Goal: Information Seeking & Learning: Learn about a topic

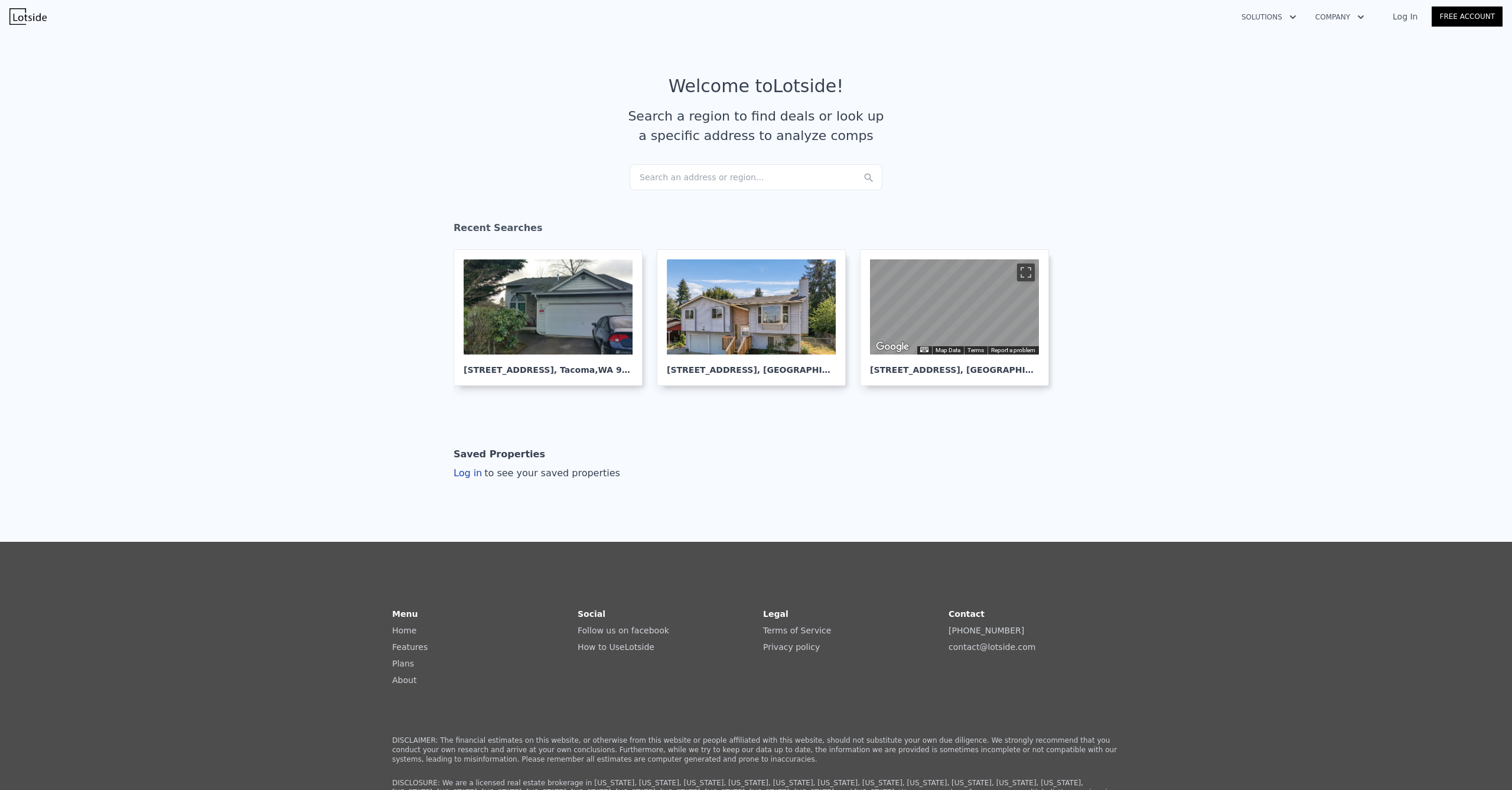
click at [701, 182] on div "Search an address or region..." at bounding box center [756, 176] width 253 height 26
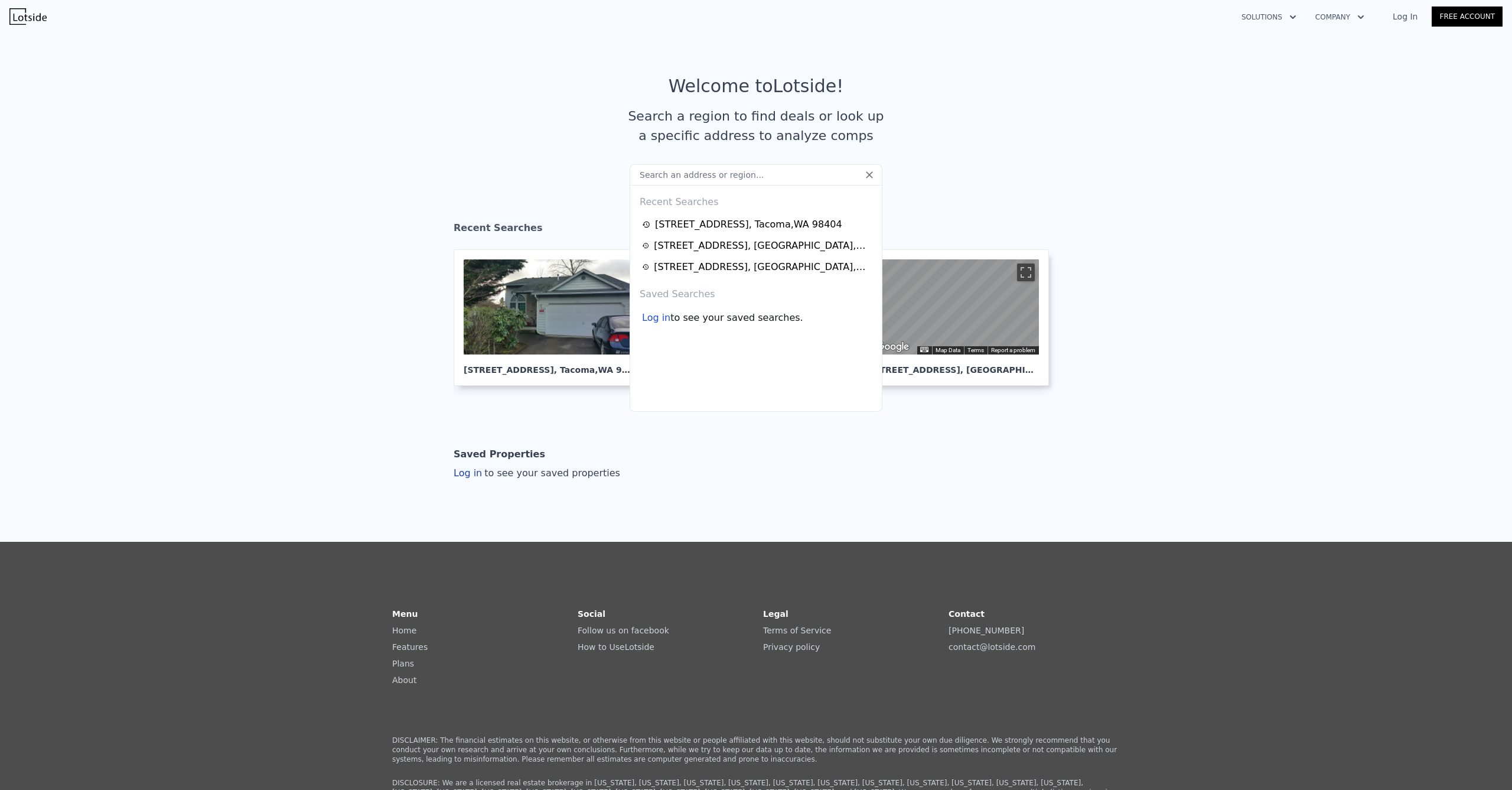
type input "[STREET_ADDRESS][PERSON_NAME]"
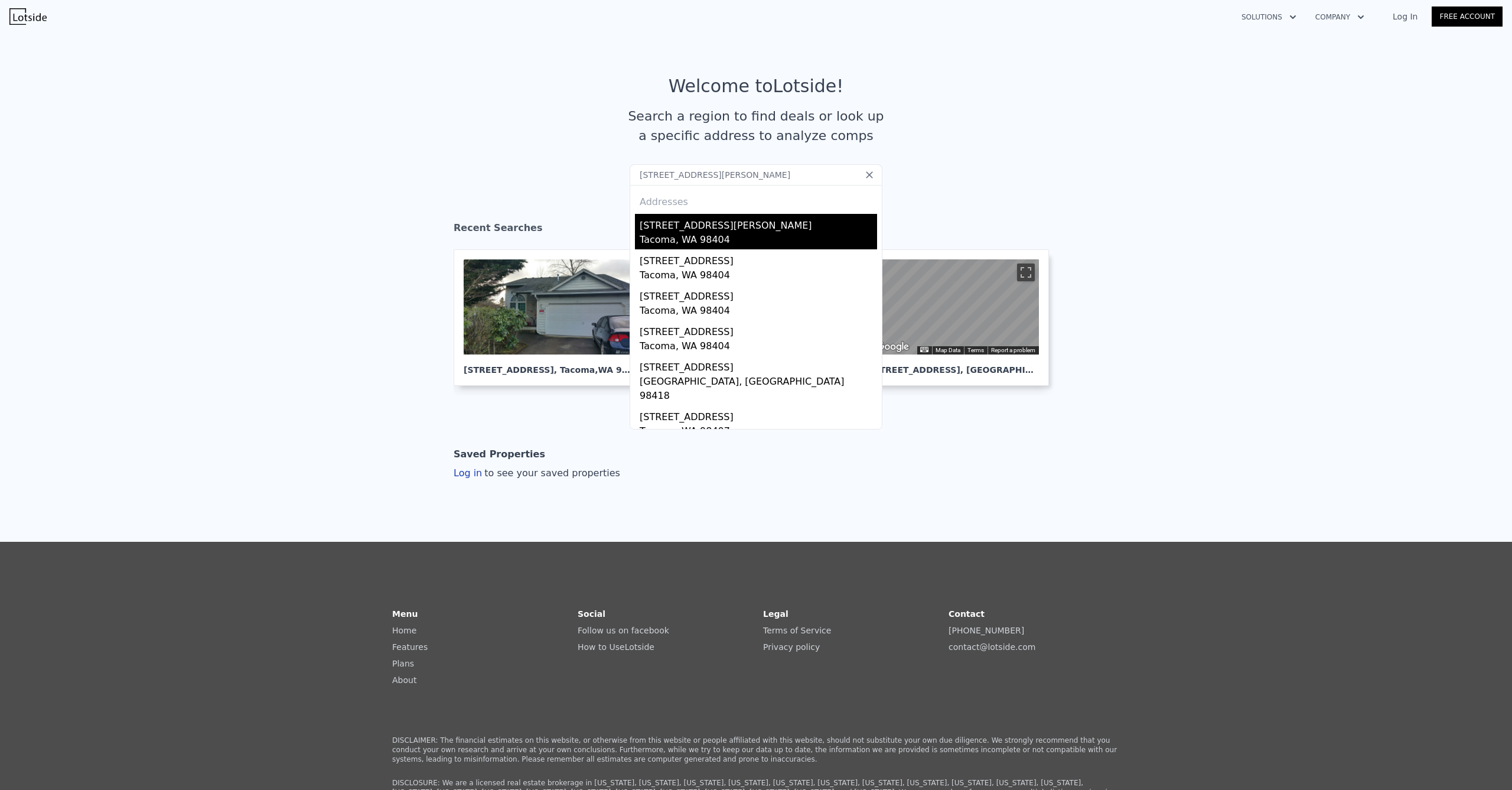
click at [669, 236] on div "Tacoma, WA 98404" at bounding box center [758, 241] width 237 height 17
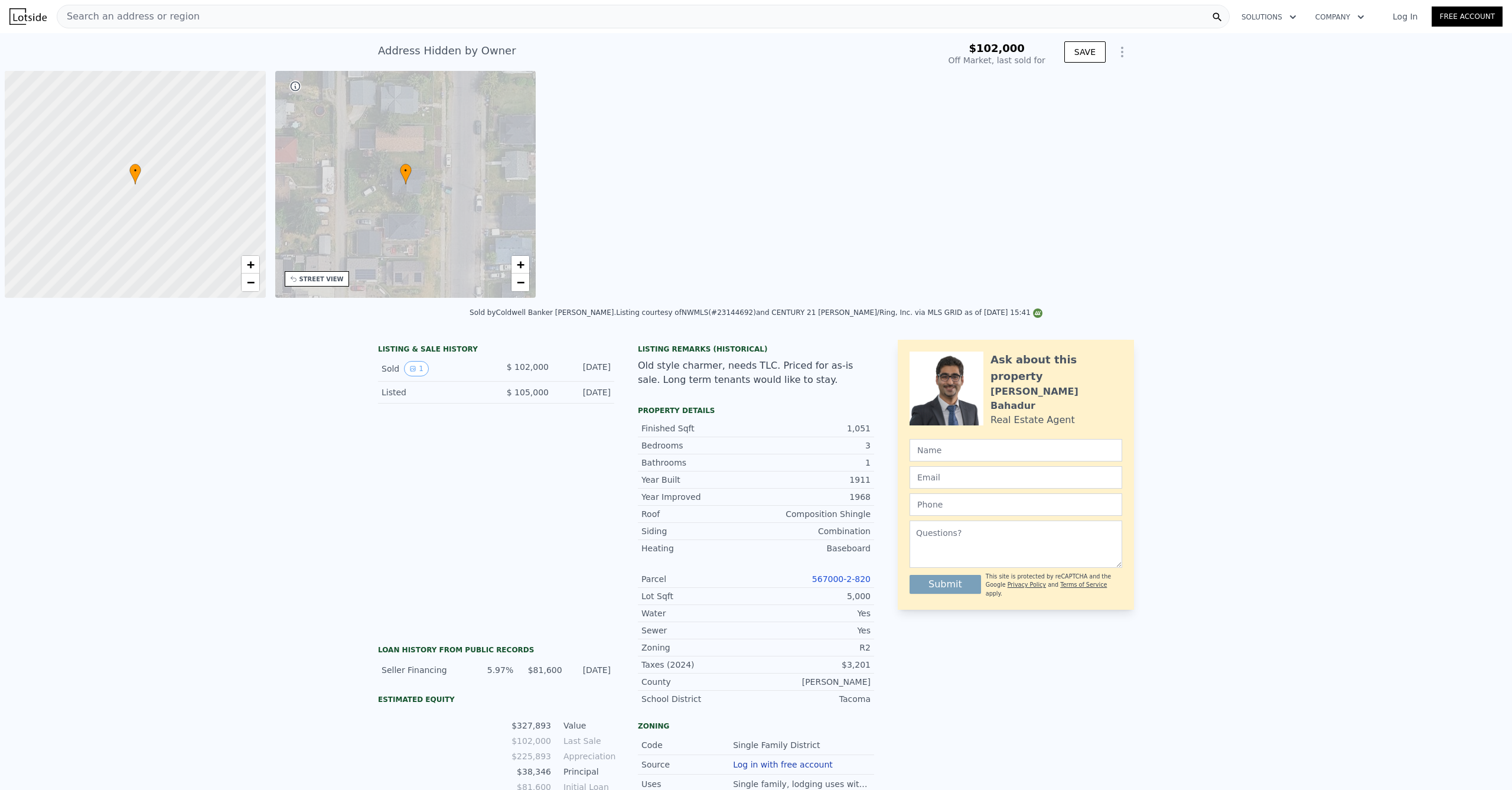
type input "-$ 112,238"
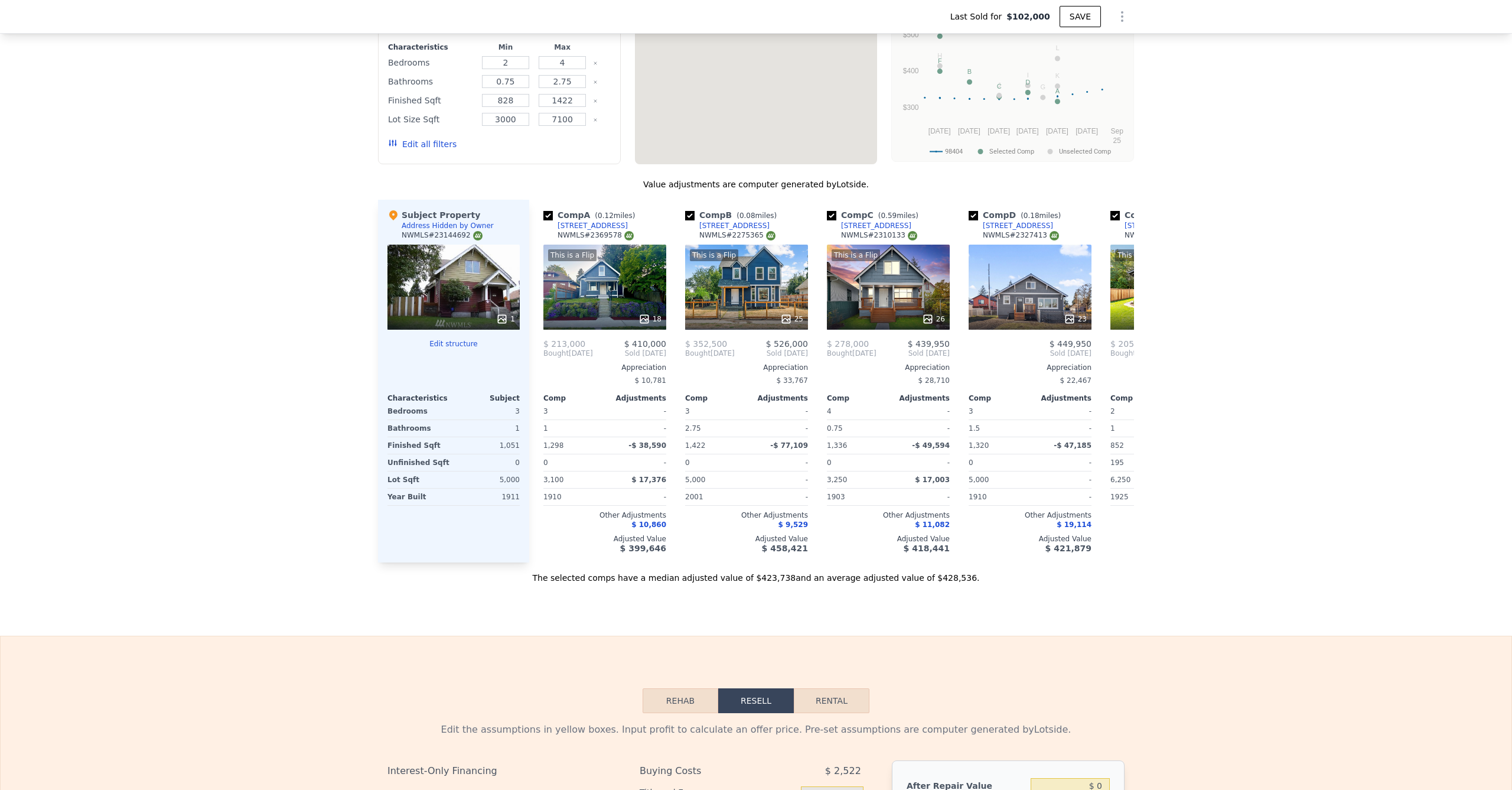
scroll to position [1146, 0]
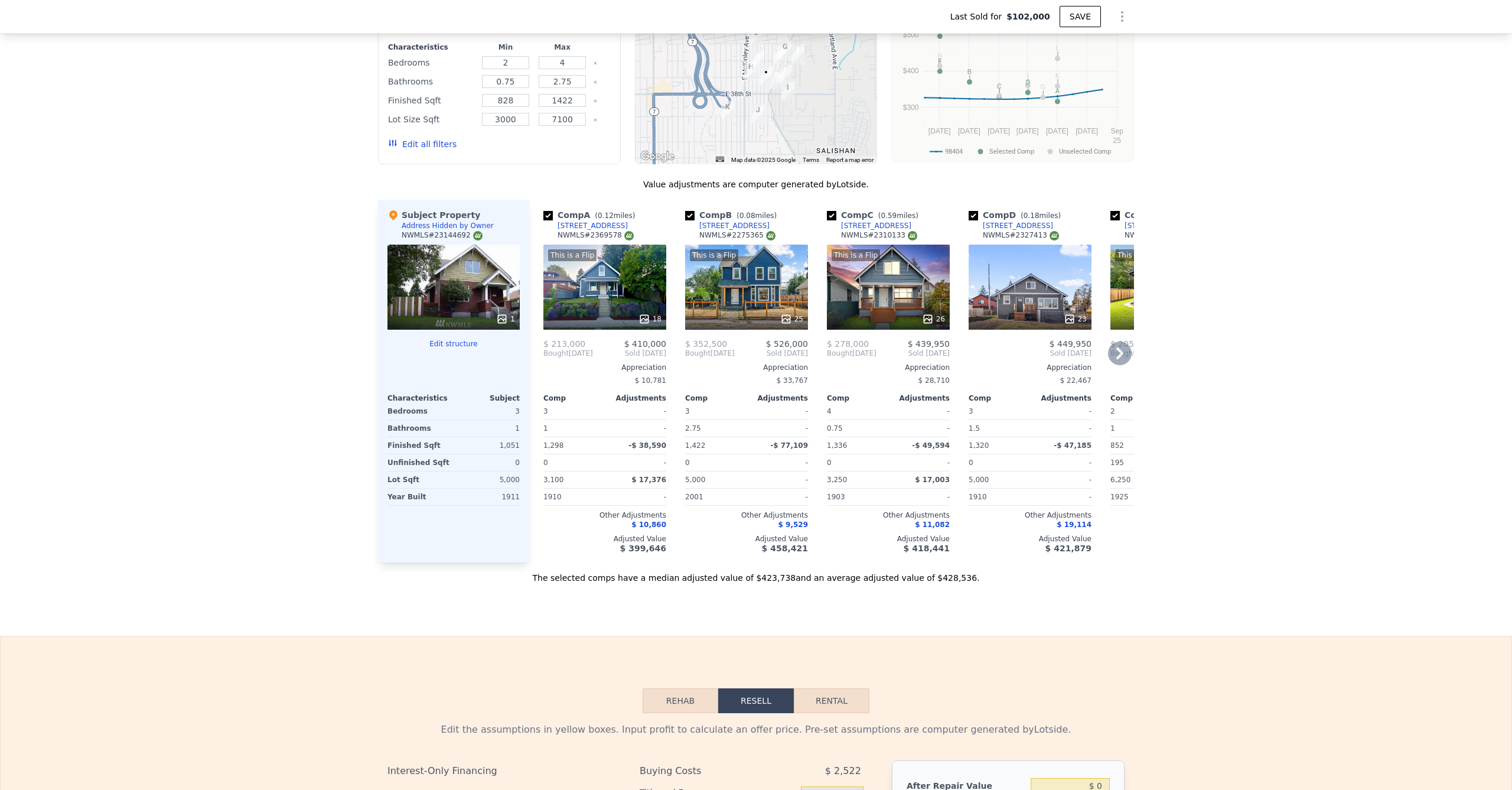
click at [593, 309] on div "This is a Flip 18" at bounding box center [605, 287] width 123 height 85
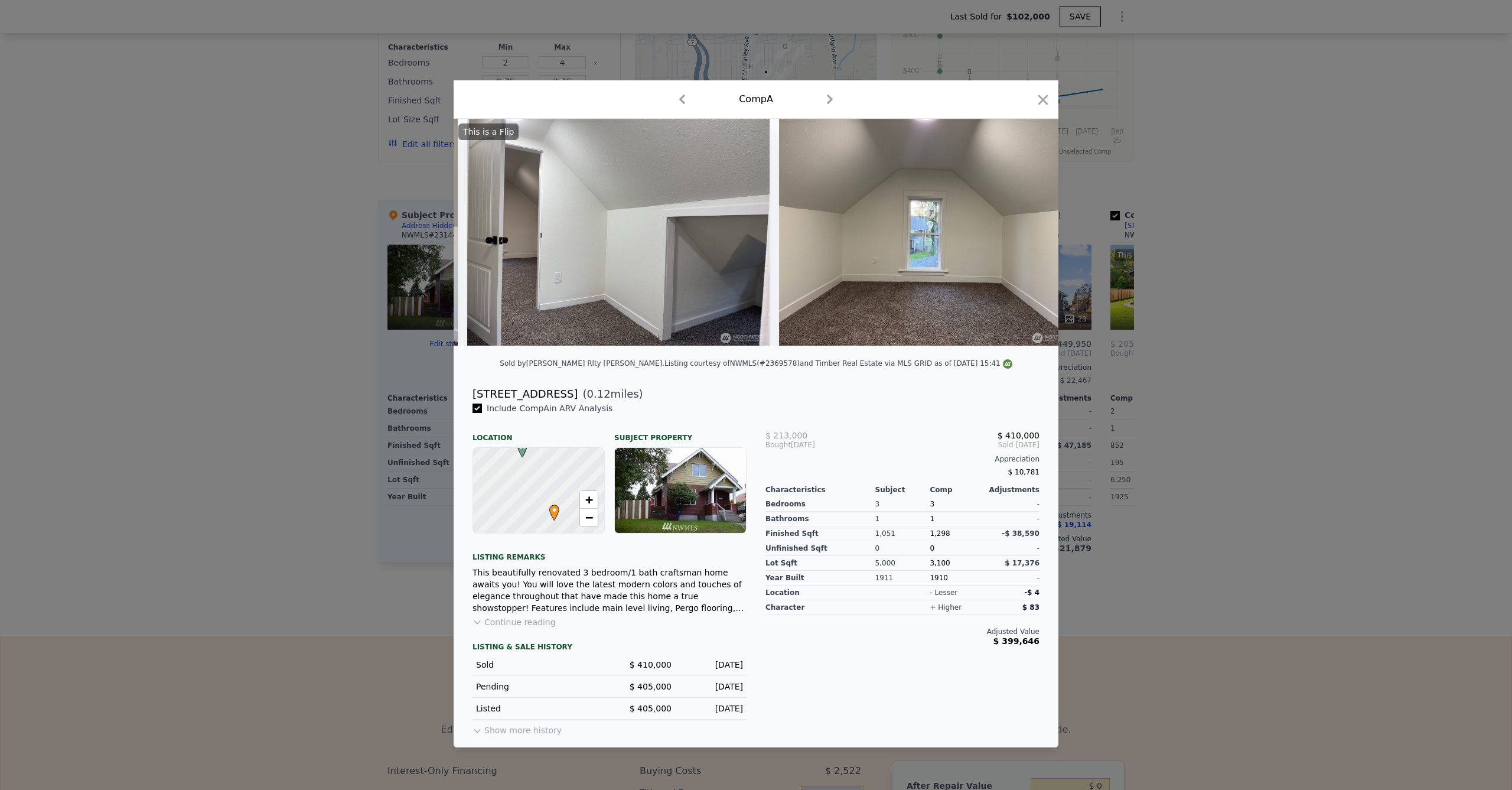
scroll to position [0, 3384]
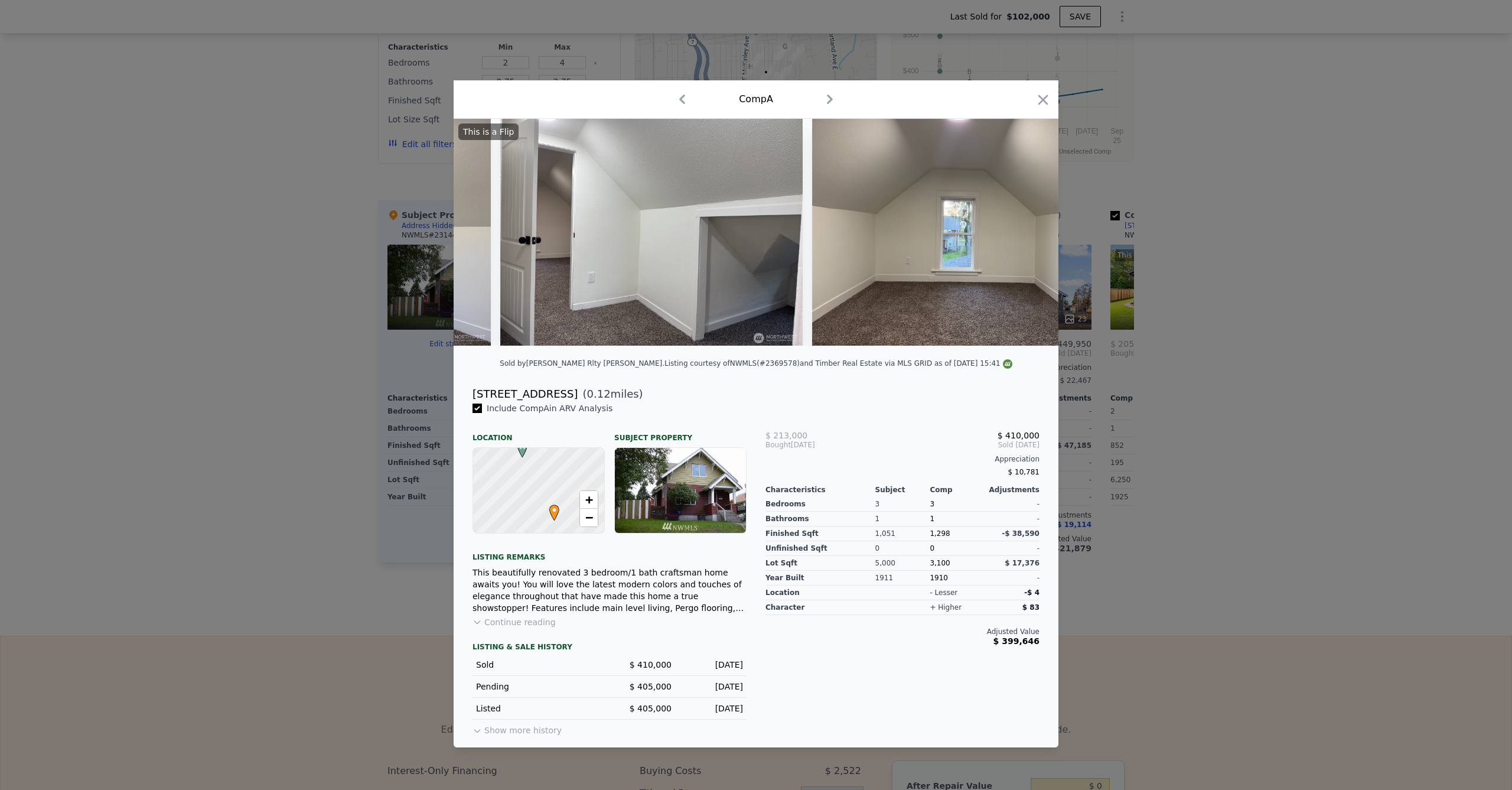
click at [392, 330] on div at bounding box center [756, 395] width 1512 height 790
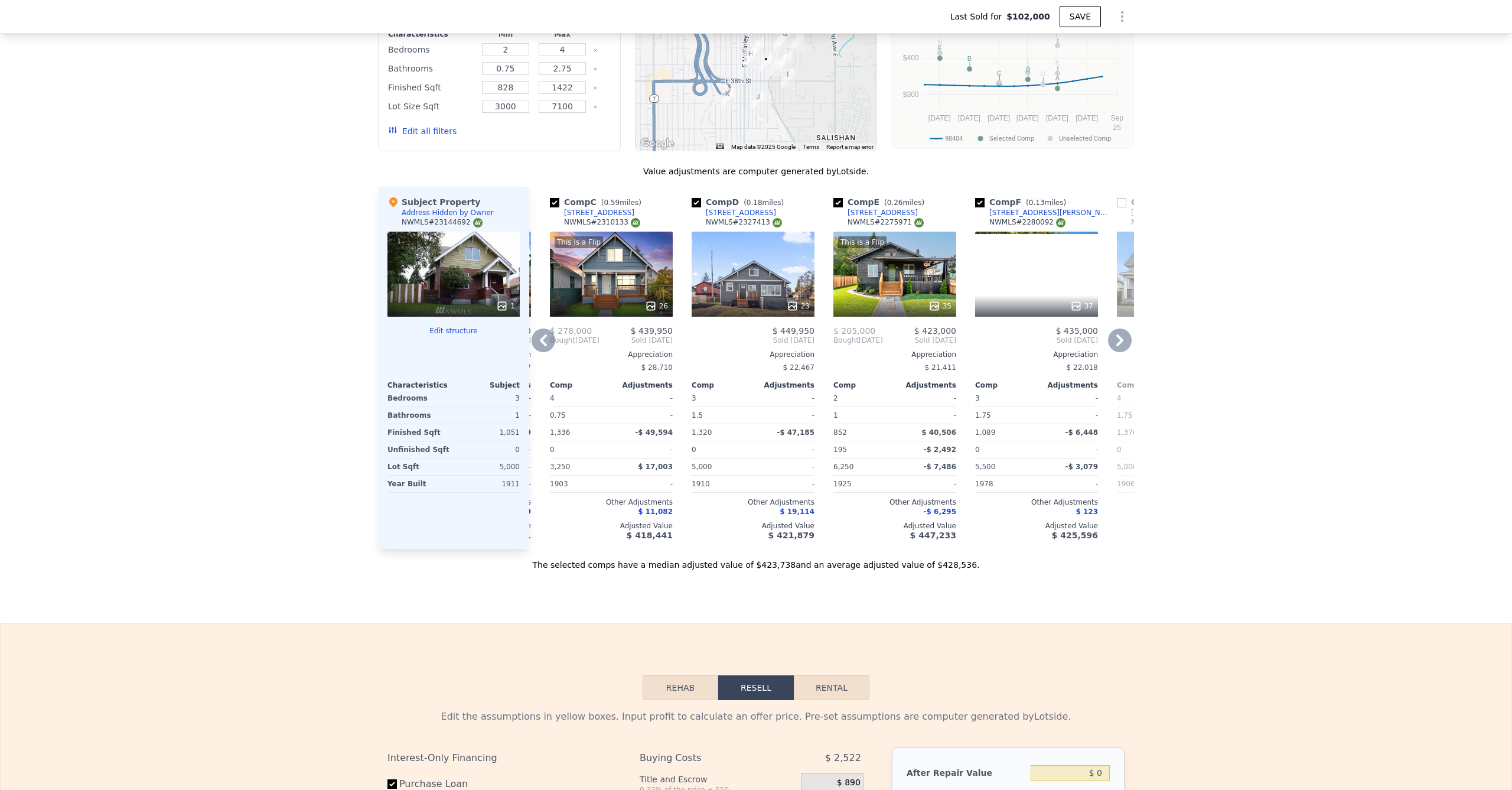
scroll to position [0, 276]
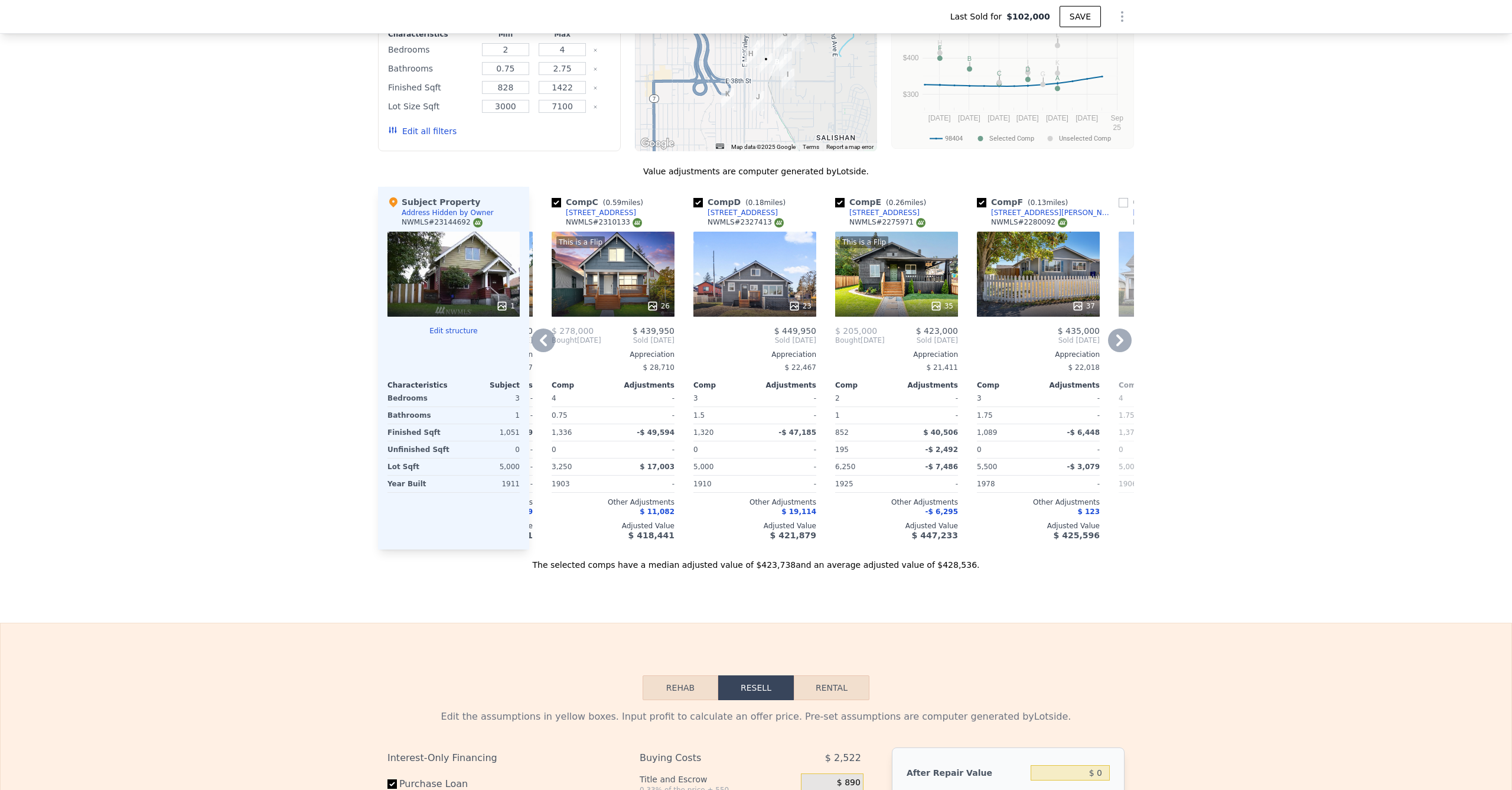
click at [626, 317] on div at bounding box center [613, 306] width 123 height 21
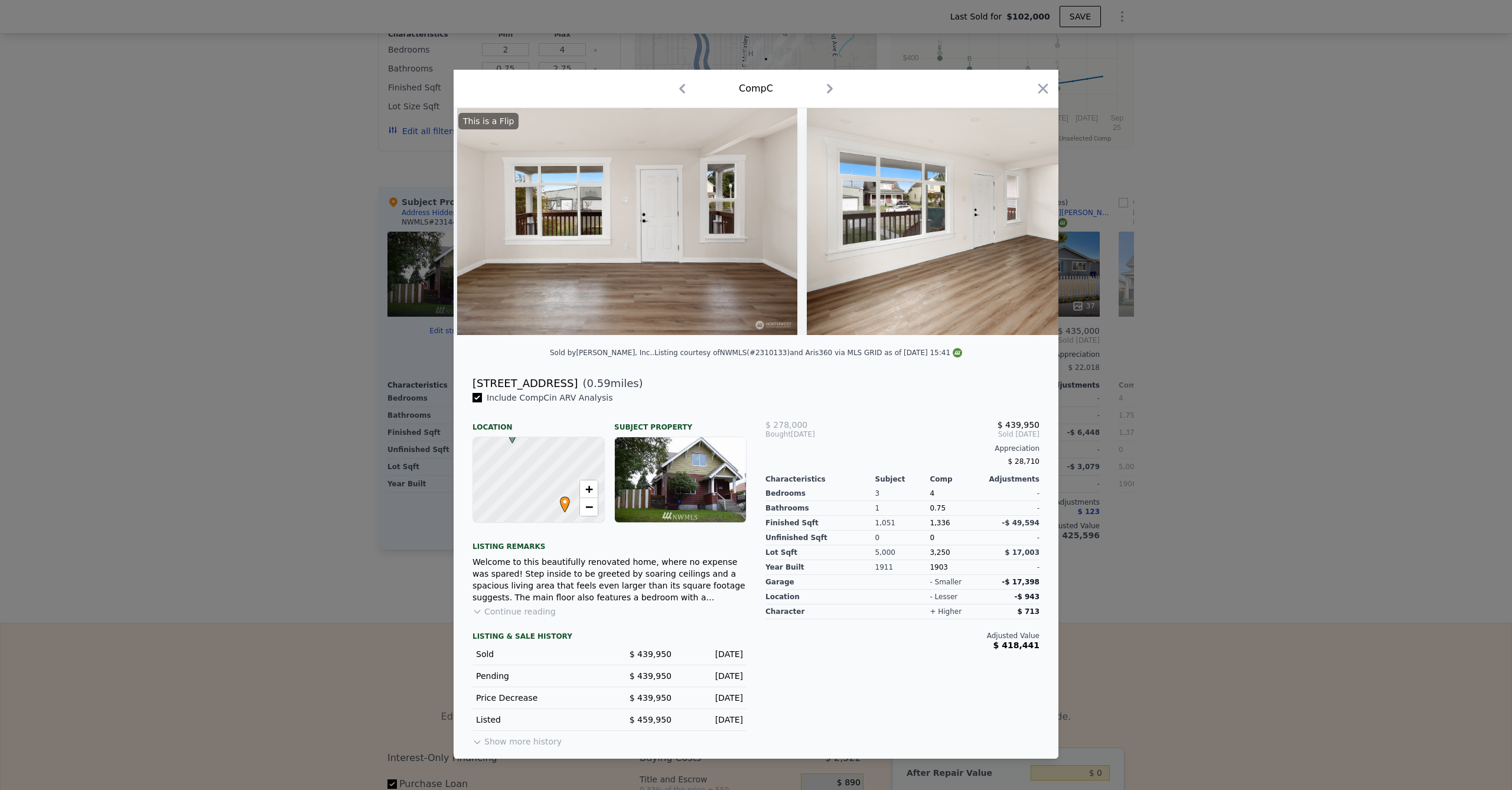
scroll to position [0, 845]
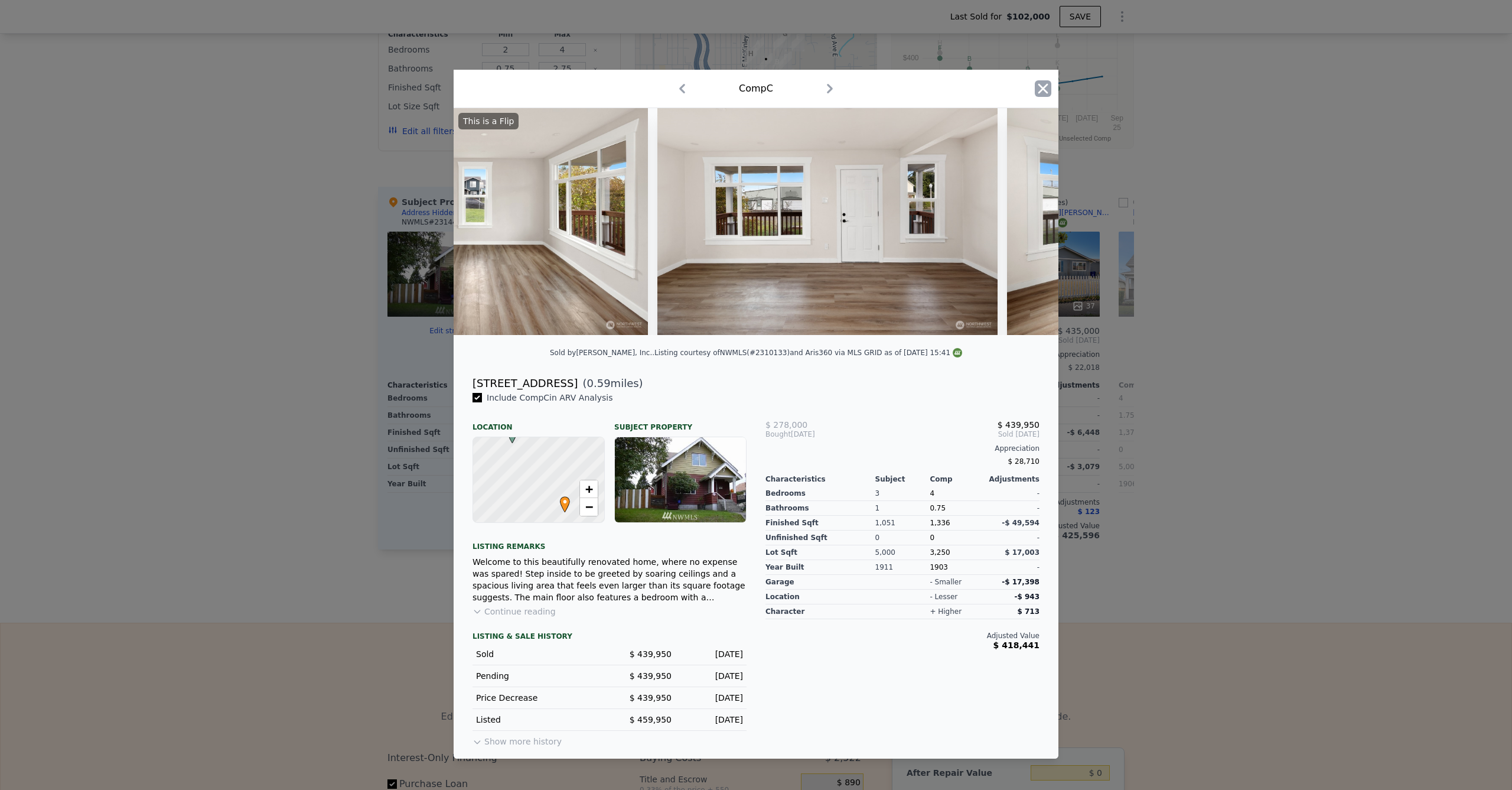
click at [1041, 88] on icon "button" at bounding box center [1043, 88] width 17 height 17
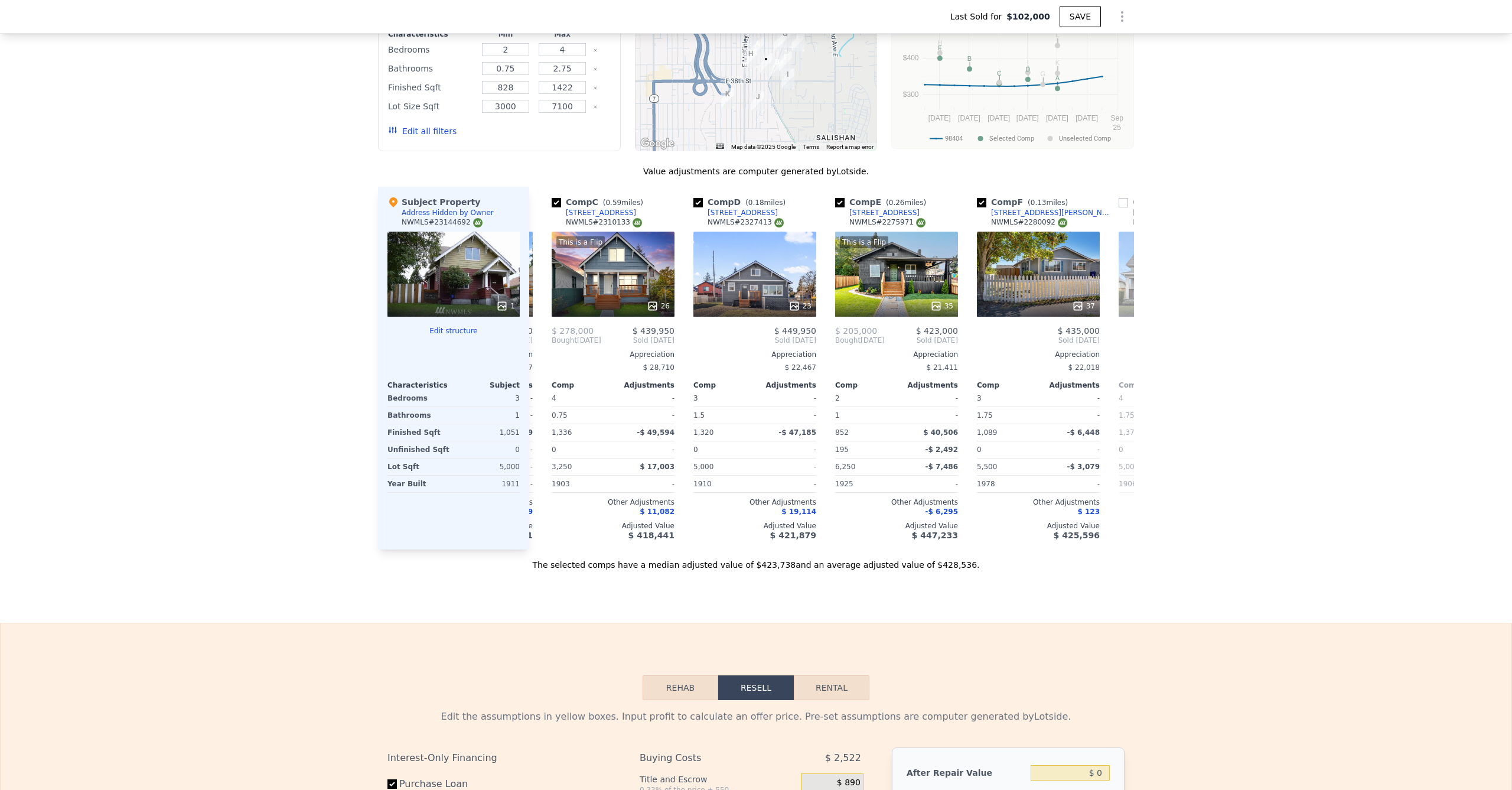
click at [431, 270] on div "1" at bounding box center [453, 274] width 132 height 85
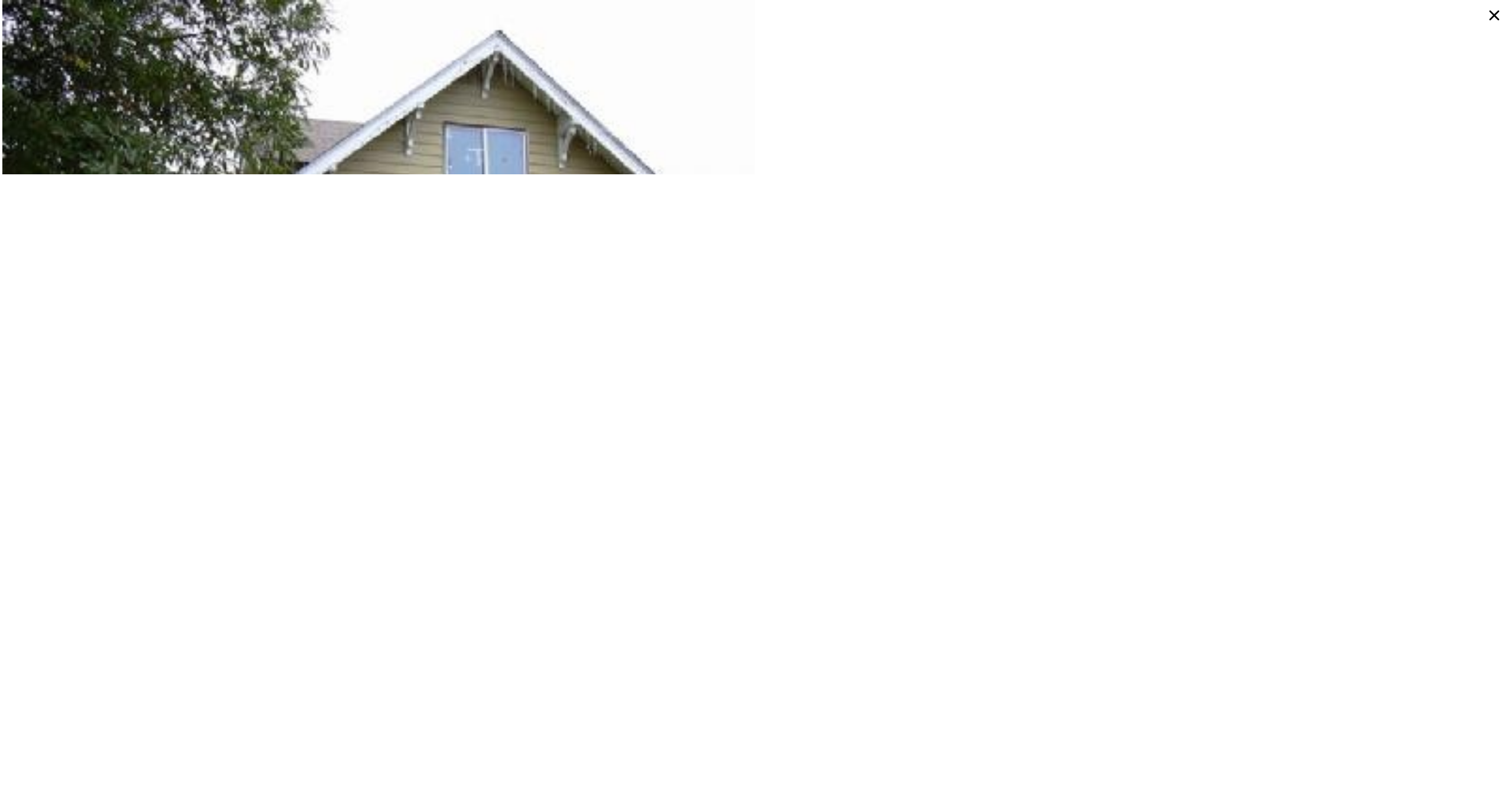
click at [1493, 12] on icon at bounding box center [1494, 15] width 21 height 21
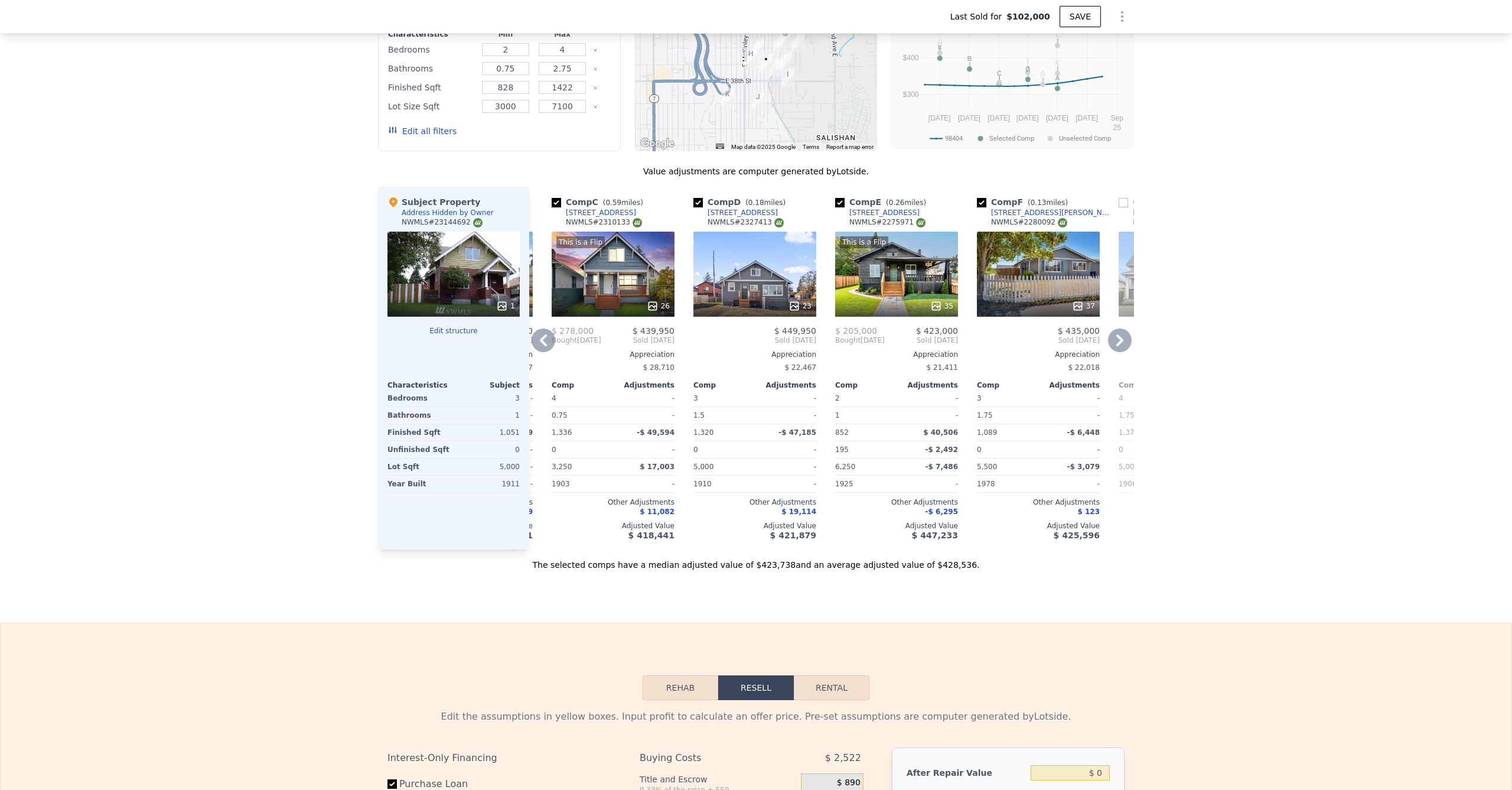
click at [863, 294] on div "This is a Flip 35" at bounding box center [896, 274] width 123 height 85
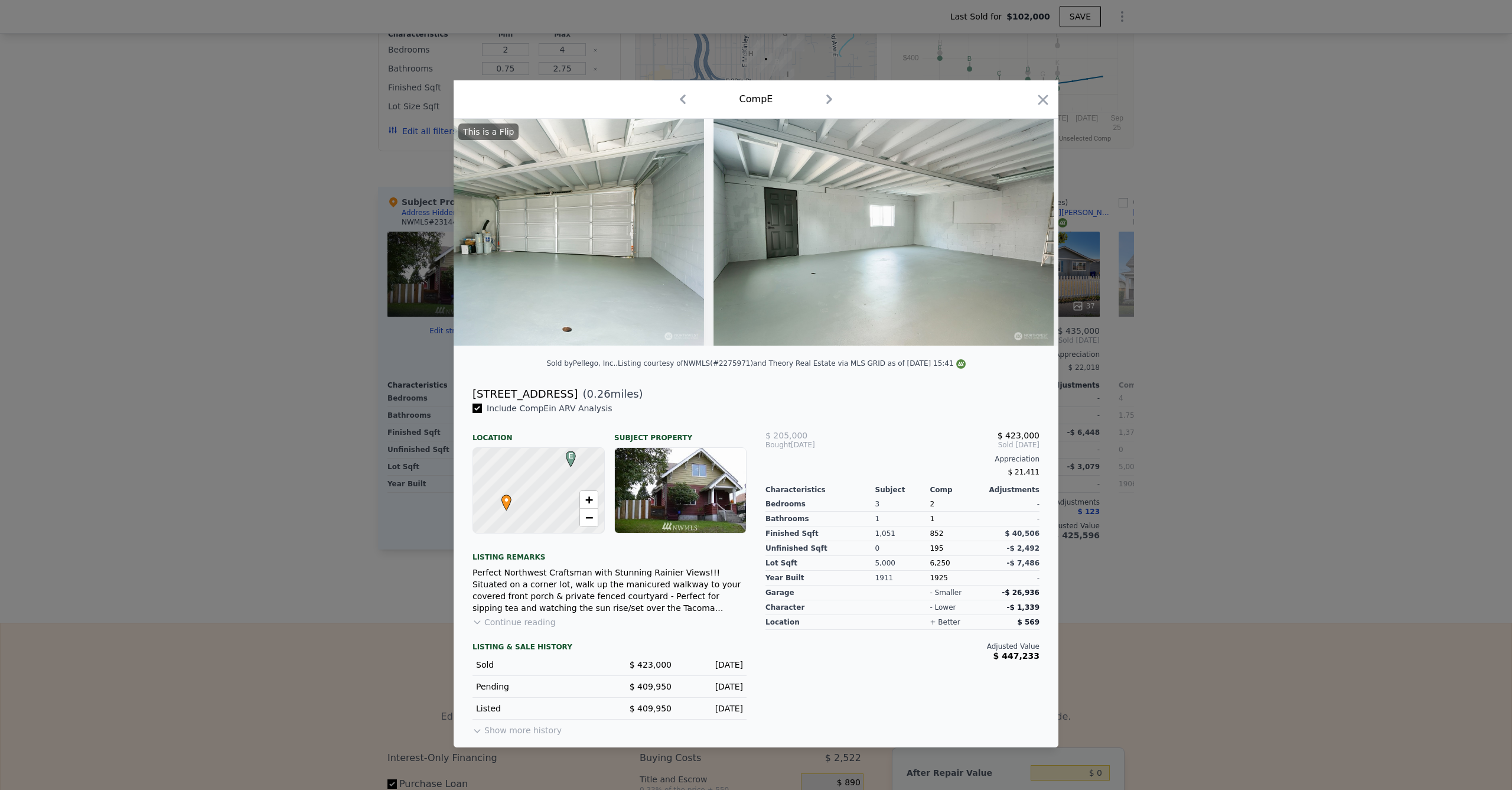
scroll to position [0, 10209]
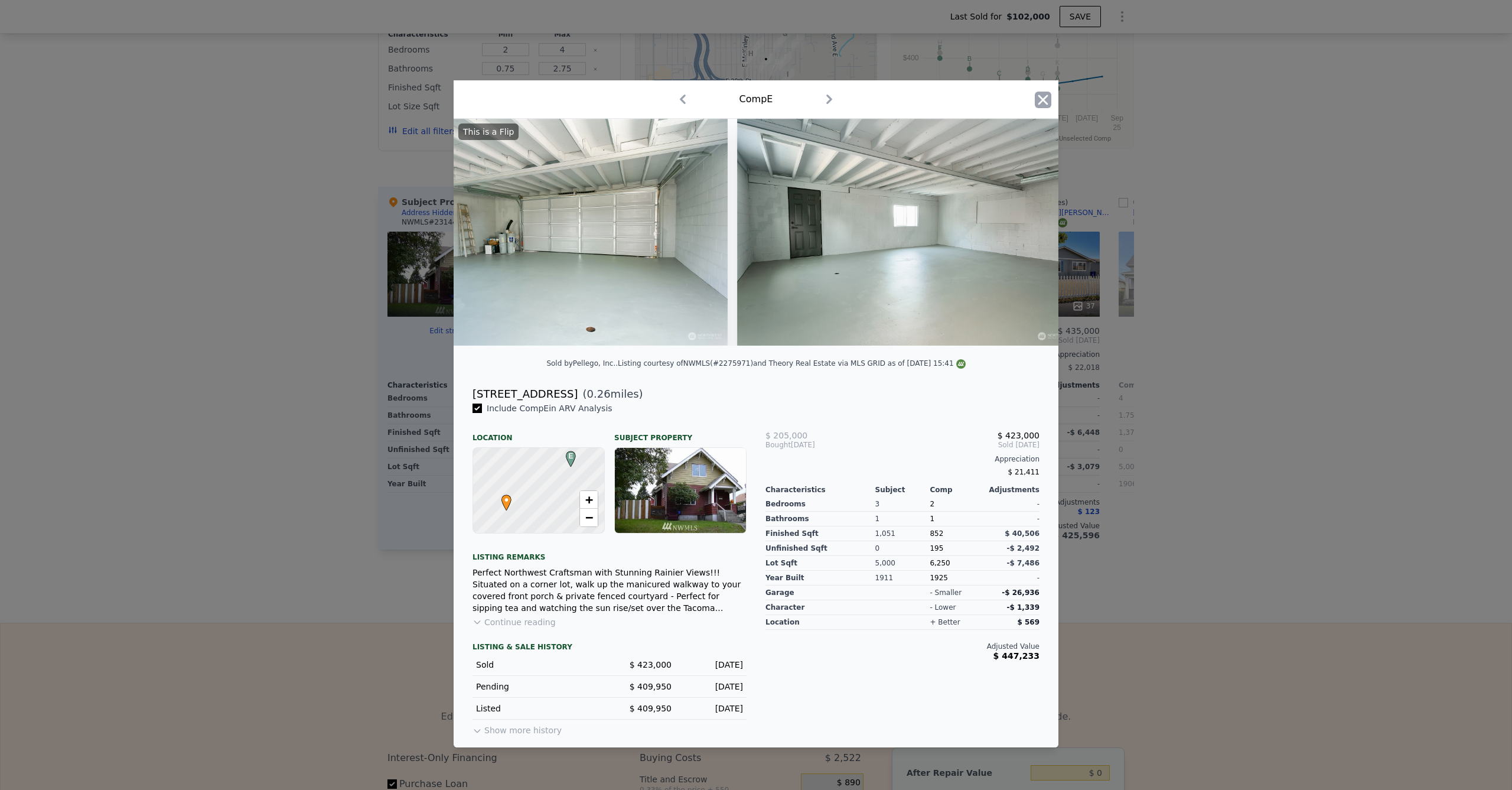
drag, startPoint x: 1047, startPoint y: 83, endPoint x: 1044, endPoint y: 89, distance: 6.7
click at [1046, 85] on div "Comp E" at bounding box center [755, 99] width 605 height 38
click at [1043, 101] on icon "button" at bounding box center [1043, 100] width 17 height 17
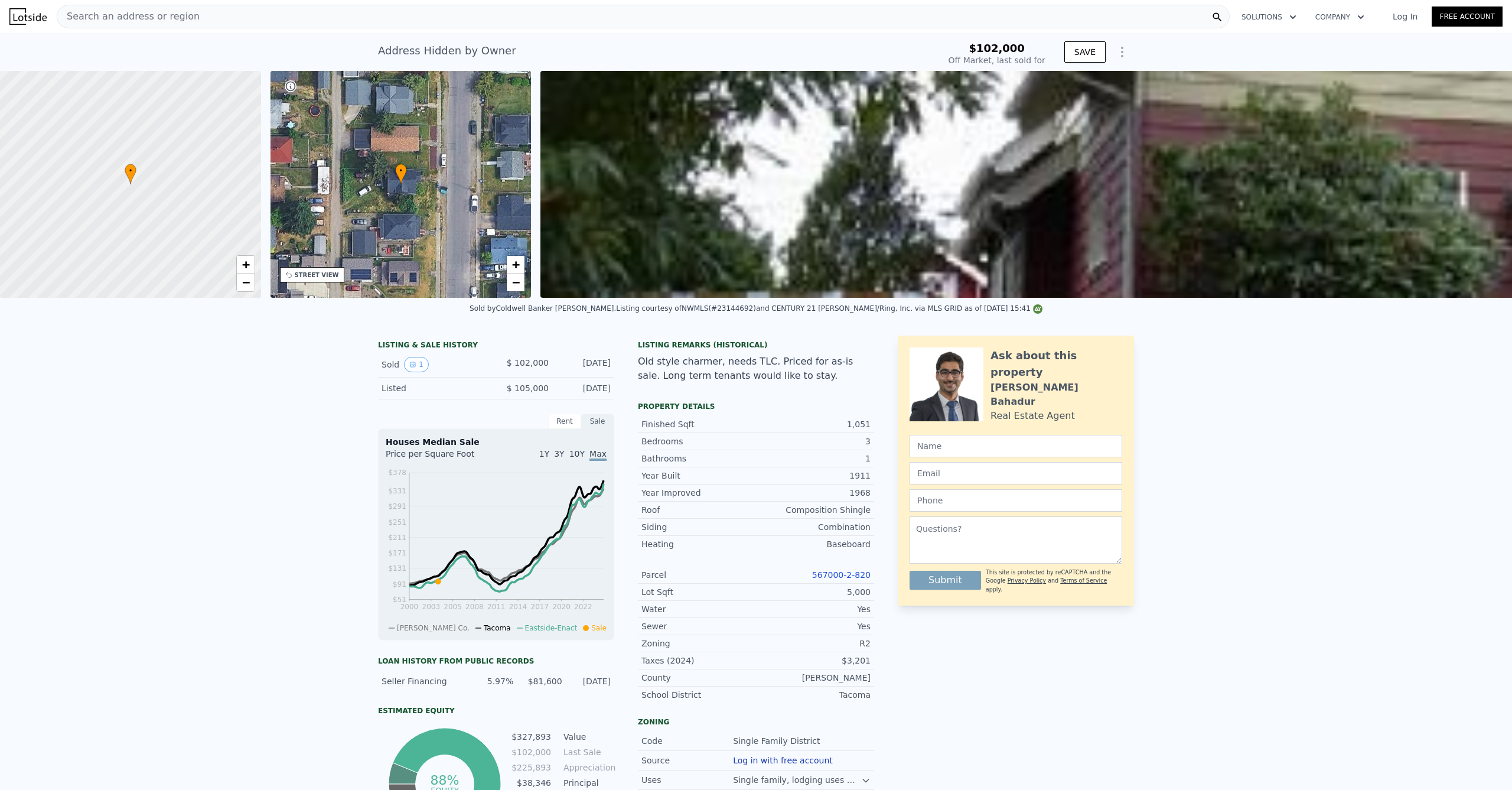
click at [204, 22] on div "Search an address or region" at bounding box center [643, 16] width 1173 height 24
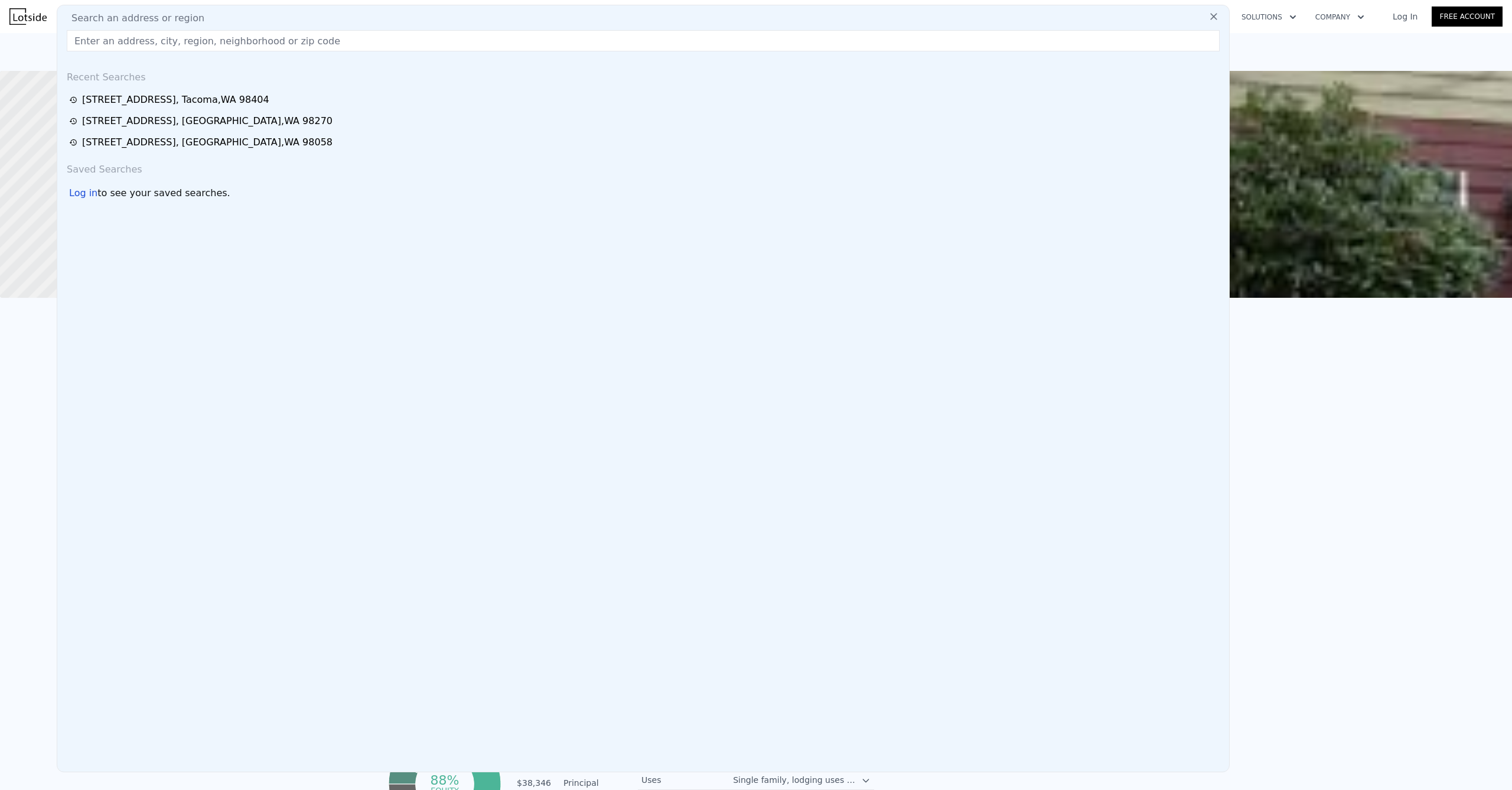
type input "$ 425,000"
type input "$ 282,447"
click at [203, 21] on div "Search an address or region" at bounding box center [643, 18] width 1162 height 14
click at [190, 38] on input "text" at bounding box center [643, 40] width 1153 height 21
paste input "[STREET_ADDRESS][PERSON_NAME]."
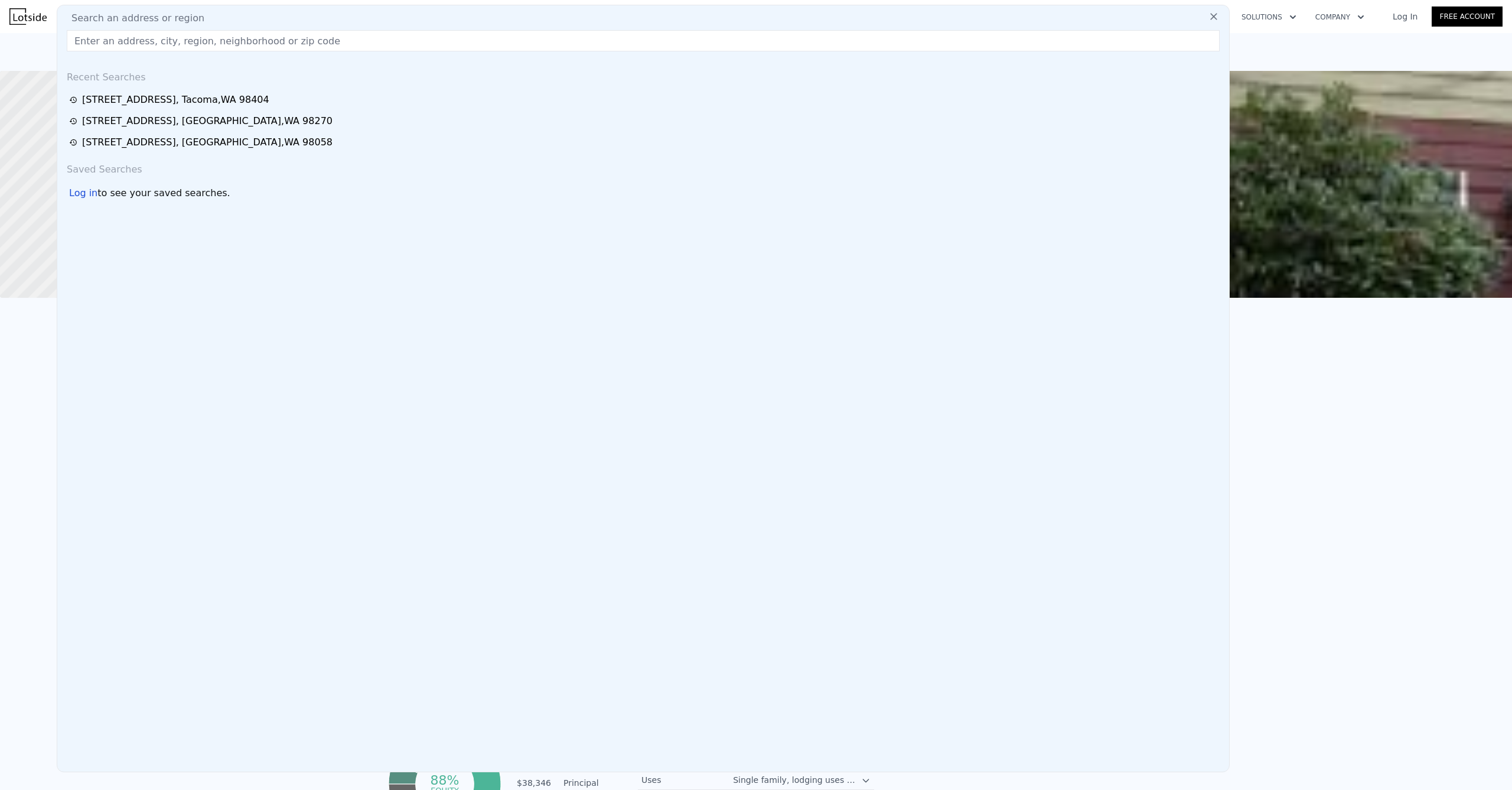
type input "[STREET_ADDRESS][PERSON_NAME]."
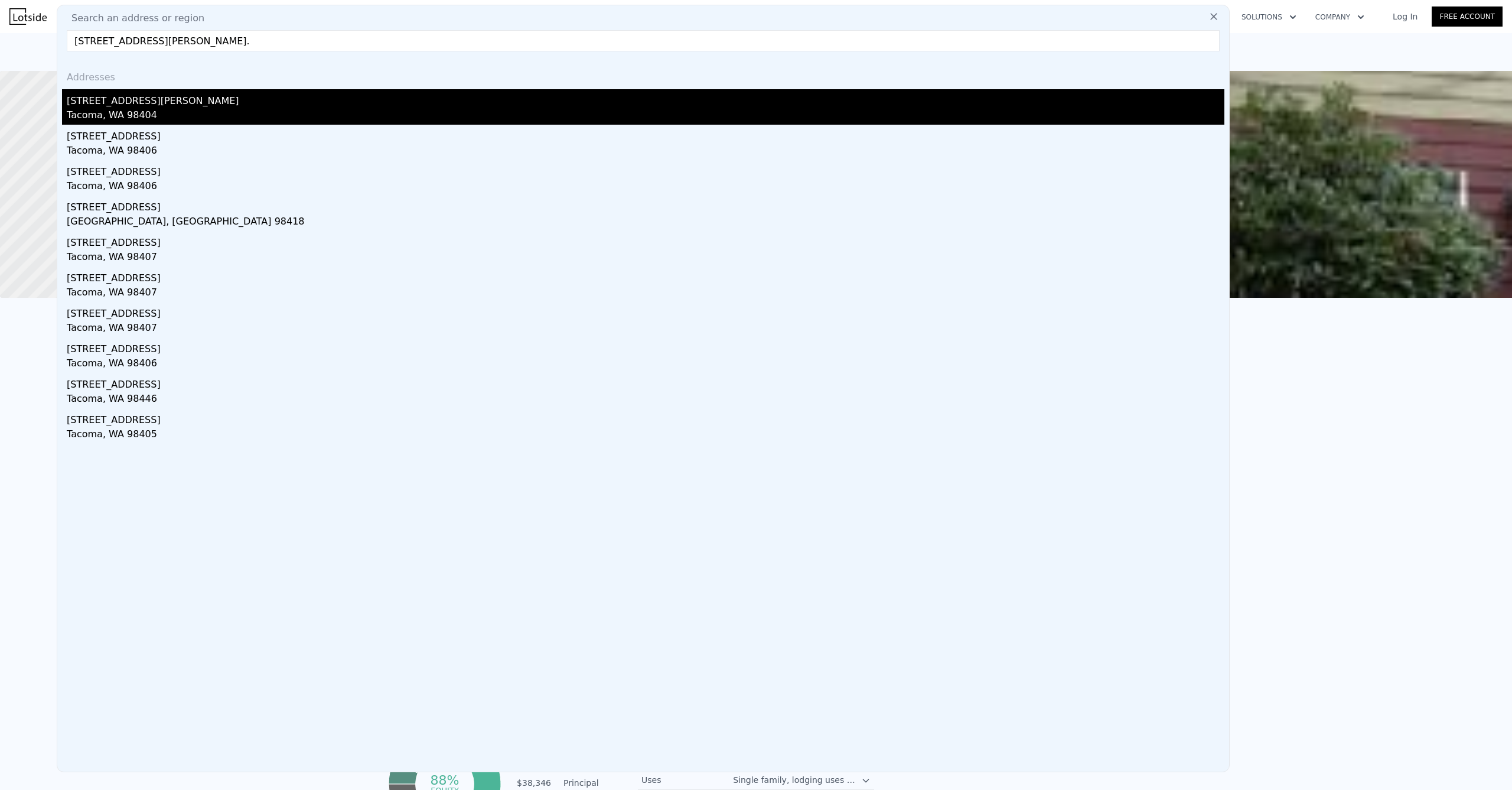
click at [157, 101] on div "[STREET_ADDRESS][PERSON_NAME]" at bounding box center [646, 98] width 1158 height 19
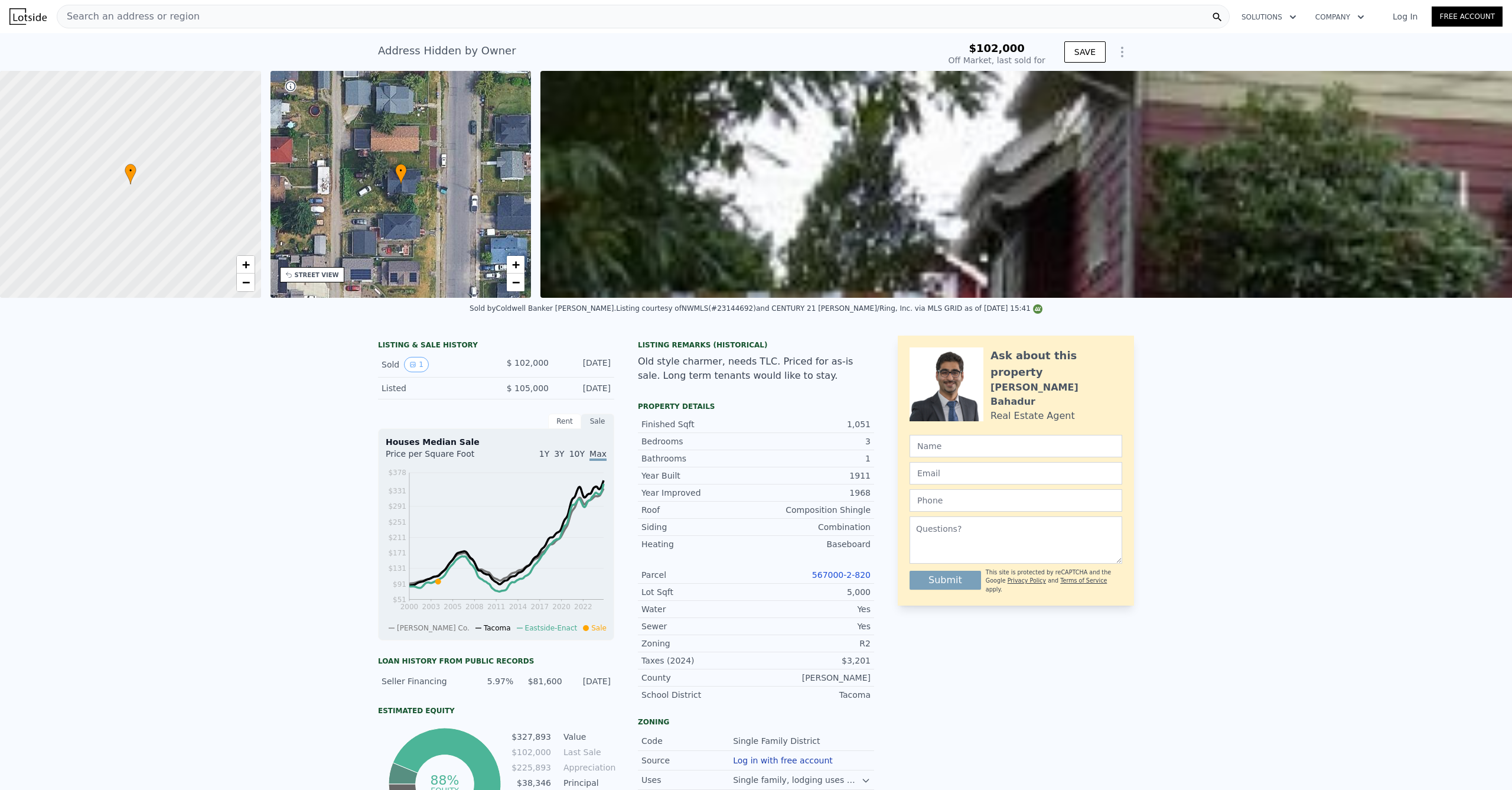
click at [239, 13] on div "Search an address or region" at bounding box center [643, 16] width 1173 height 24
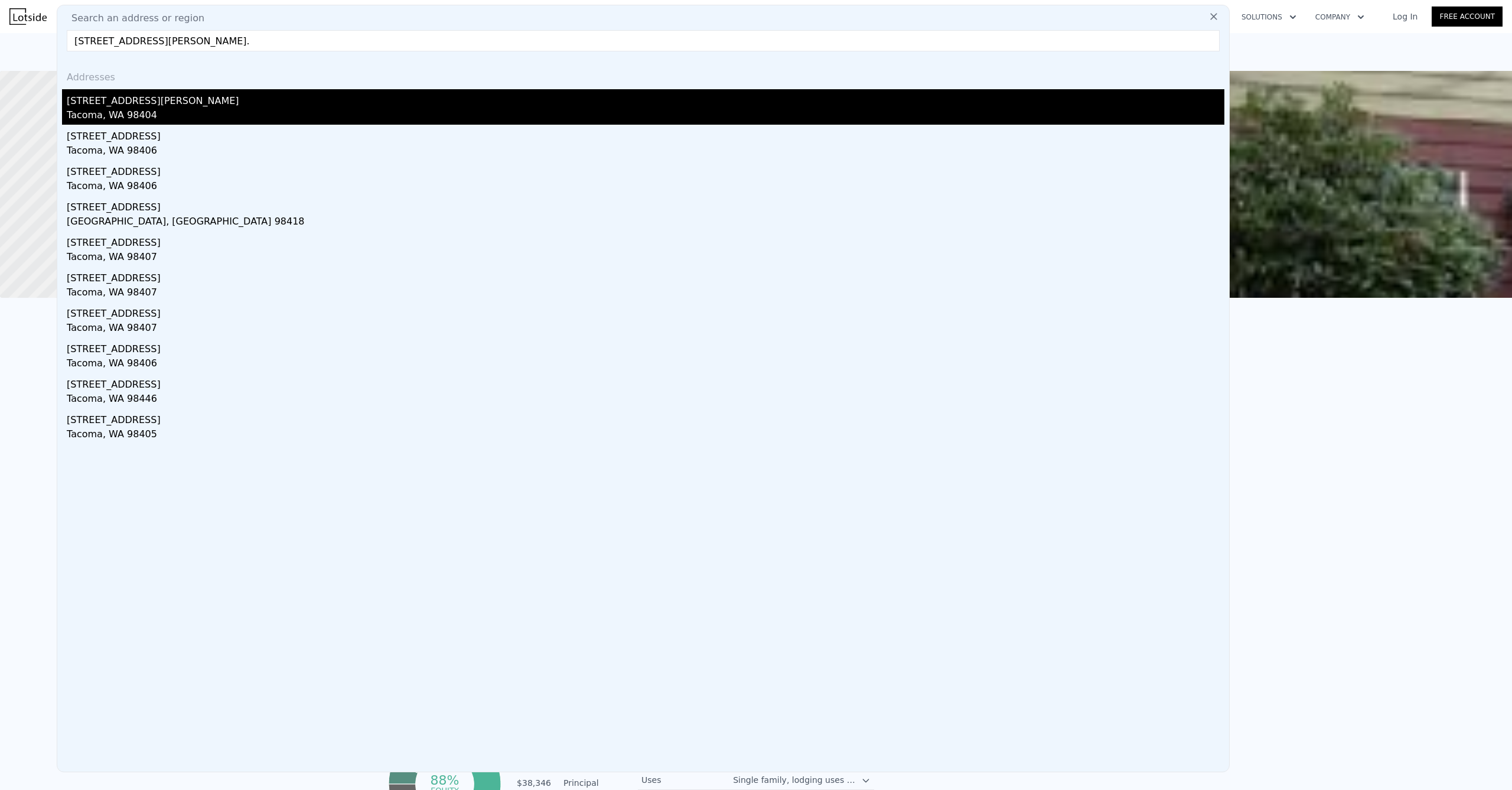
type input "[STREET_ADDRESS][PERSON_NAME]."
click at [98, 104] on div "[STREET_ADDRESS][PERSON_NAME]" at bounding box center [646, 98] width 1158 height 19
type input "0.75"
type input "2.75"
type input "828"
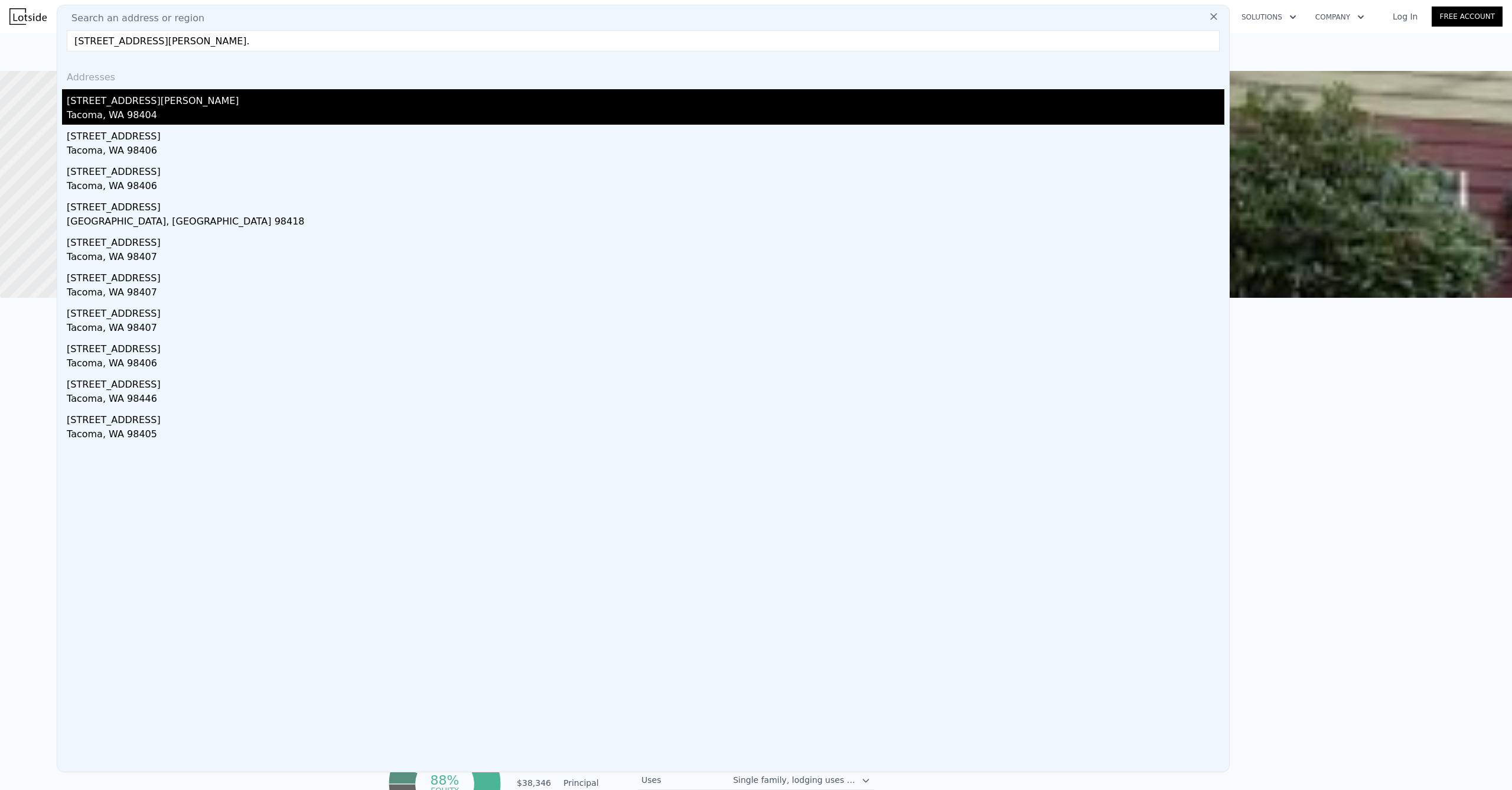
type input "1422"
type input "7100"
checkbox input "true"
type input "$ 407,000"
type input "$ 289,630"
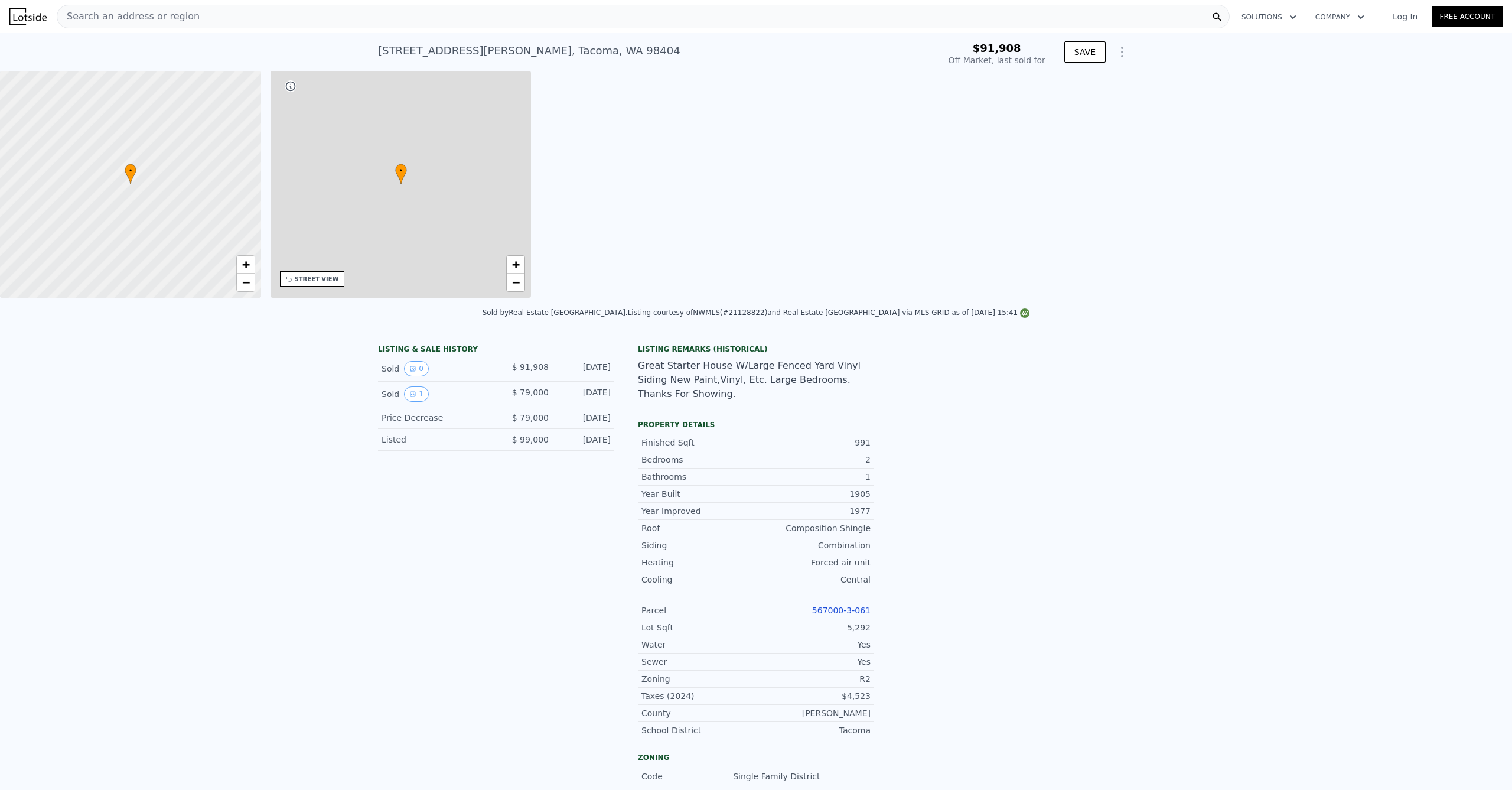
click at [99, 104] on div at bounding box center [131, 184] width 313 height 273
type input "1"
type input "1.75"
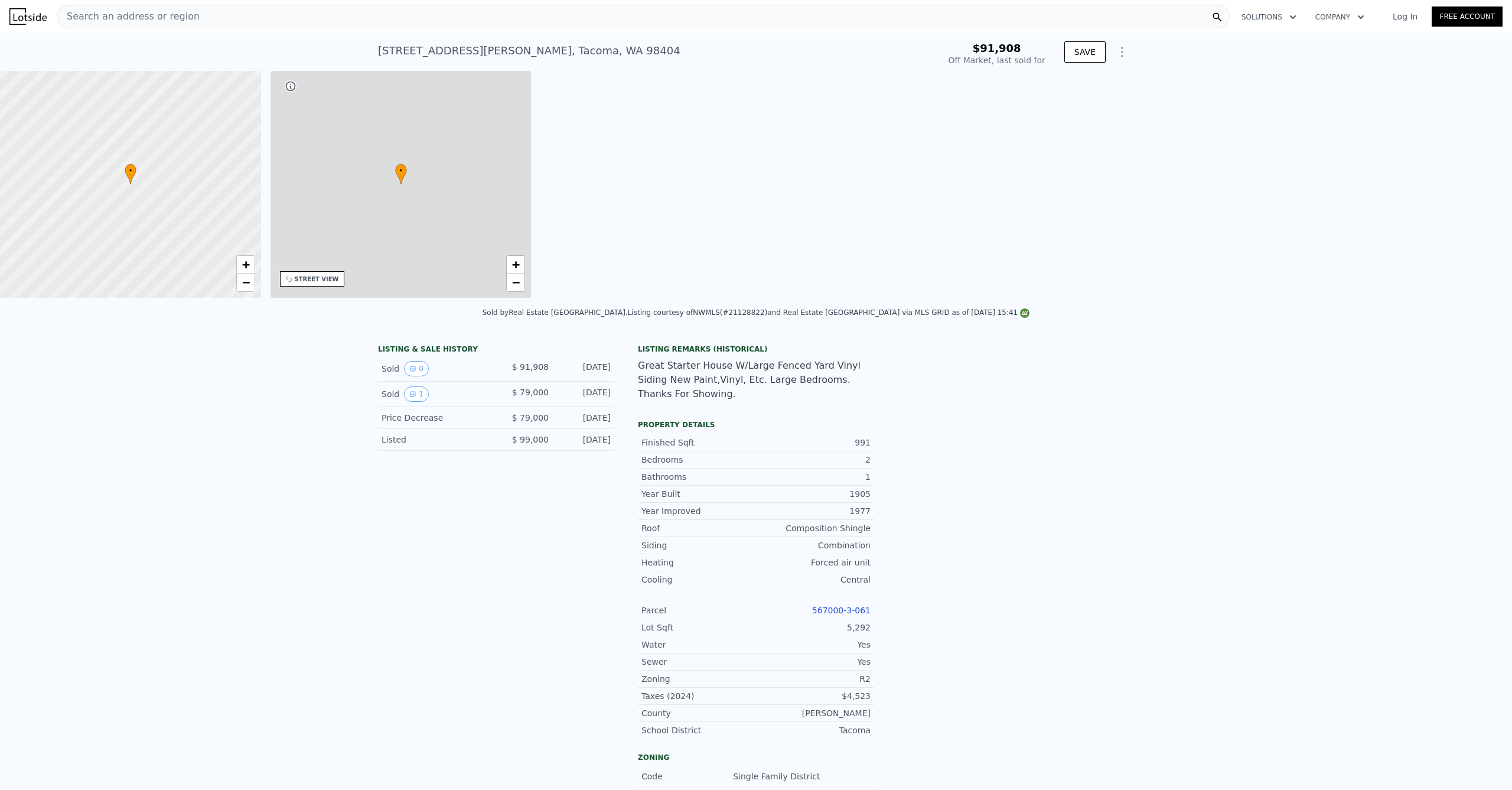
type input "768"
type input "1376"
type input "6350"
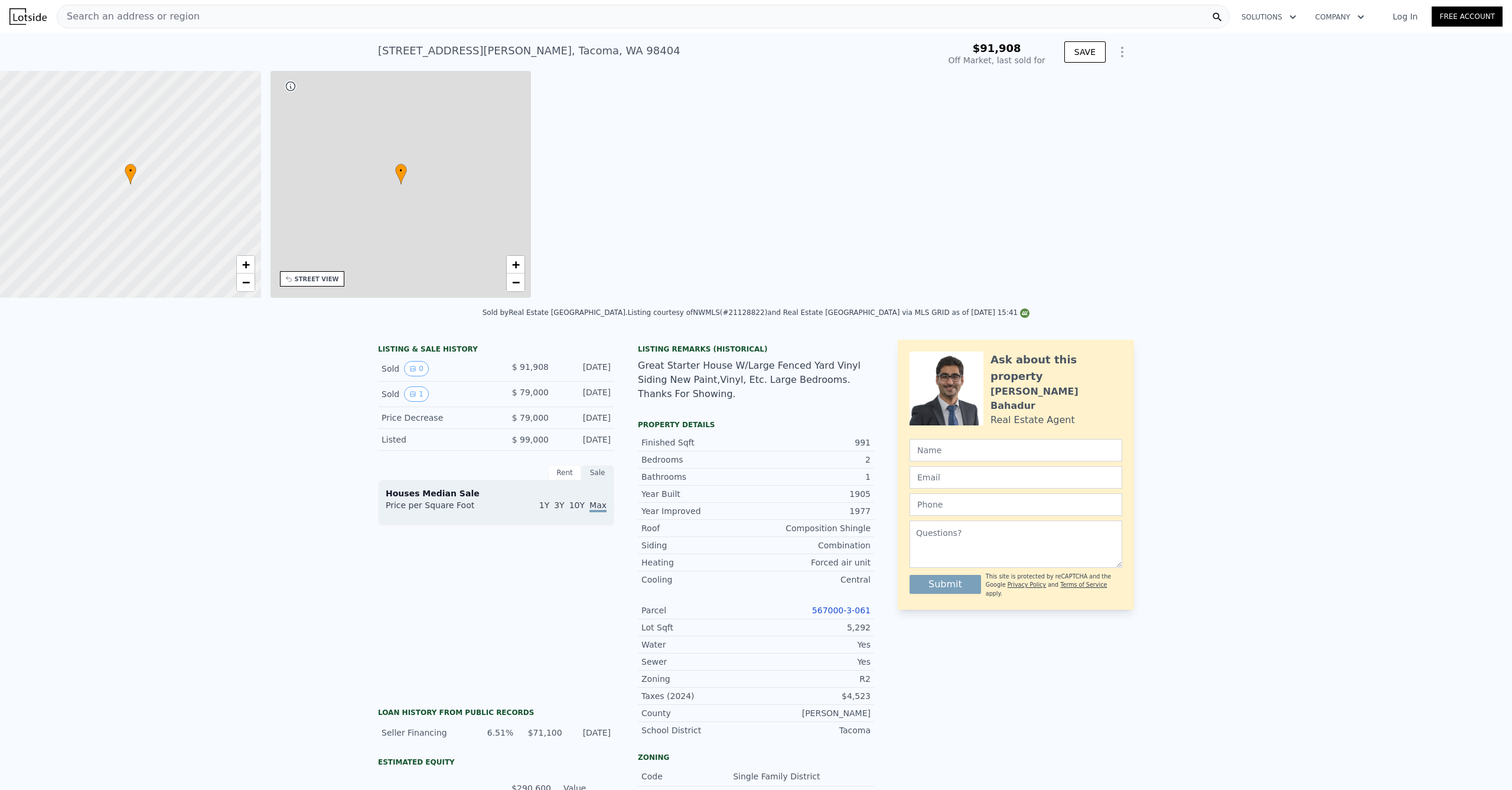
click at [98, 104] on div at bounding box center [131, 184] width 313 height 273
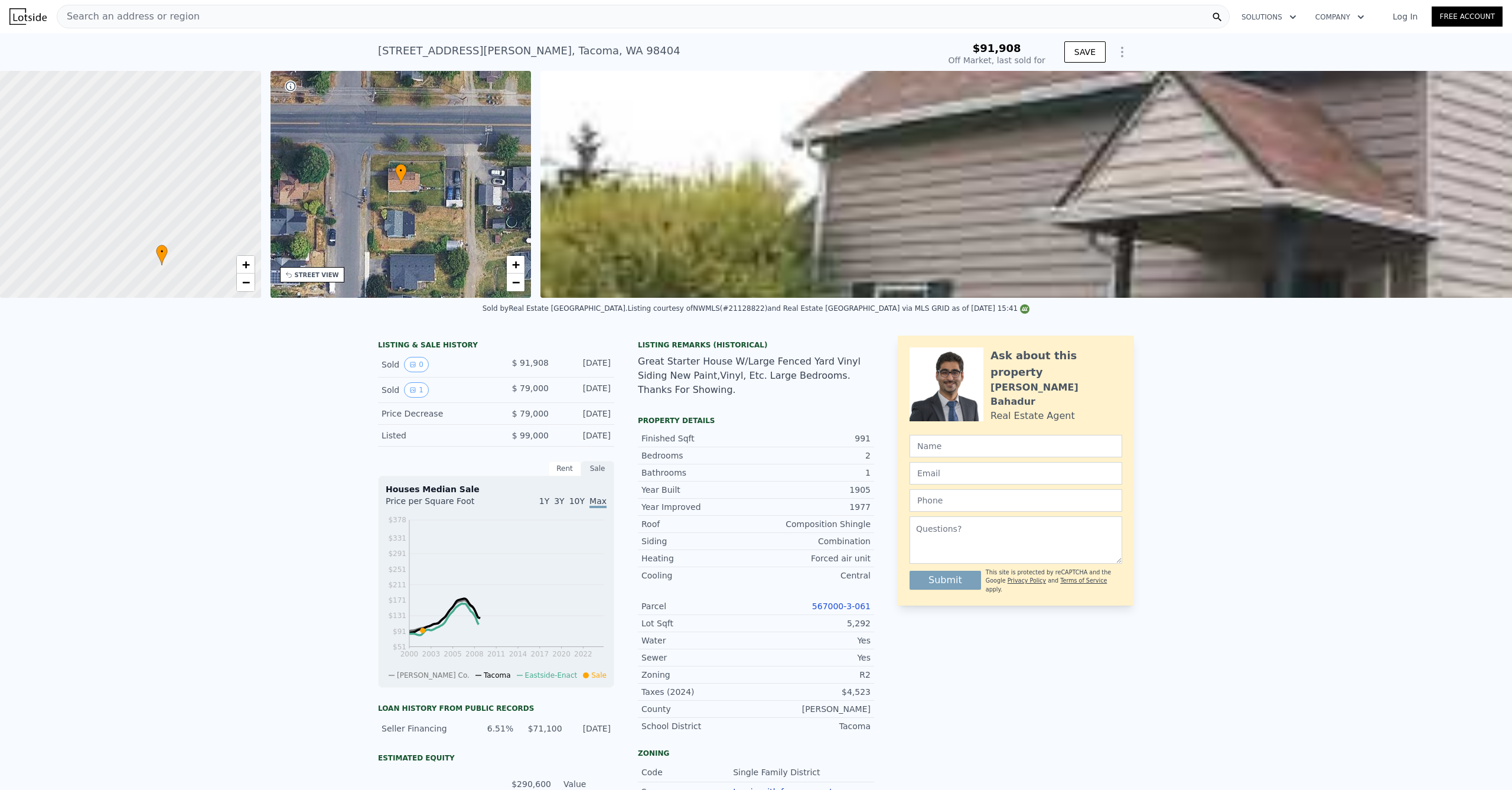
click at [256, 22] on div "Search an address or region" at bounding box center [643, 16] width 1173 height 24
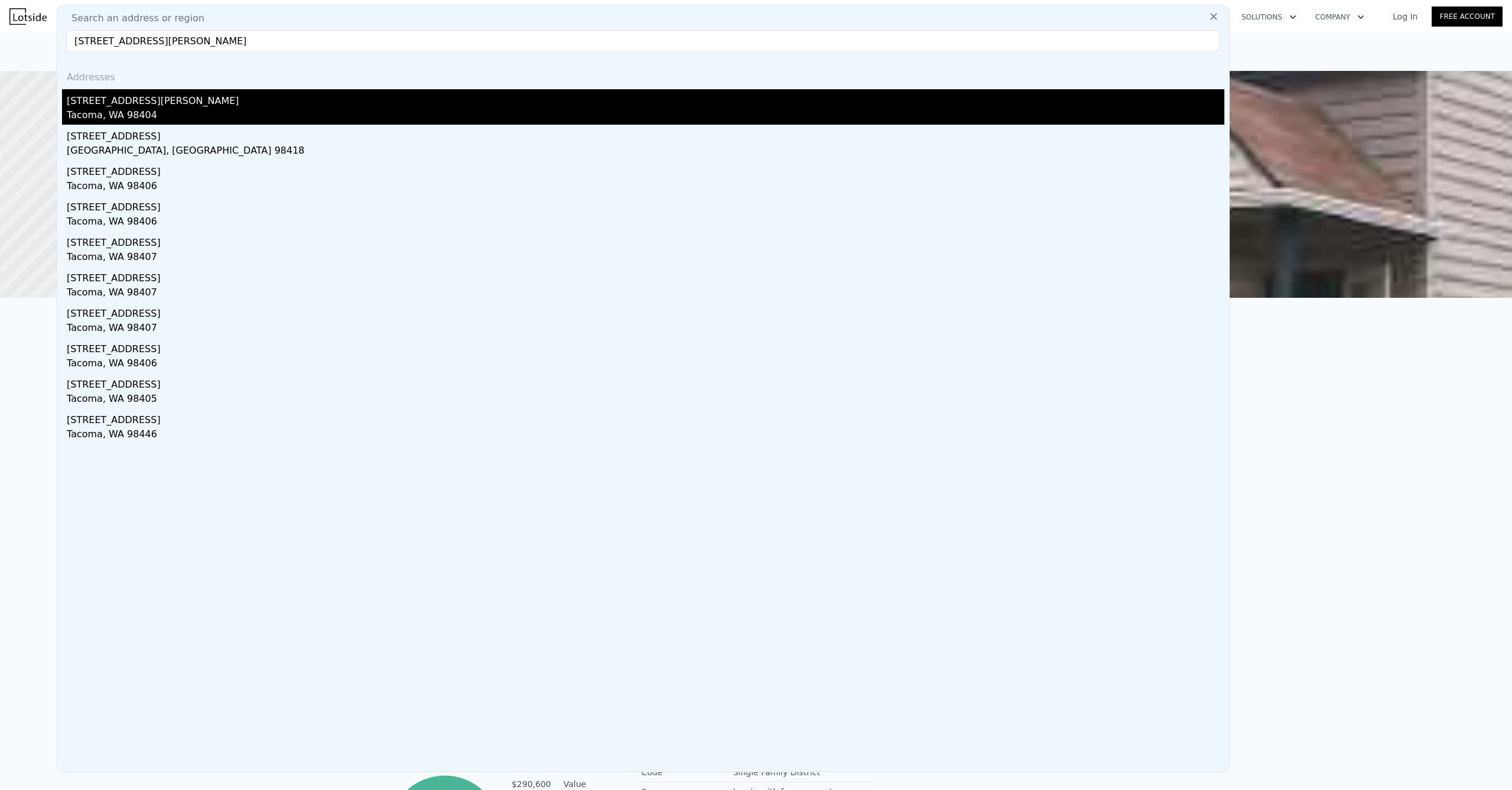
type input "[STREET_ADDRESS][PERSON_NAME]"
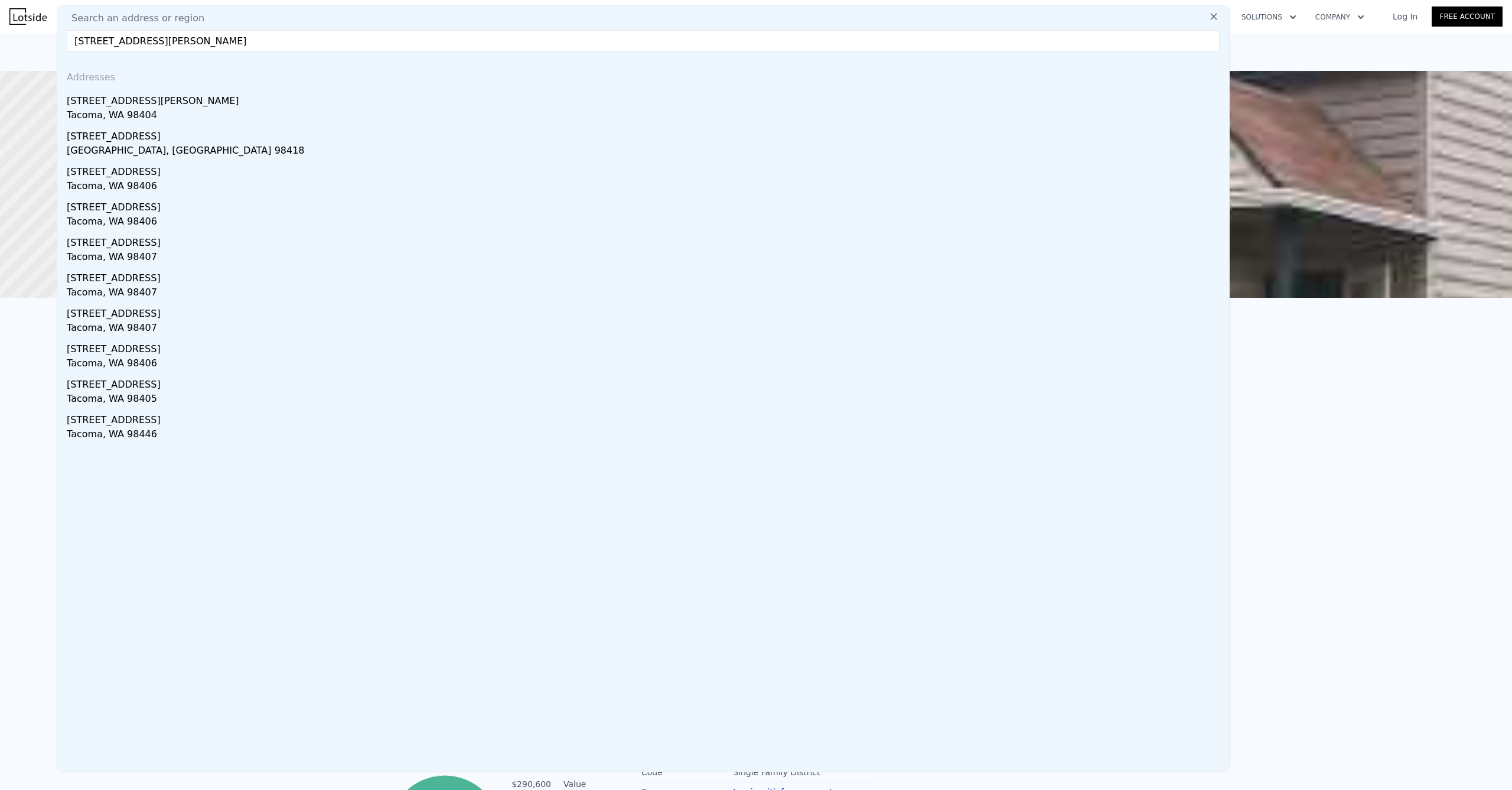
drag, startPoint x: 156, startPoint y: 104, endPoint x: 366, endPoint y: 101, distance: 210.0
click at [156, 106] on div "[STREET_ADDRESS][PERSON_NAME]" at bounding box center [646, 98] width 1158 height 19
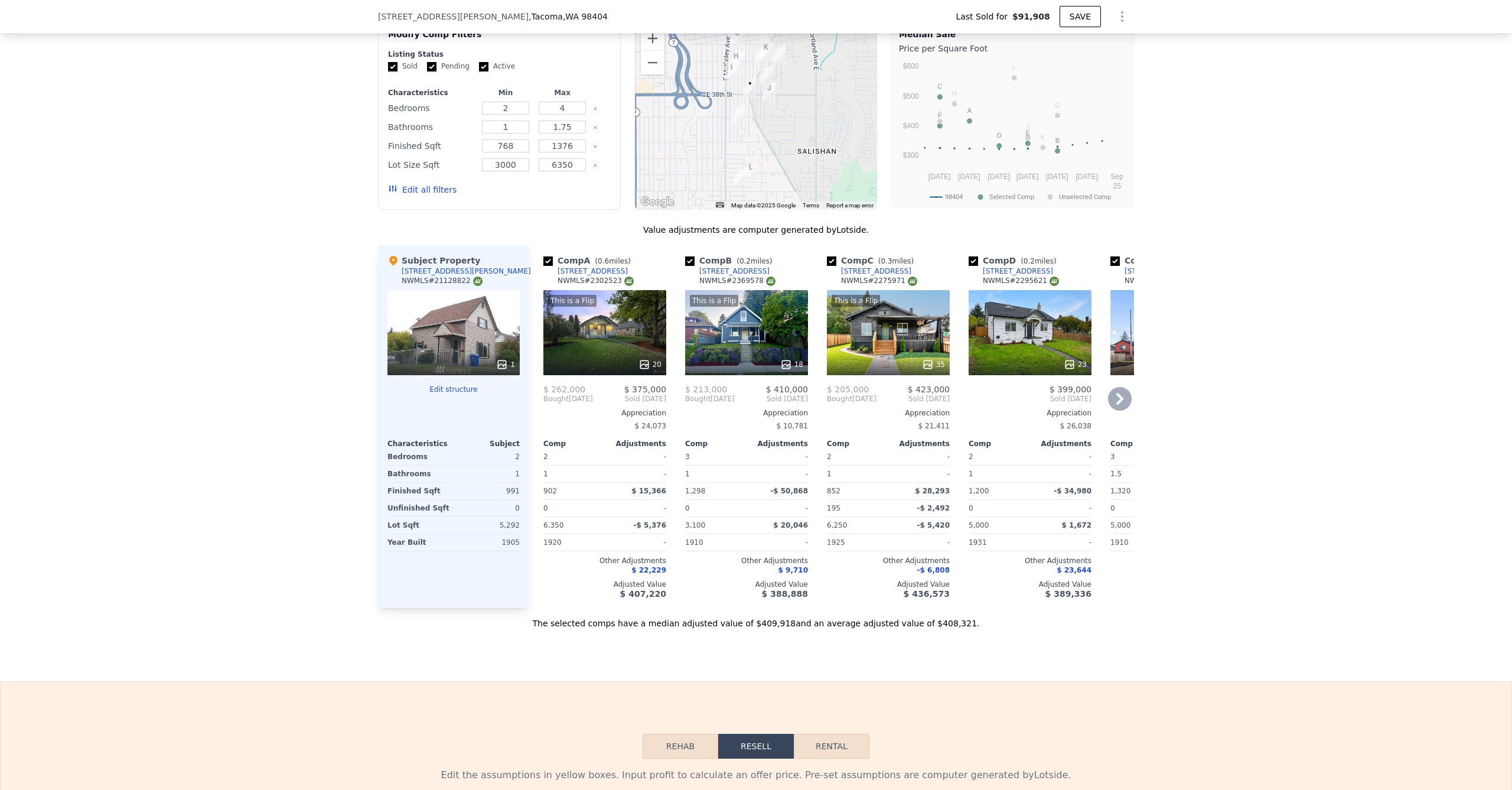
click at [593, 370] on div "20" at bounding box center [605, 365] width 113 height 12
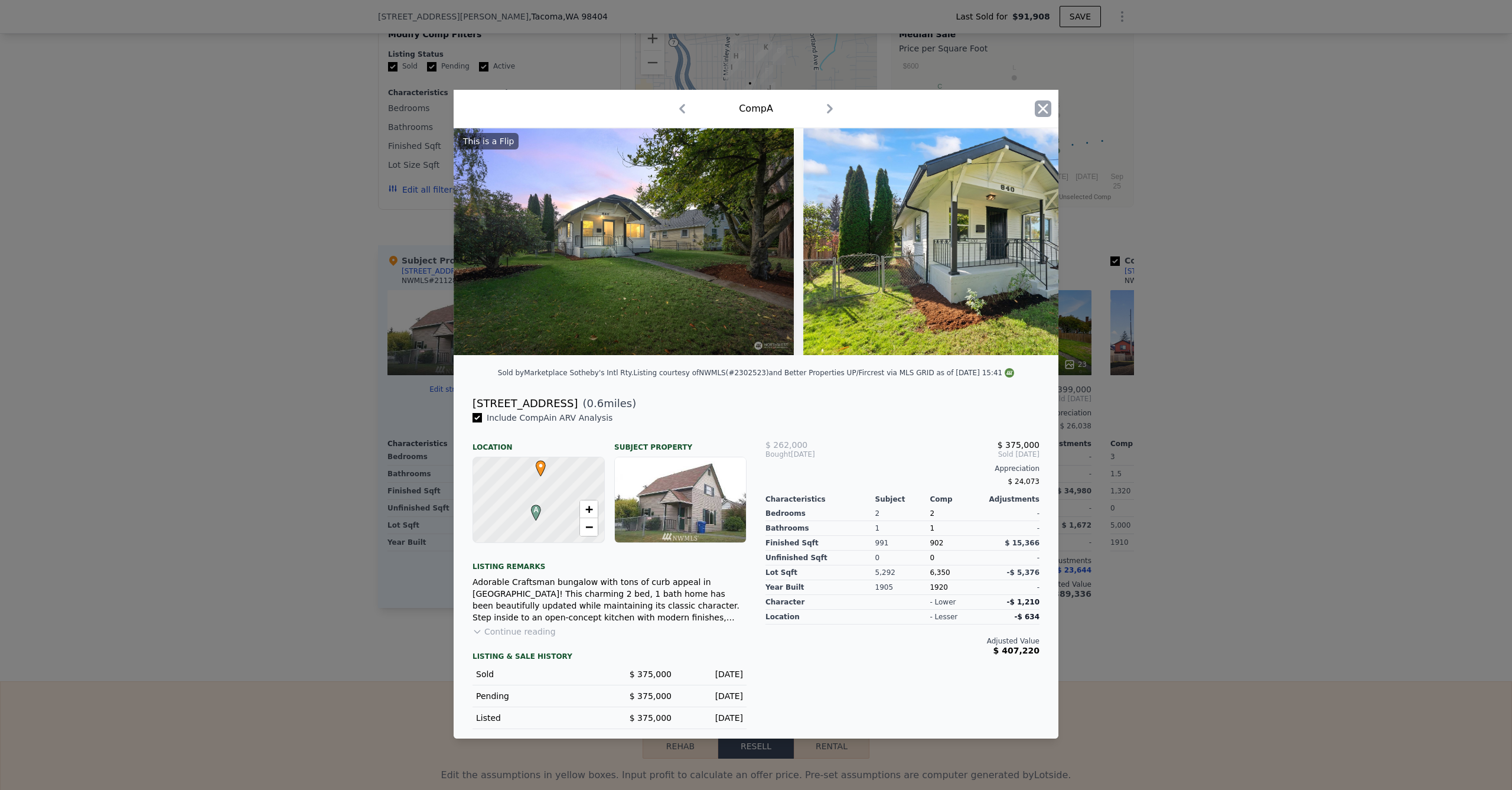
click at [1043, 112] on icon "button" at bounding box center [1043, 109] width 17 height 17
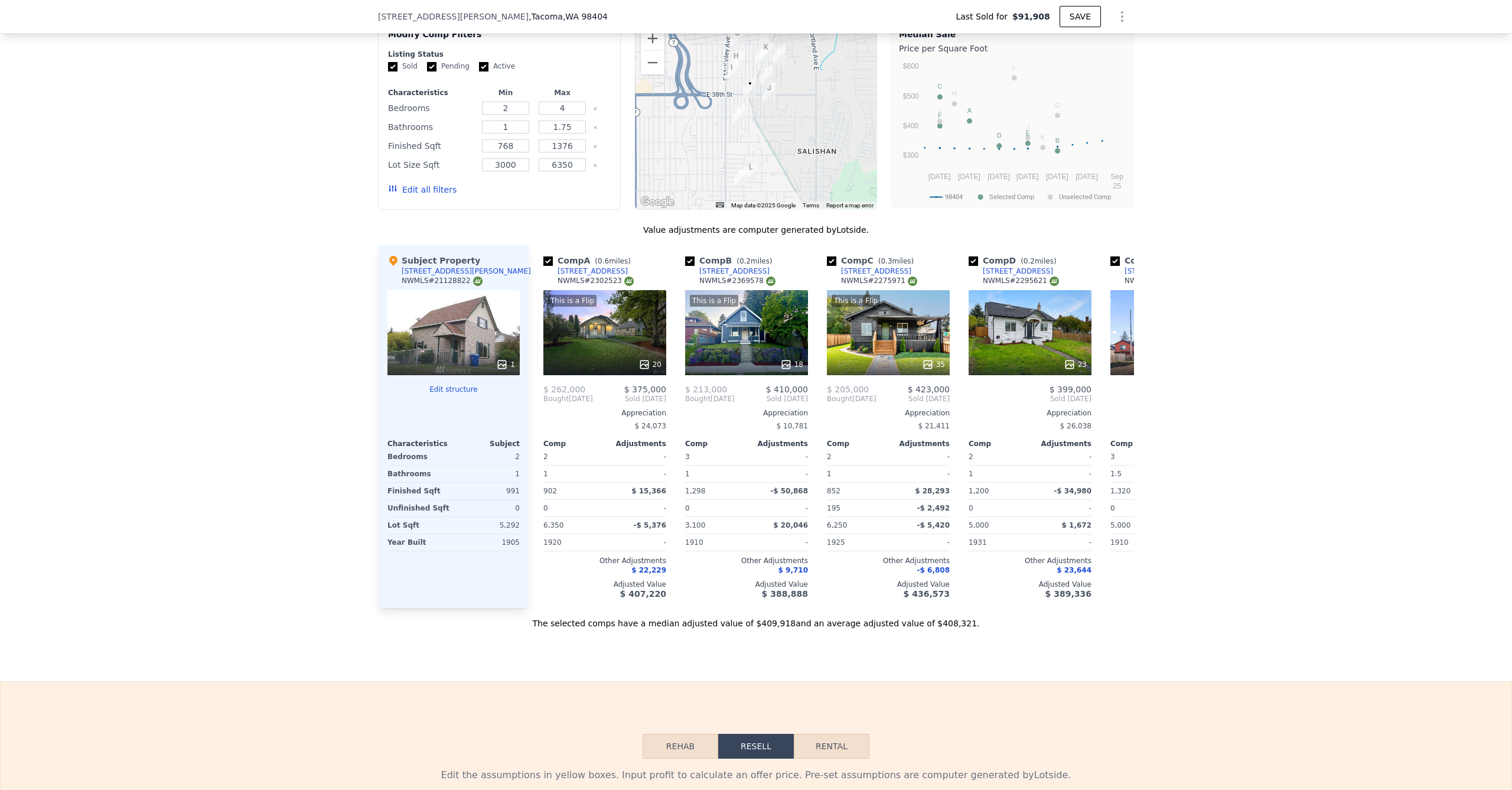
click at [467, 352] on div "1" at bounding box center [453, 333] width 132 height 85
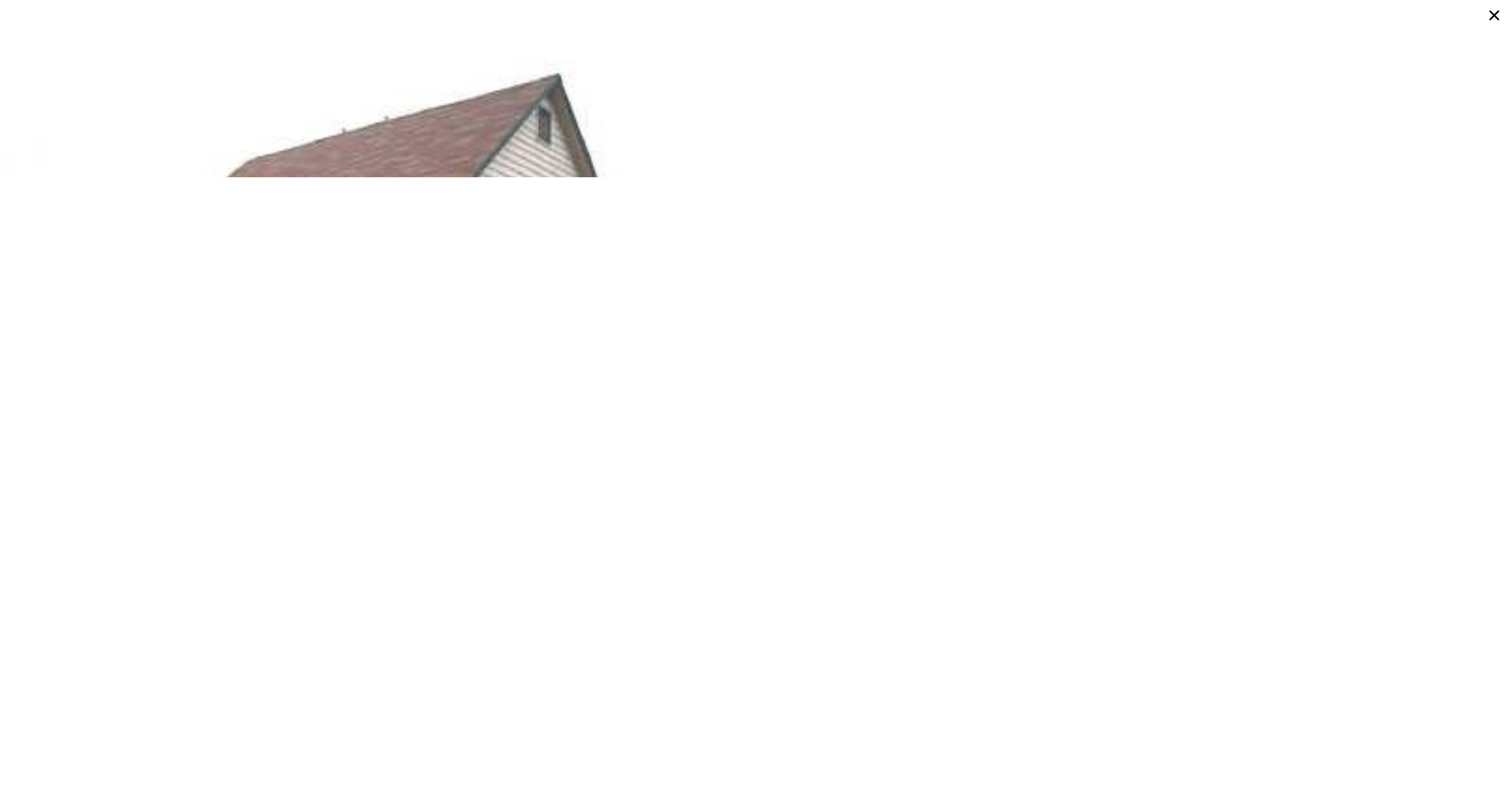
drag, startPoint x: 1488, startPoint y: 18, endPoint x: 1484, endPoint y: 25, distance: 8.1
click at [1494, 16] on icon at bounding box center [1494, 15] width 21 height 21
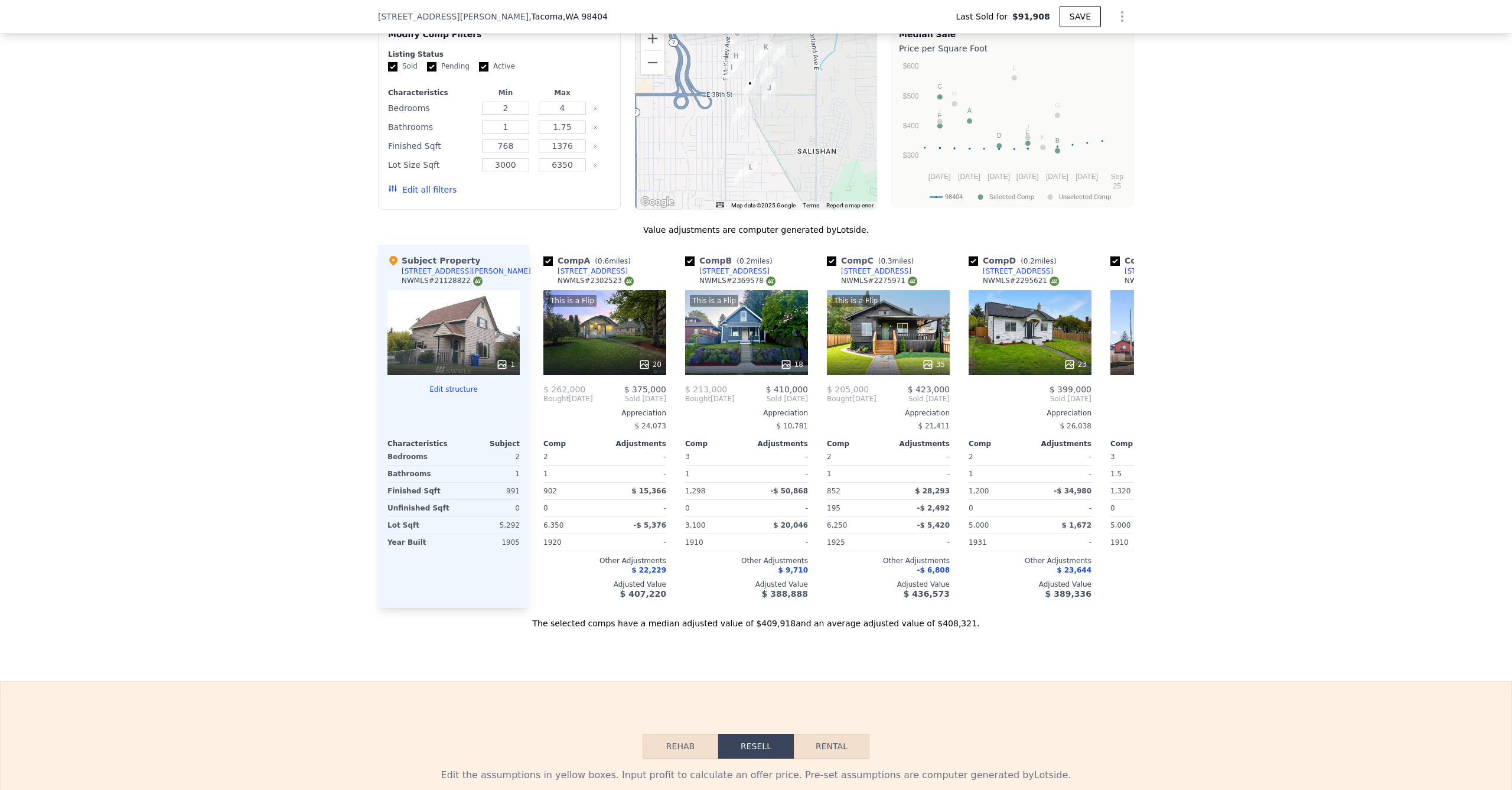
click at [441, 355] on div "1" at bounding box center [453, 333] width 132 height 85
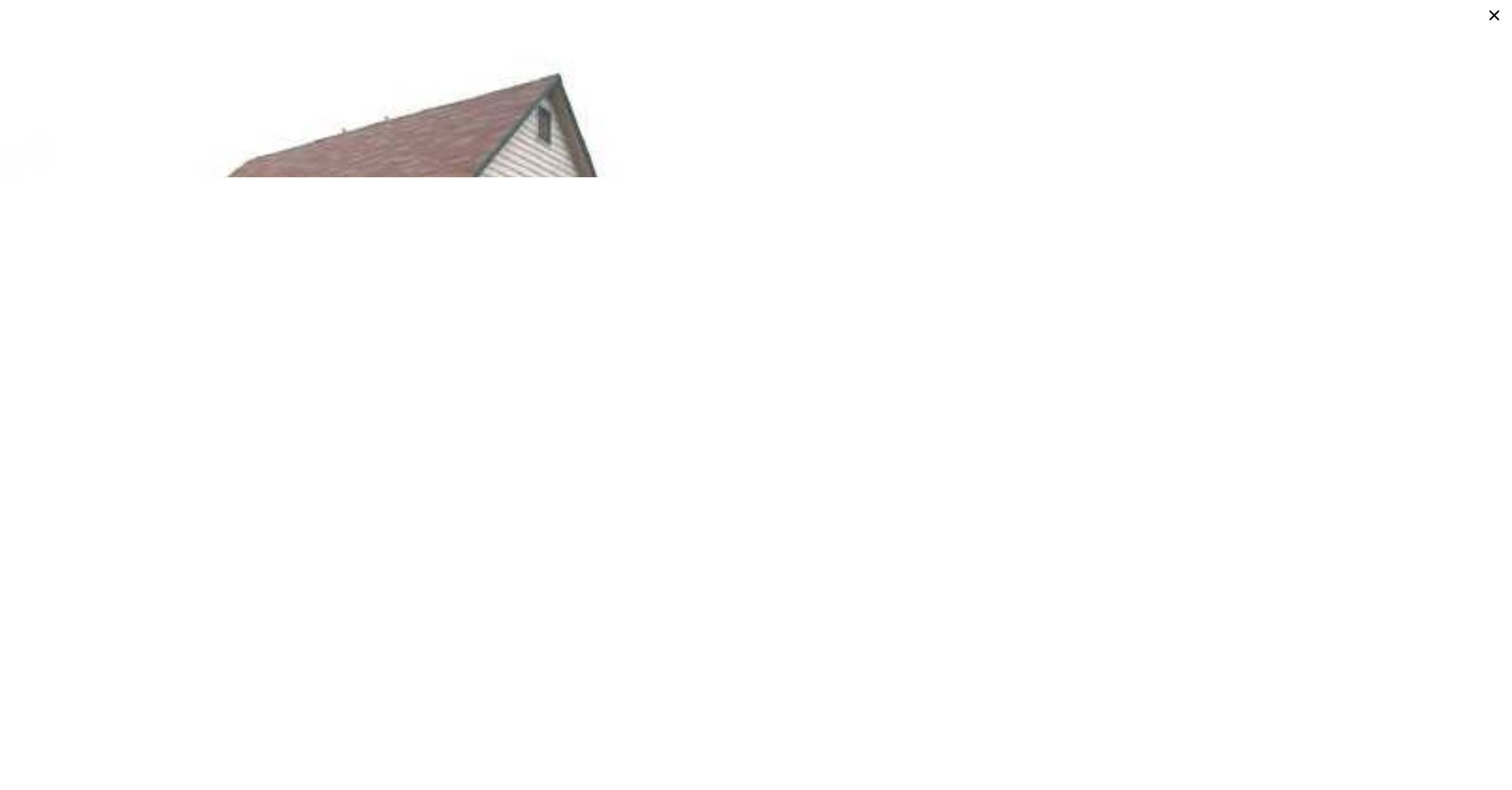
click at [1493, 16] on icon at bounding box center [1494, 15] width 21 height 21
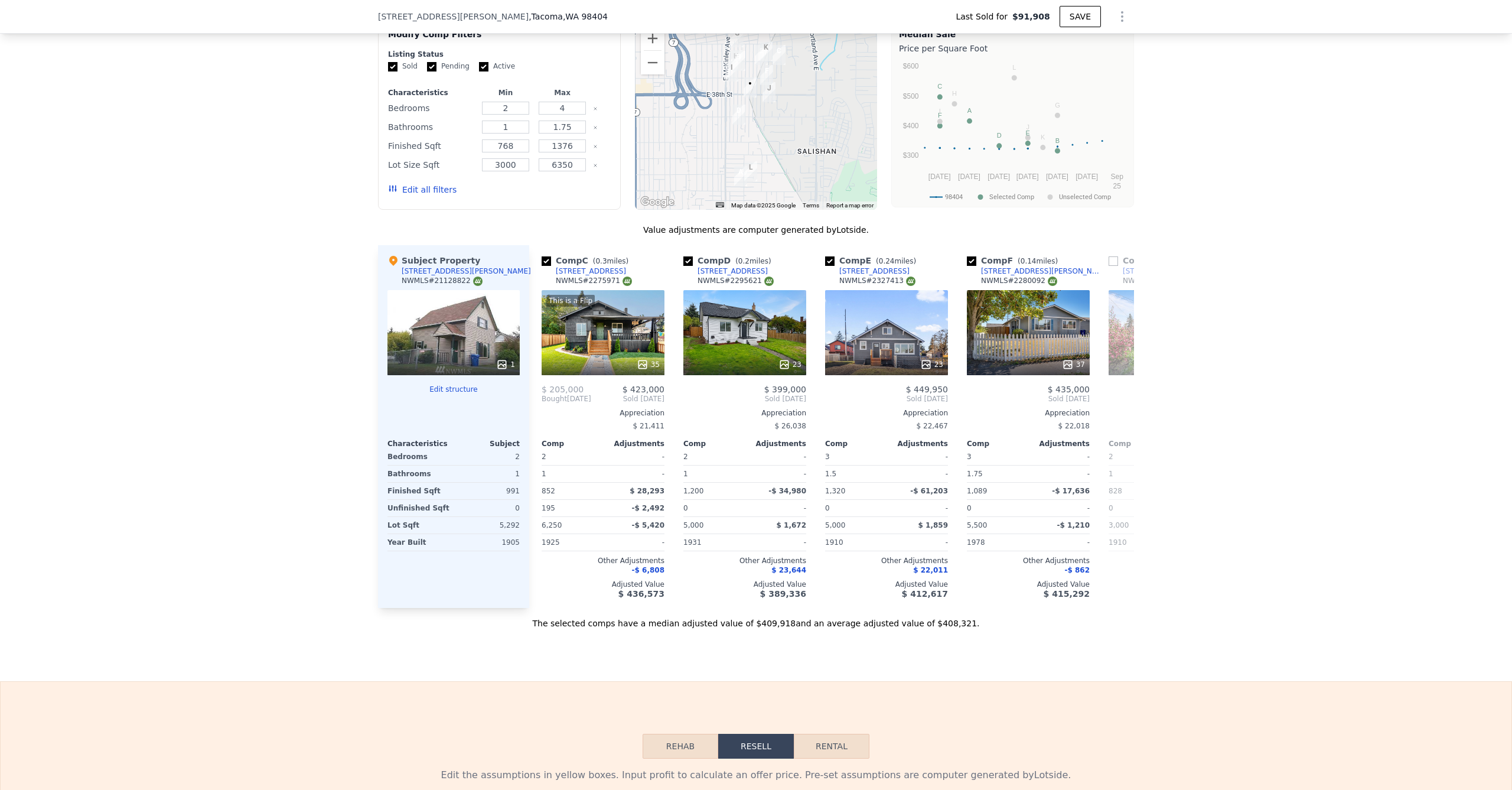
scroll to position [0, 292]
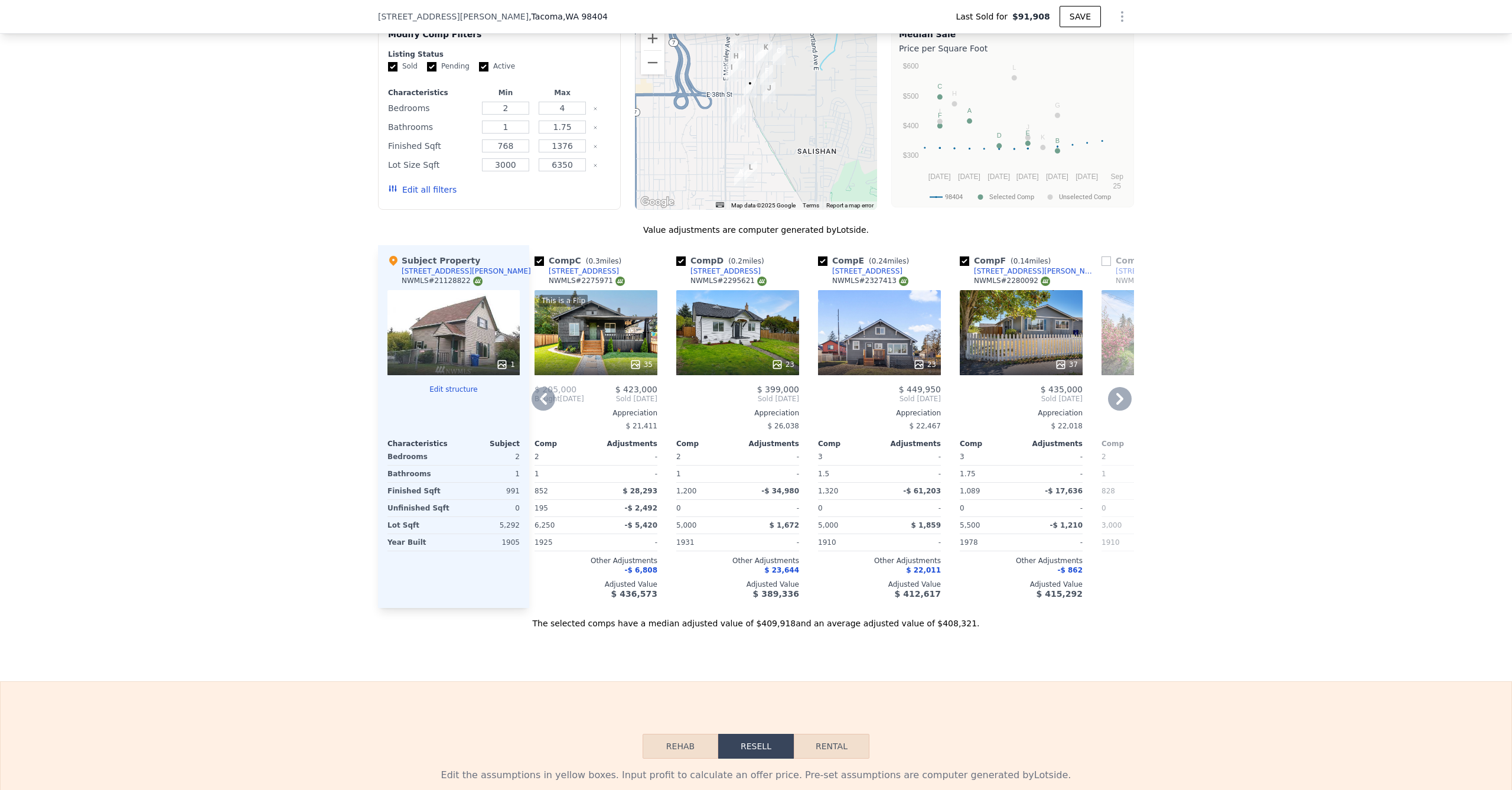
click at [598, 334] on div "This is a Flip 35" at bounding box center [596, 333] width 123 height 85
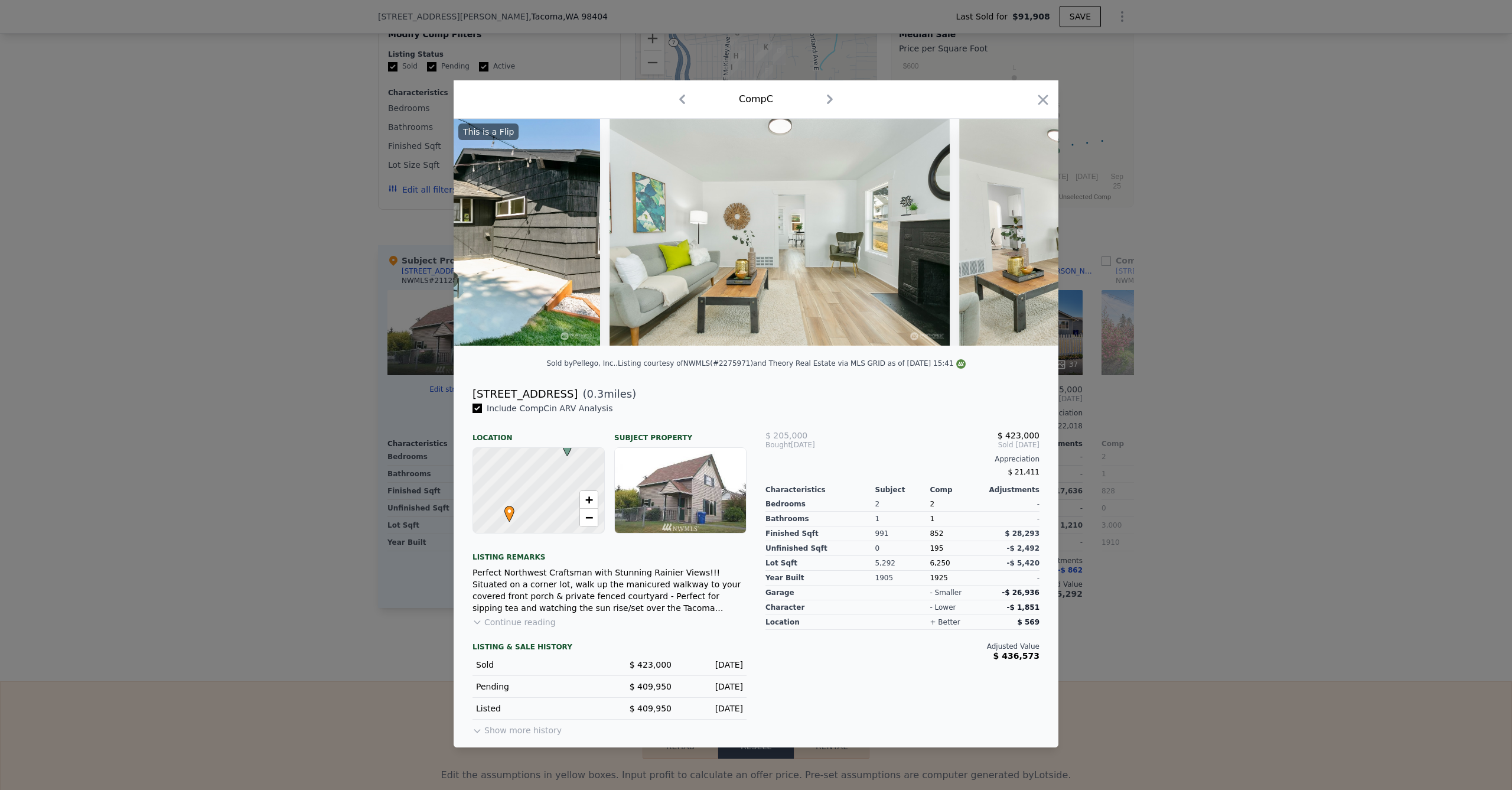
scroll to position [0, 2649]
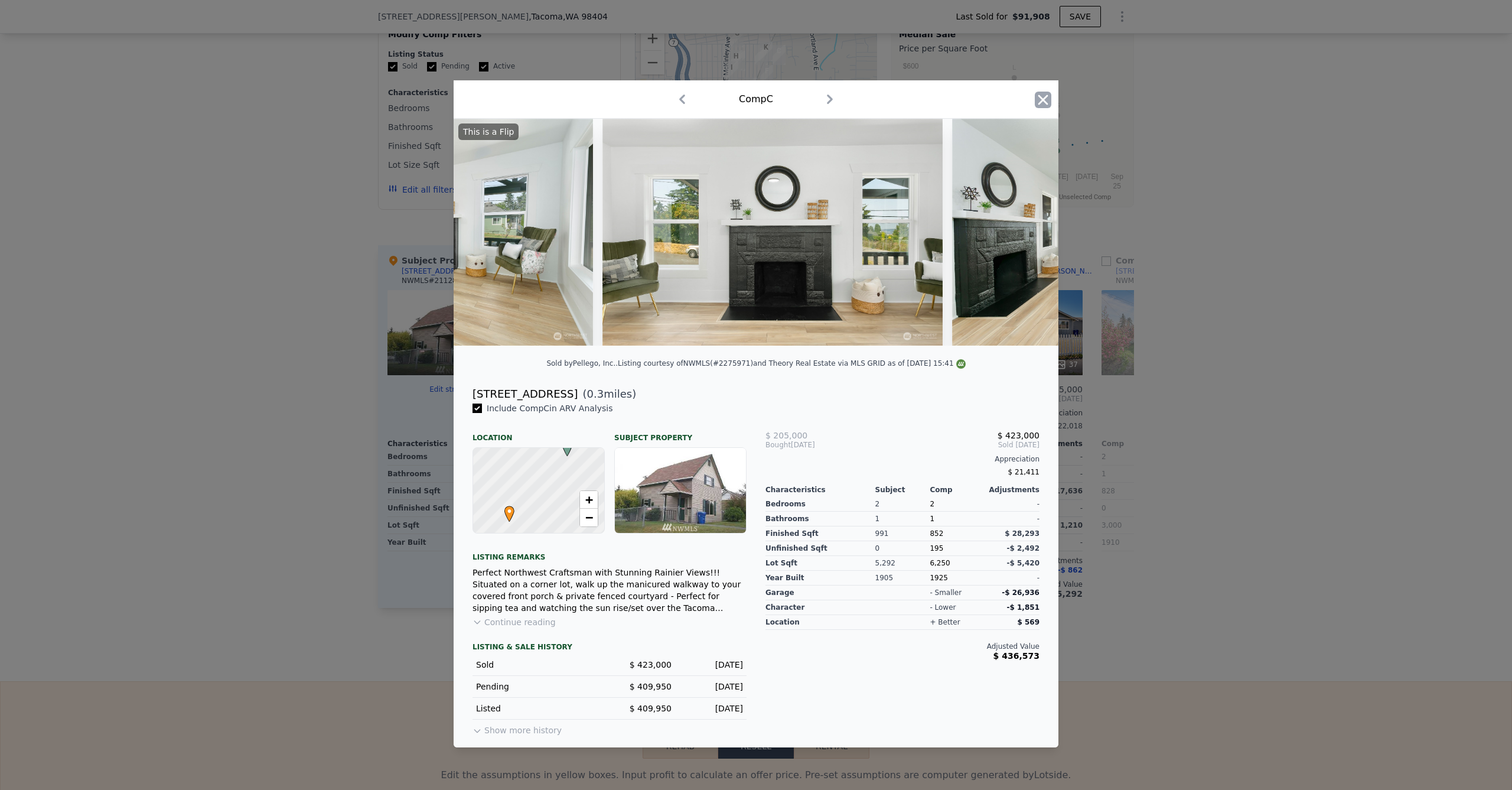
click at [1048, 92] on icon "button" at bounding box center [1043, 100] width 17 height 17
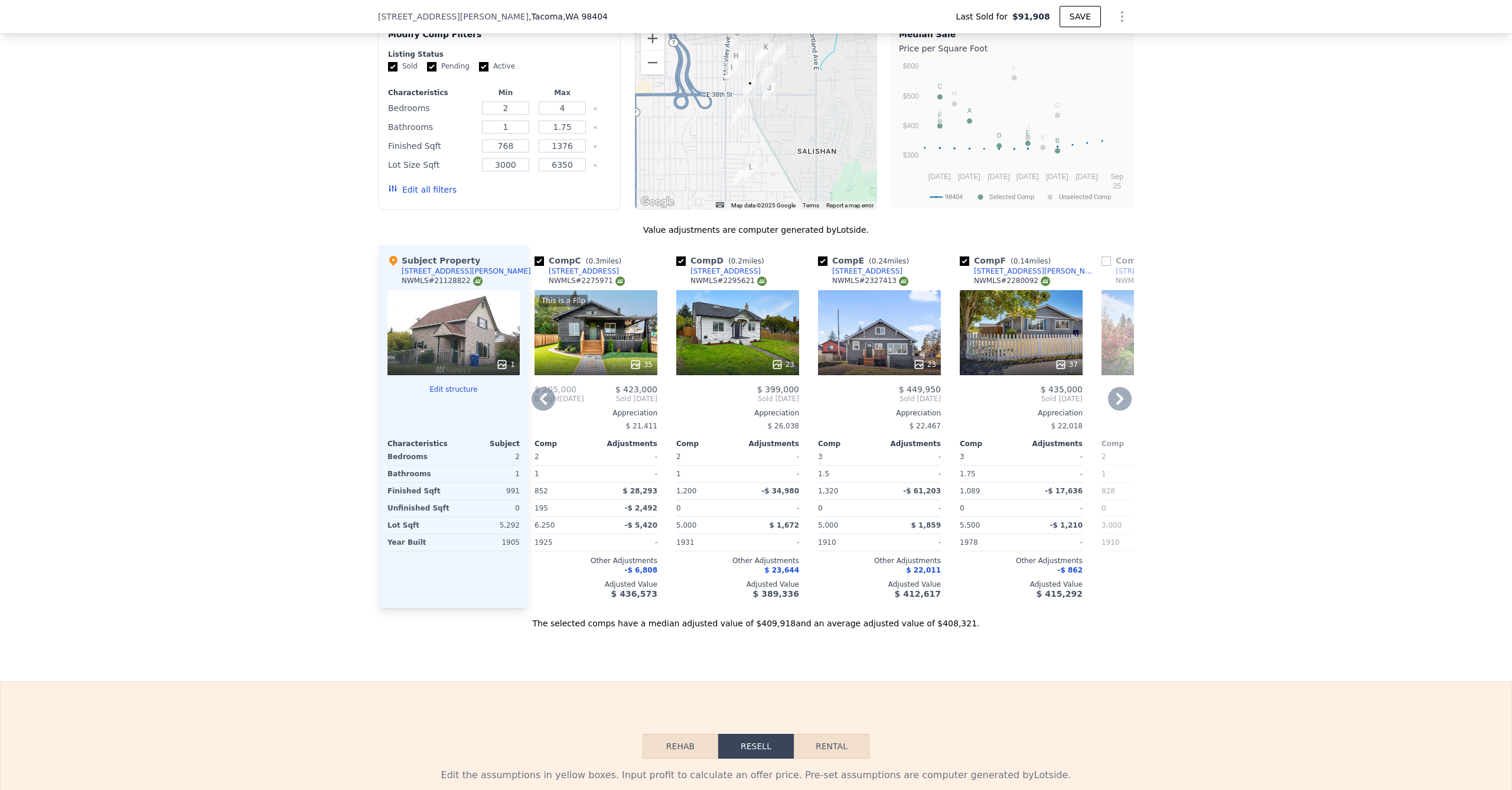
scroll to position [0, 284]
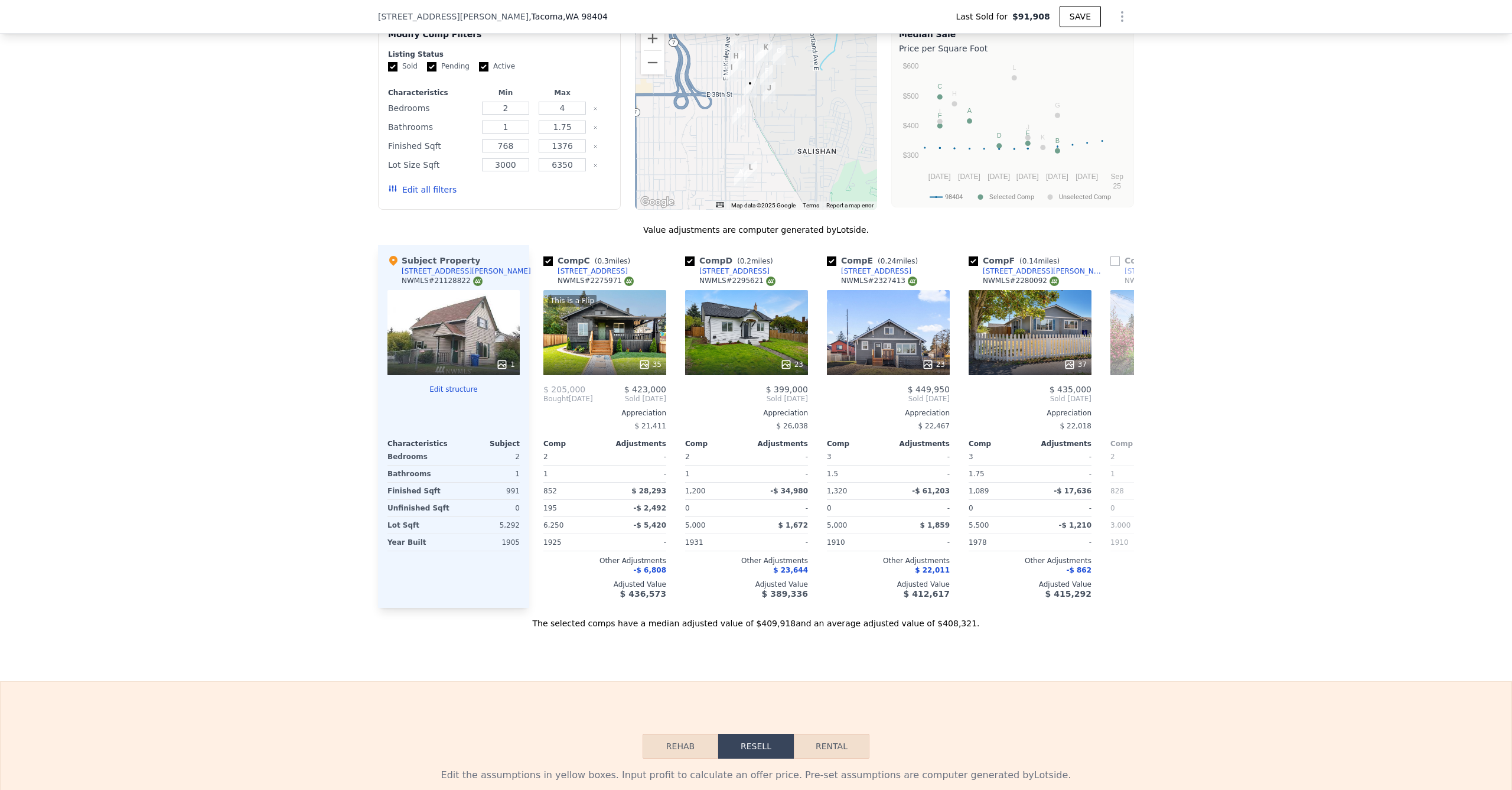
click at [460, 374] on div at bounding box center [453, 365] width 132 height 21
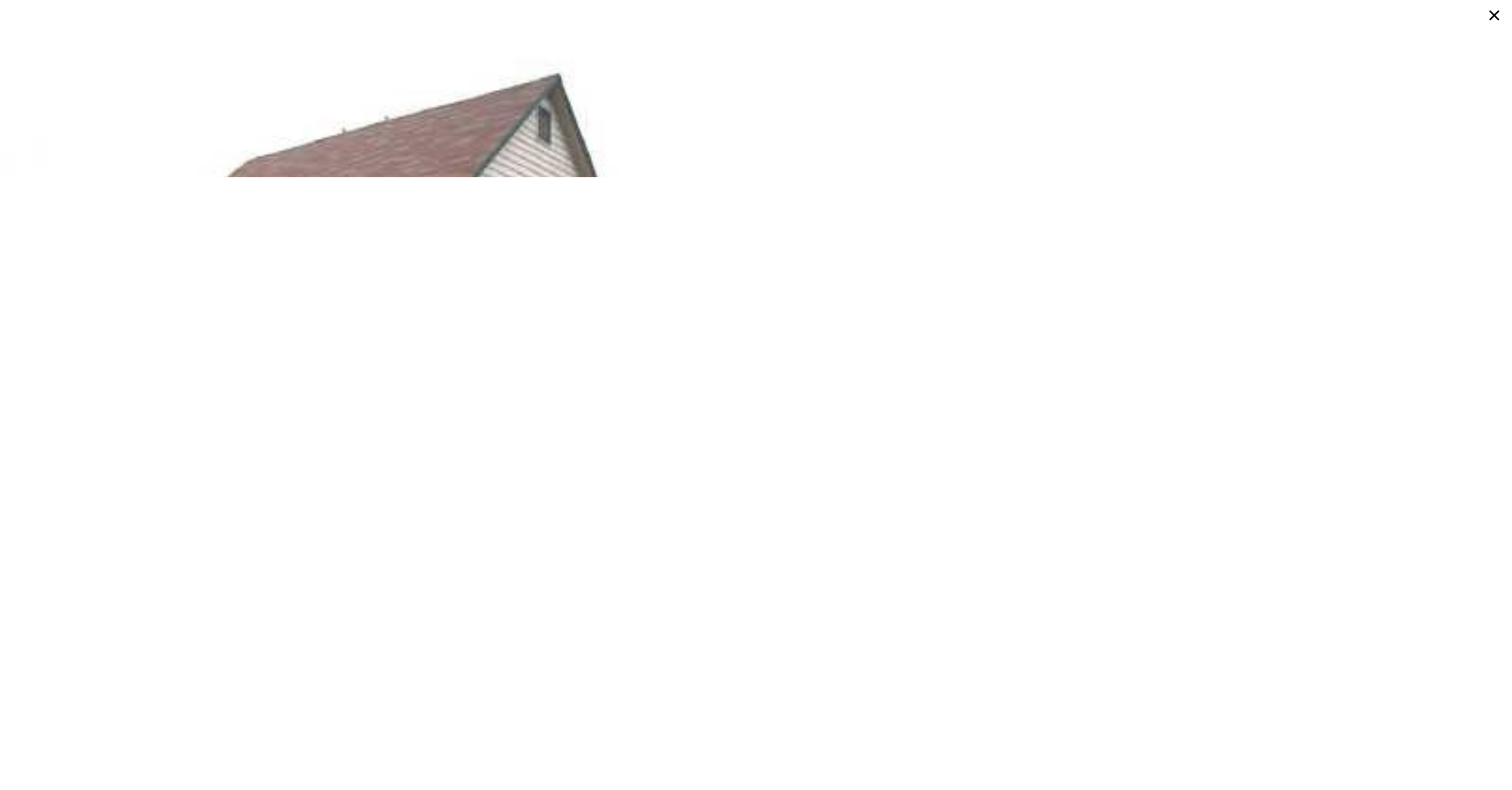
click at [1491, 17] on icon at bounding box center [1494, 15] width 21 height 21
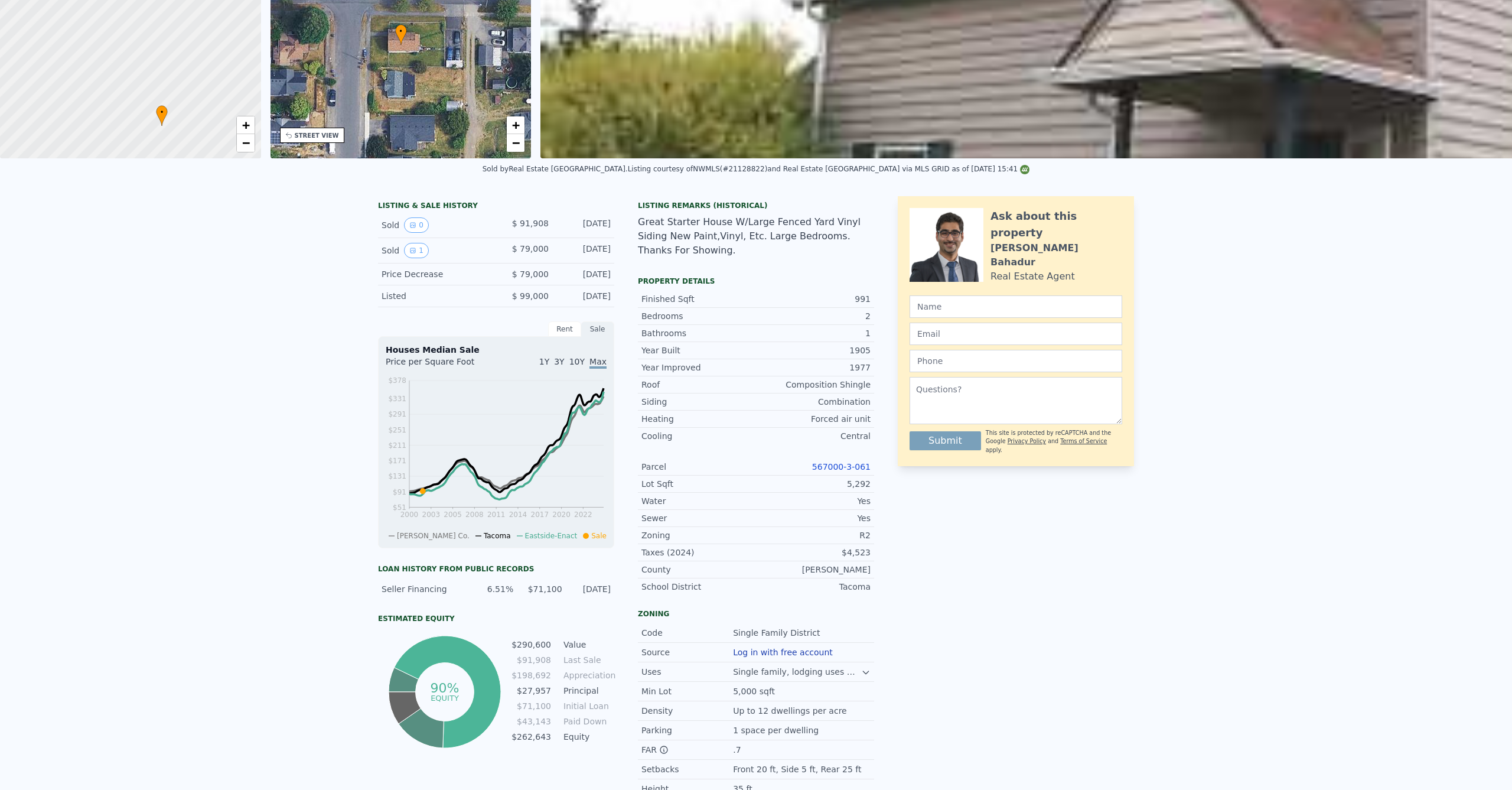
scroll to position [0, 0]
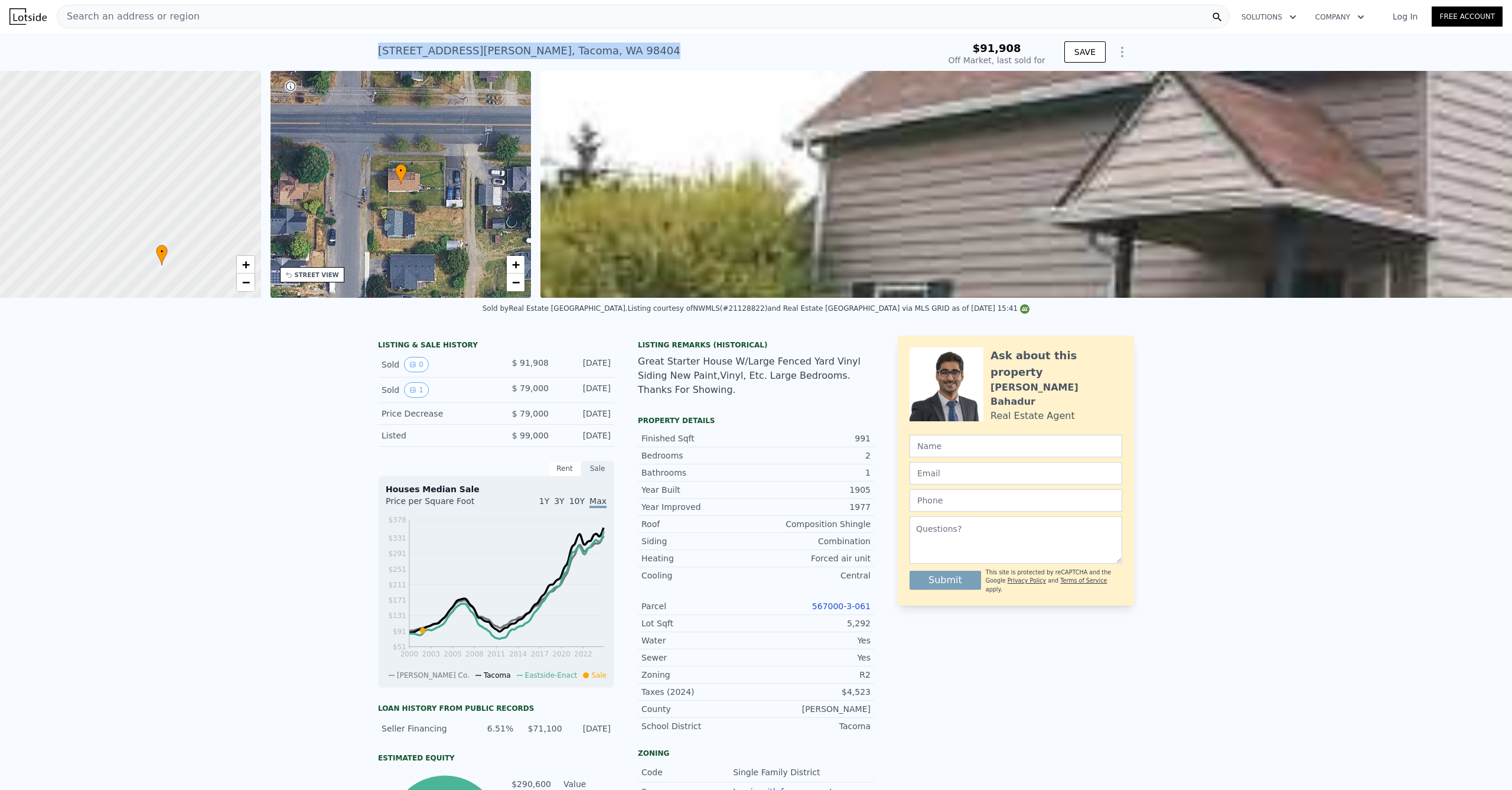
drag, startPoint x: 536, startPoint y: 43, endPoint x: 364, endPoint y: 56, distance: 172.5
click at [363, 56] on div "[STREET_ADDRESS][PERSON_NAME] Sold [DATE] for $91,908 $91,908 Off Market, last …" at bounding box center [756, 51] width 1512 height 37
copy div "[STREET_ADDRESS][PERSON_NAME]"
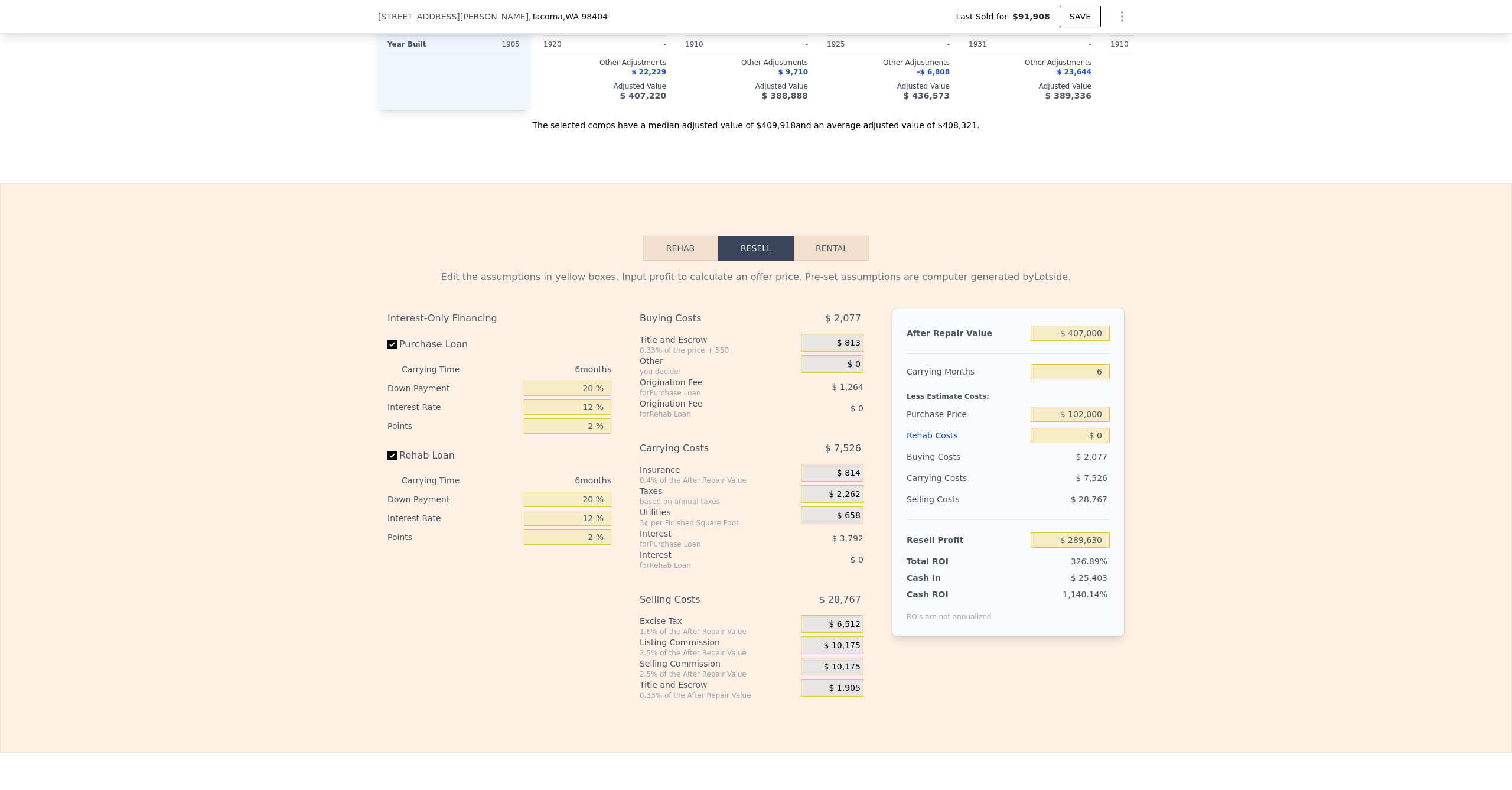
scroll to position [1607, 0]
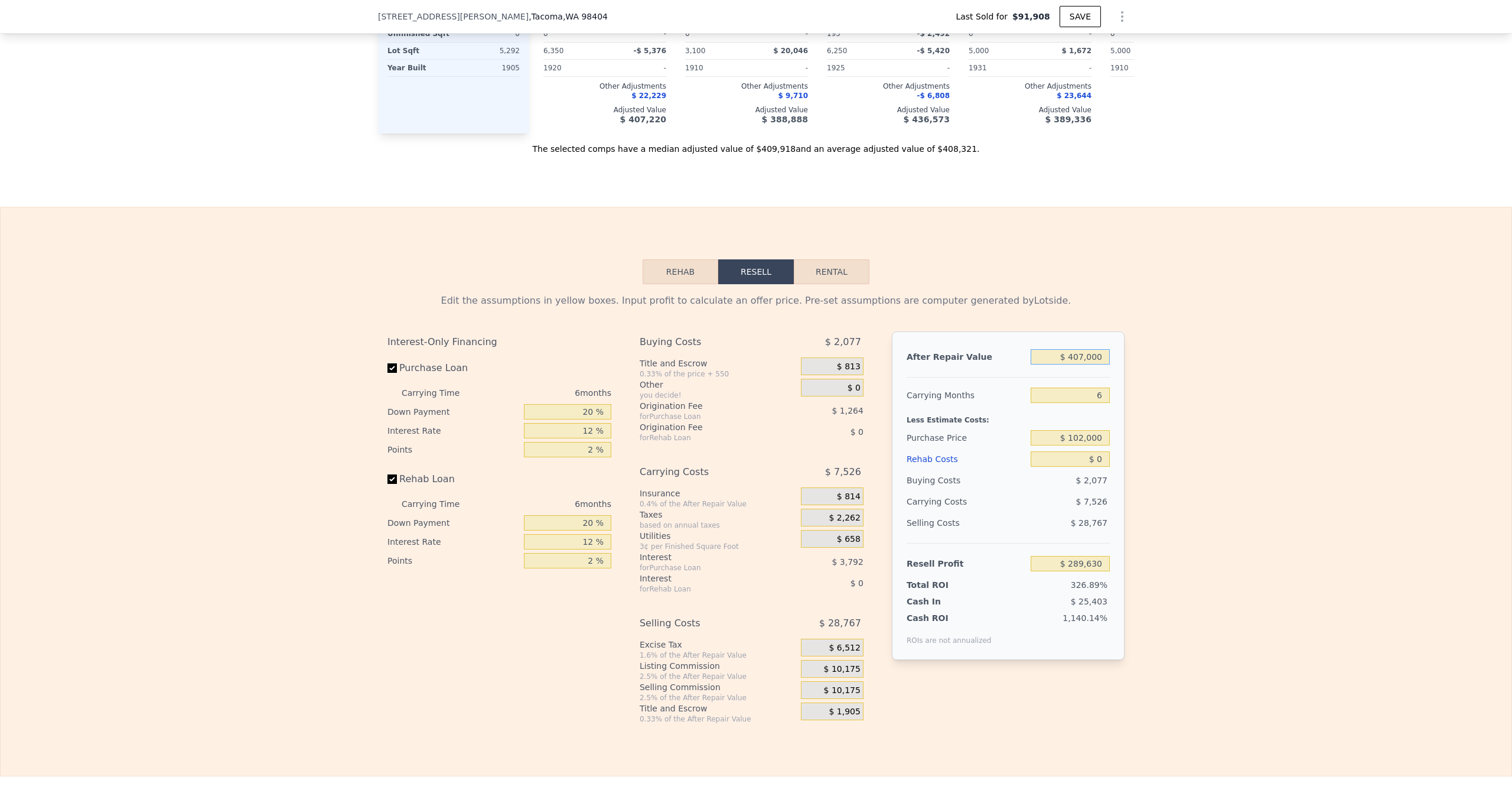
click at [1075, 365] on input "$ 407,000" at bounding box center [1070, 356] width 79 height 15
click at [1074, 365] on input "$ 407,000" at bounding box center [1070, 356] width 79 height 15
type input "$ 37"
type input "-$ 88,336"
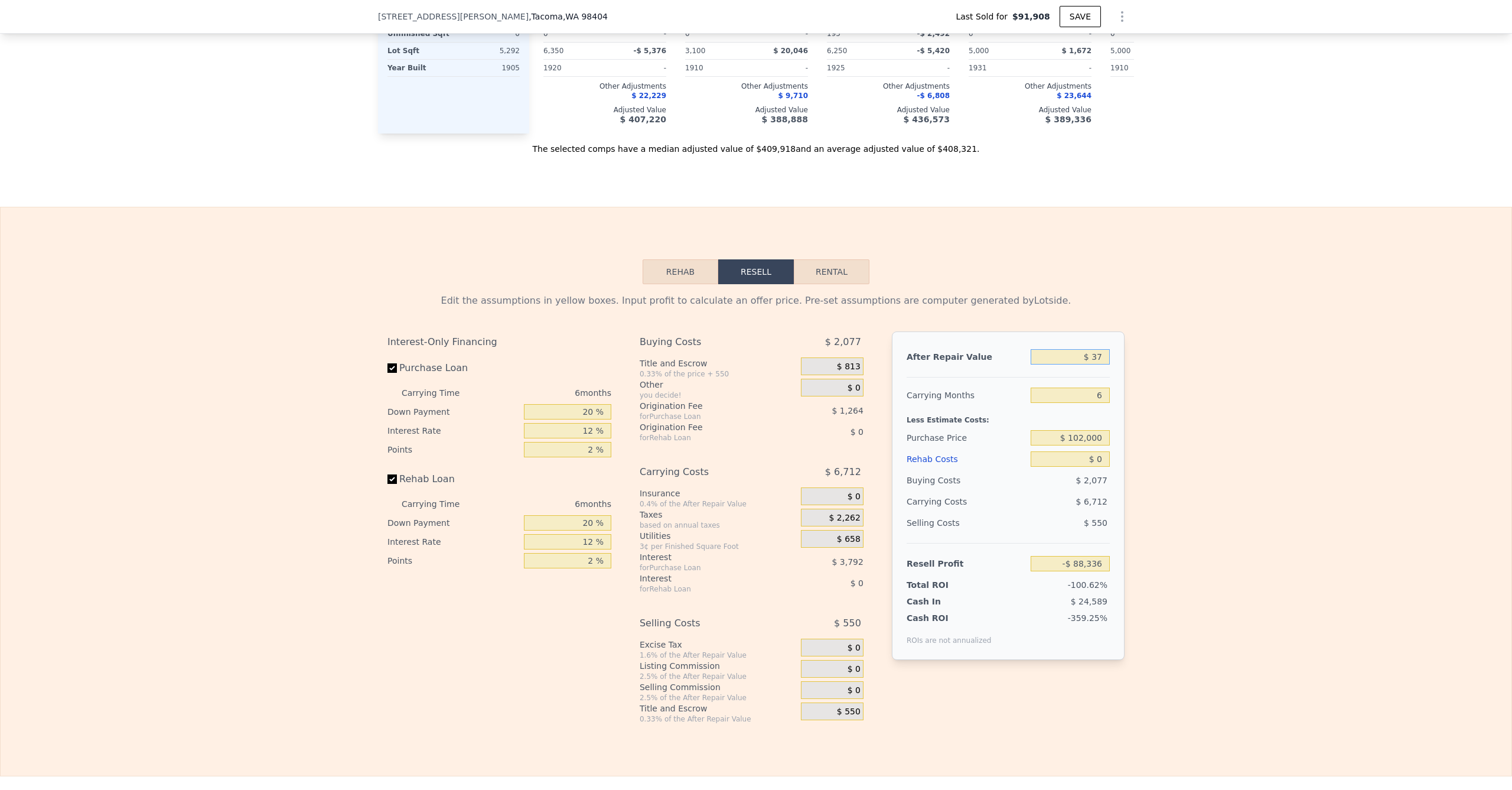
type input "$ 375"
type input "-$ 87,990"
type input "$ 3,755"
type input "-$ 84,853"
type input "$ 375"
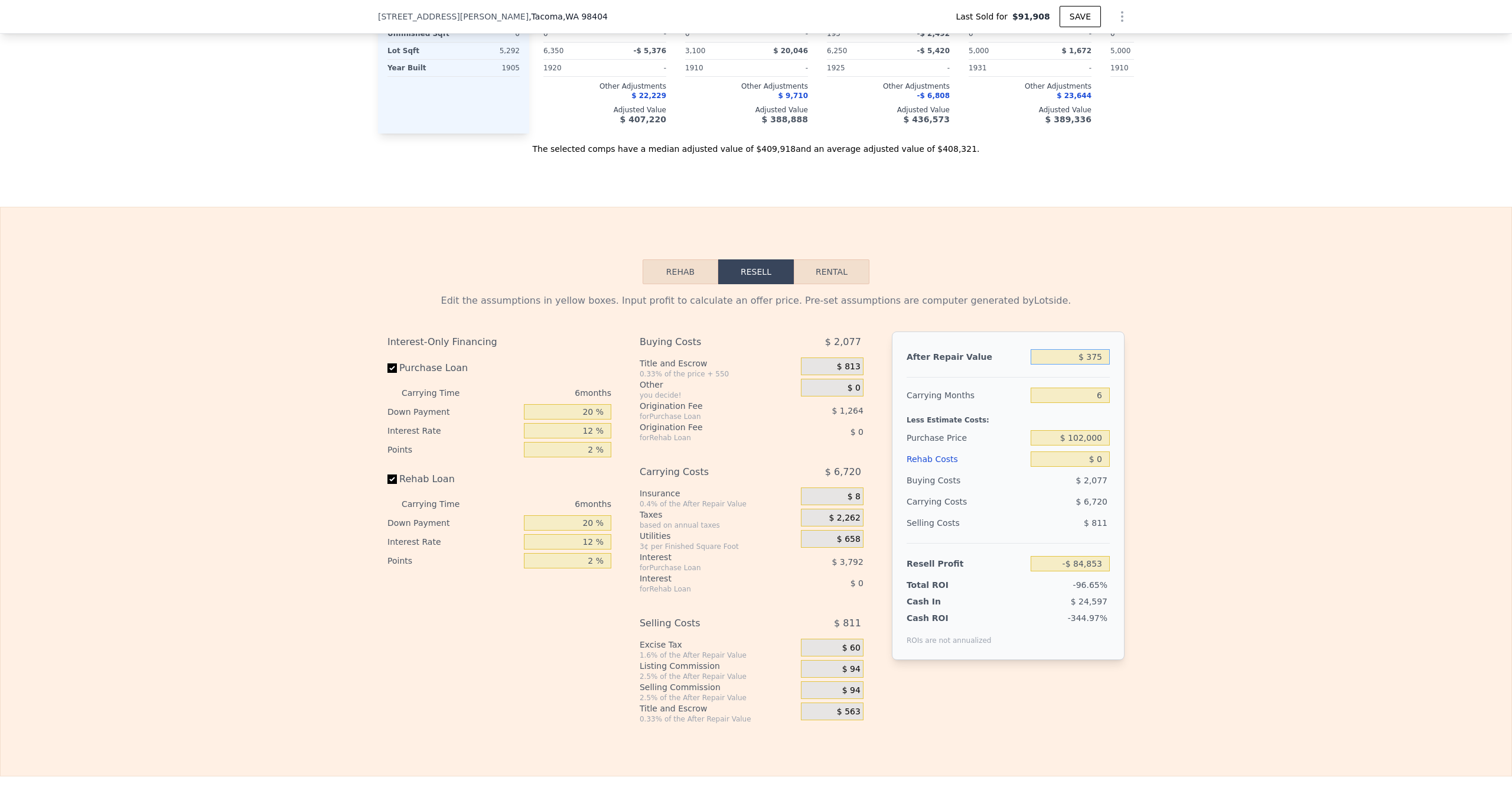
type input "-$ 87,990"
type input "$ 3,750"
type input "-$ 84,857"
type input "$ 37,500"
type input "-$ 53,515"
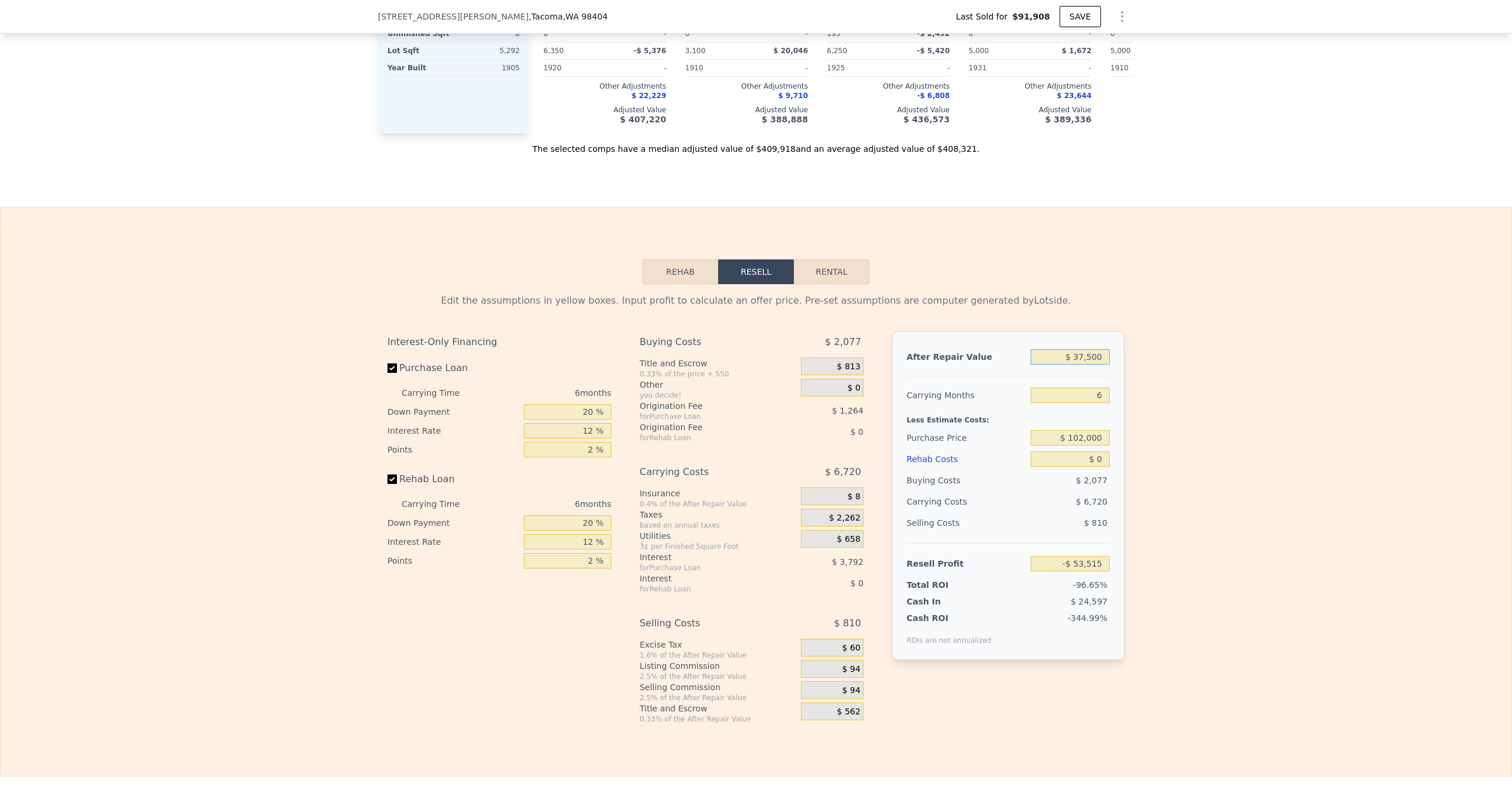
type input "$ 375,000"
type input "$ 259,912"
drag, startPoint x: 1191, startPoint y: 436, endPoint x: 1175, endPoint y: 442, distance: 17.1
click at [1190, 435] on div "Edit the assumptions in yellow boxes. Input profit to calculate an offer price.…" at bounding box center [756, 504] width 1511 height 439
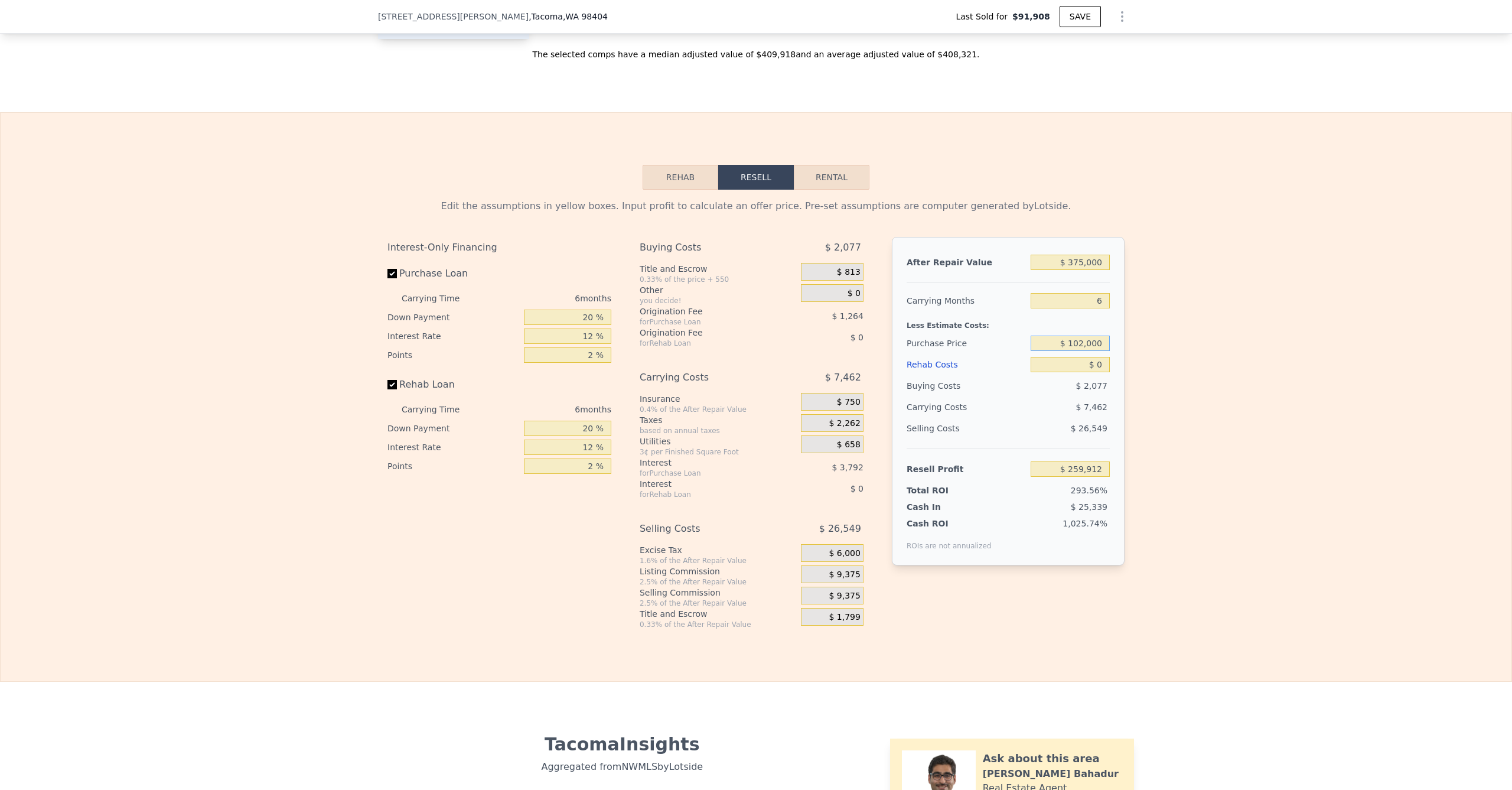
click at [1075, 351] on input "$ 102,000" at bounding box center [1070, 343] width 79 height 15
type input "$ 5"
type input "$ 60,000"
type input "$ 280,191"
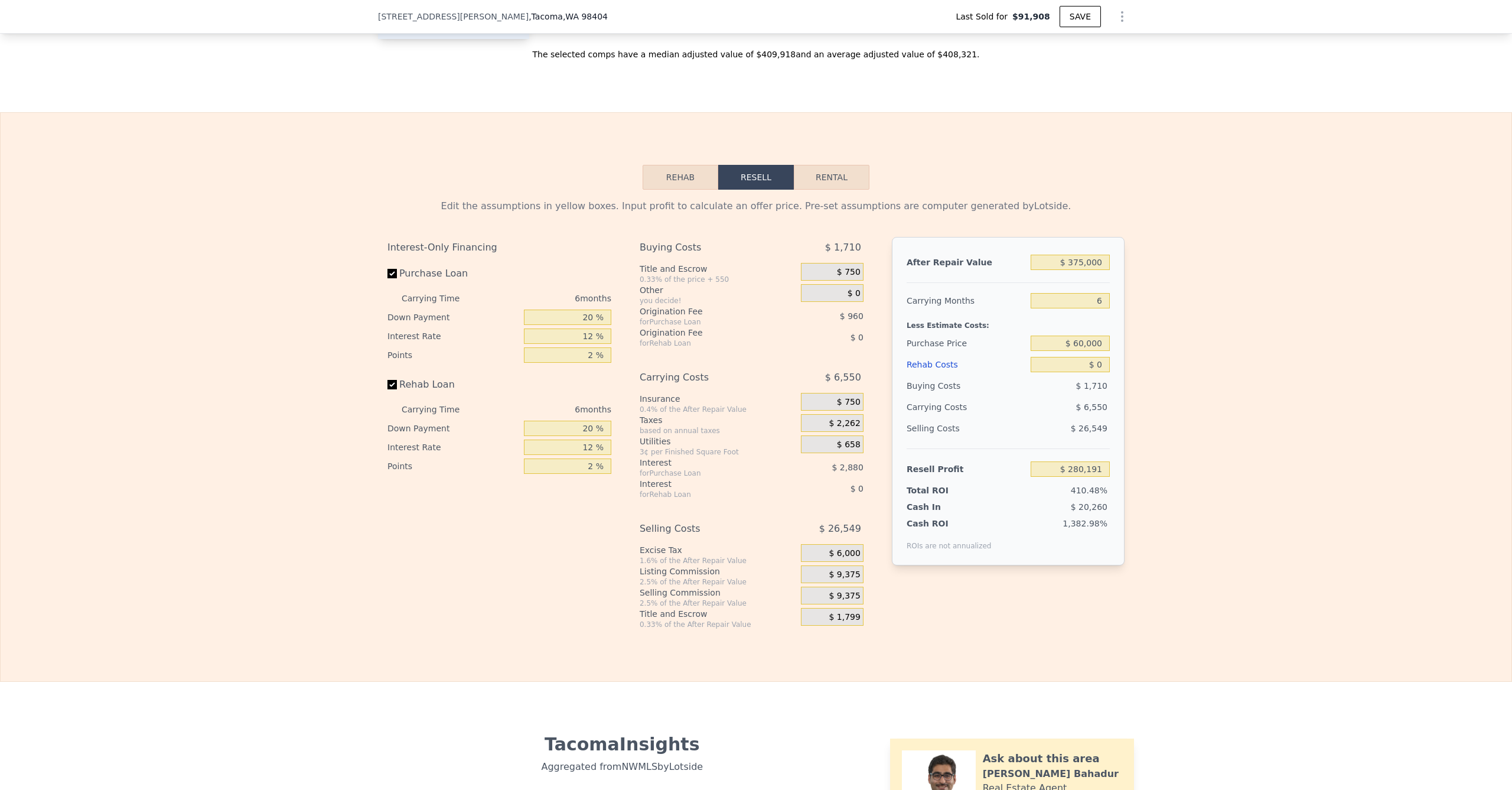
drag, startPoint x: 1152, startPoint y: 428, endPoint x: 1140, endPoint y: 439, distance: 16.3
click at [1153, 428] on div "Edit the assumptions in yellow boxes. Input profit to calculate an offer price.…" at bounding box center [756, 409] width 1511 height 439
click at [1068, 351] on input "$ 60,000" at bounding box center [1070, 343] width 79 height 15
type input "$ 250,000"
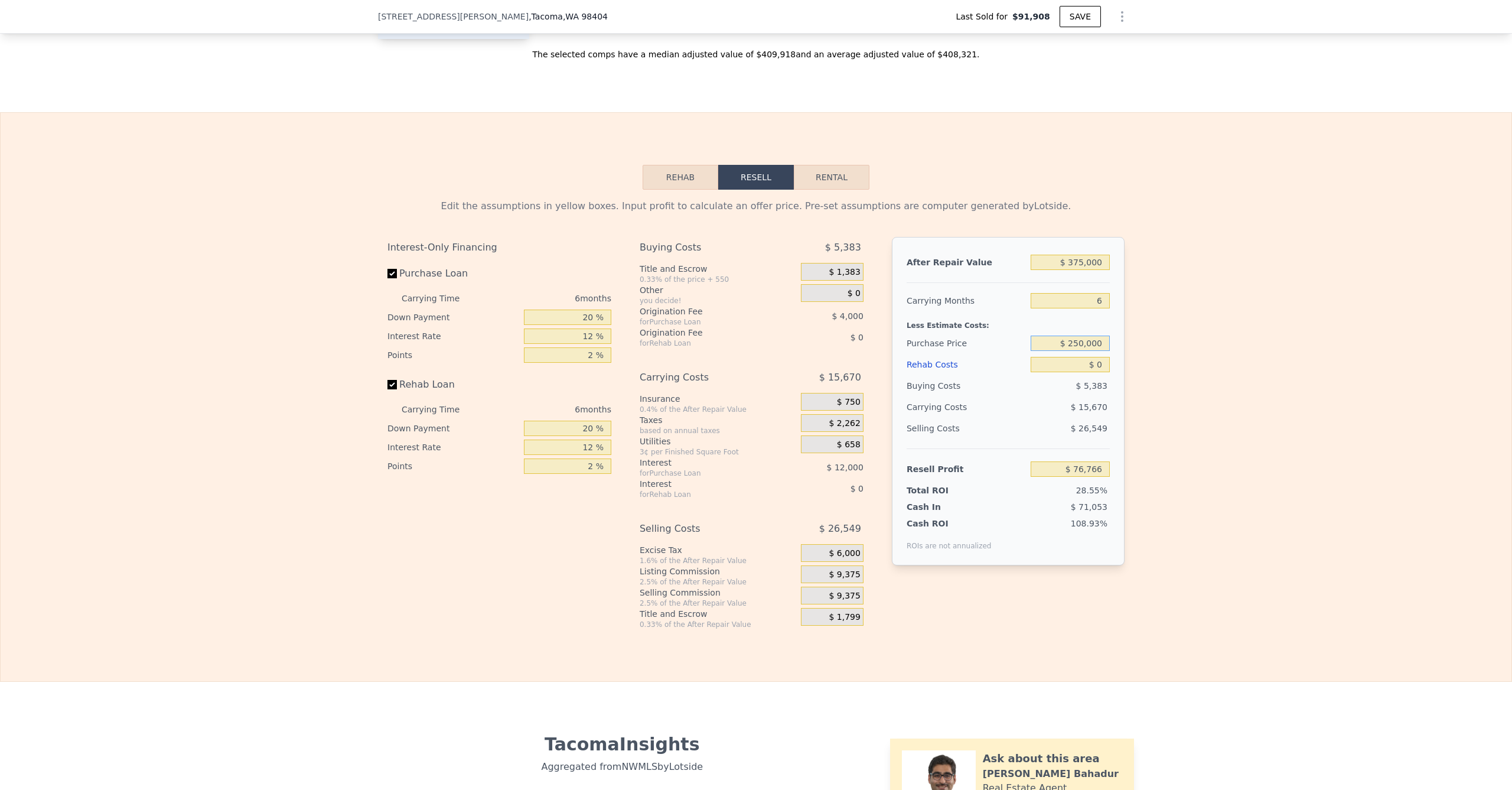
type input "$ 77,398"
click at [1079, 372] on input "$ 0" at bounding box center [1070, 365] width 79 height 15
type input "$ 60"
type input "$ 77,337"
type input "$ 600"
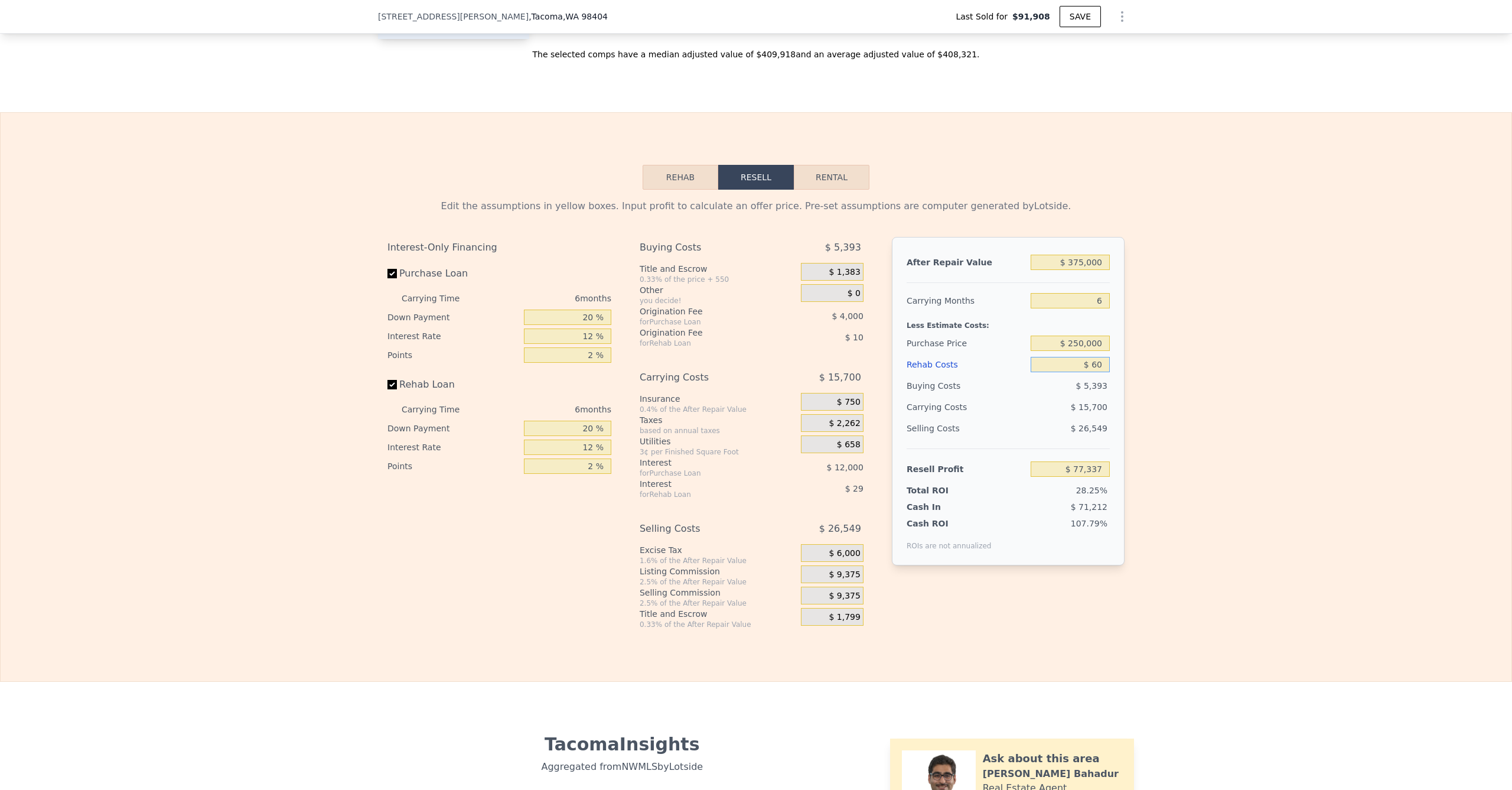
type input "$ 76,758"
type input "$ 6,000"
type input "$ 71,014"
type input "$ 60,000"
type input "$ 13,558"
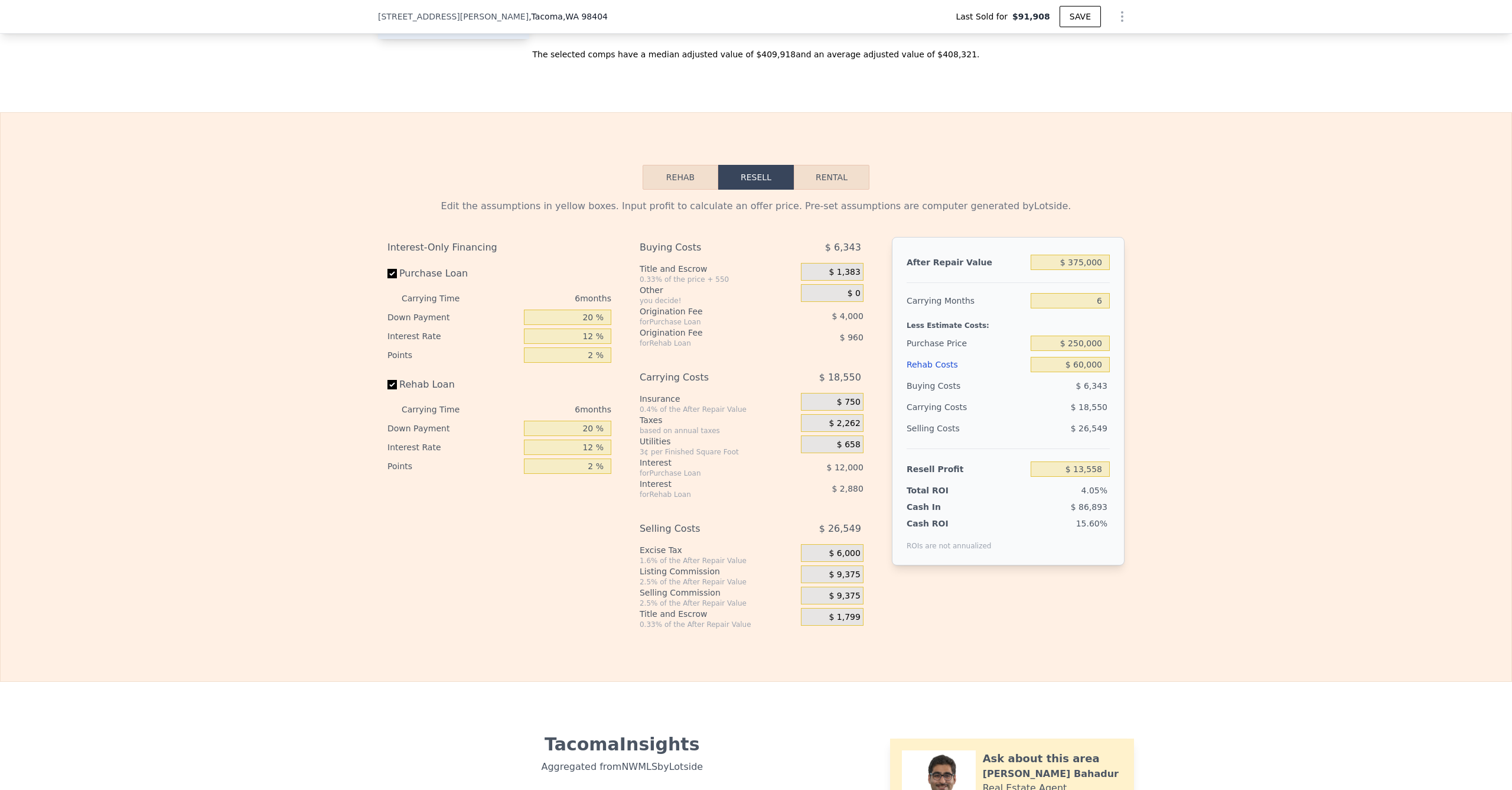
click at [1191, 481] on div "Edit the assumptions in yellow boxes. Input profit to calculate an offer price.…" at bounding box center [756, 409] width 1511 height 439
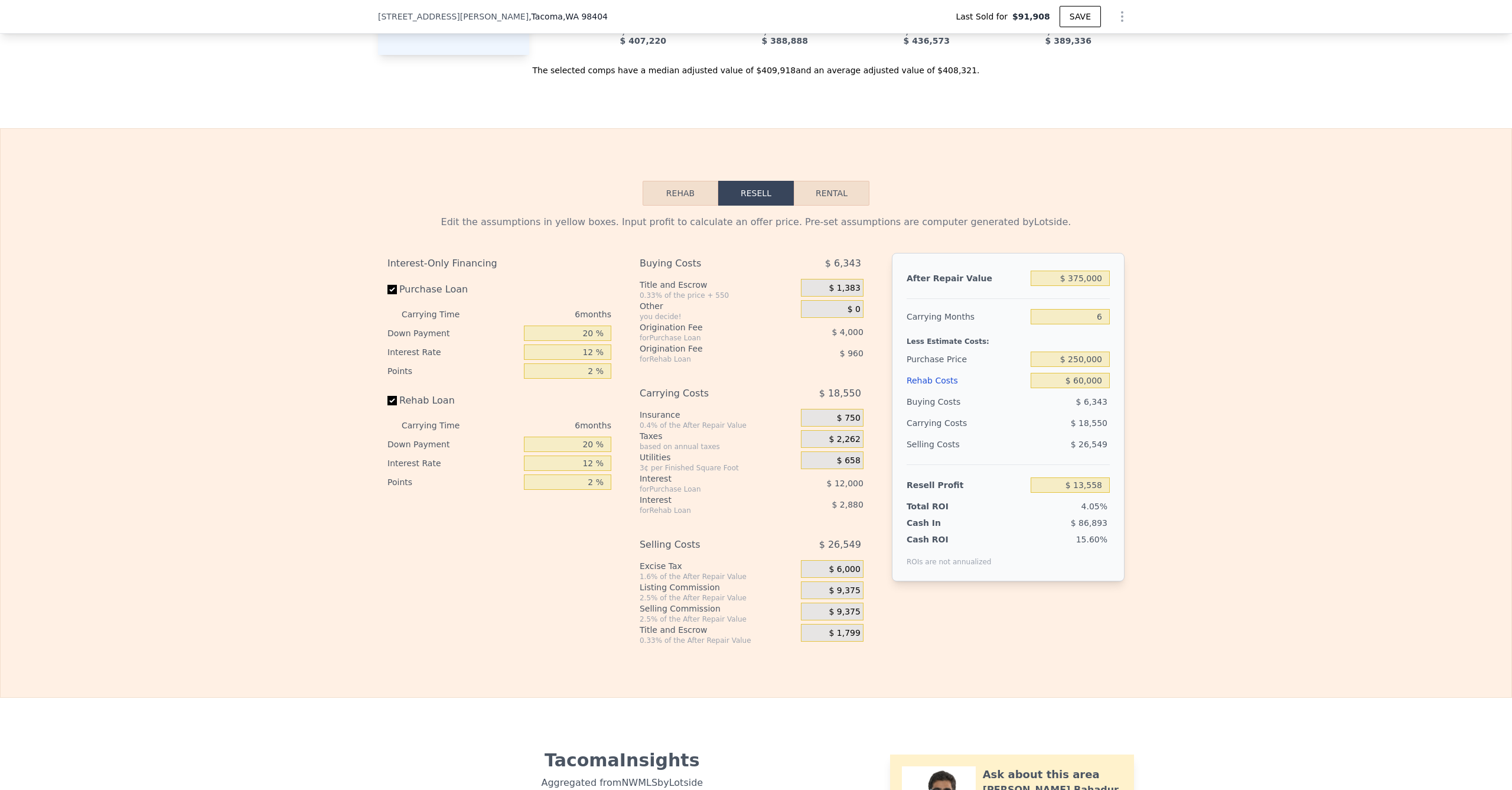
scroll to position [1663, 0]
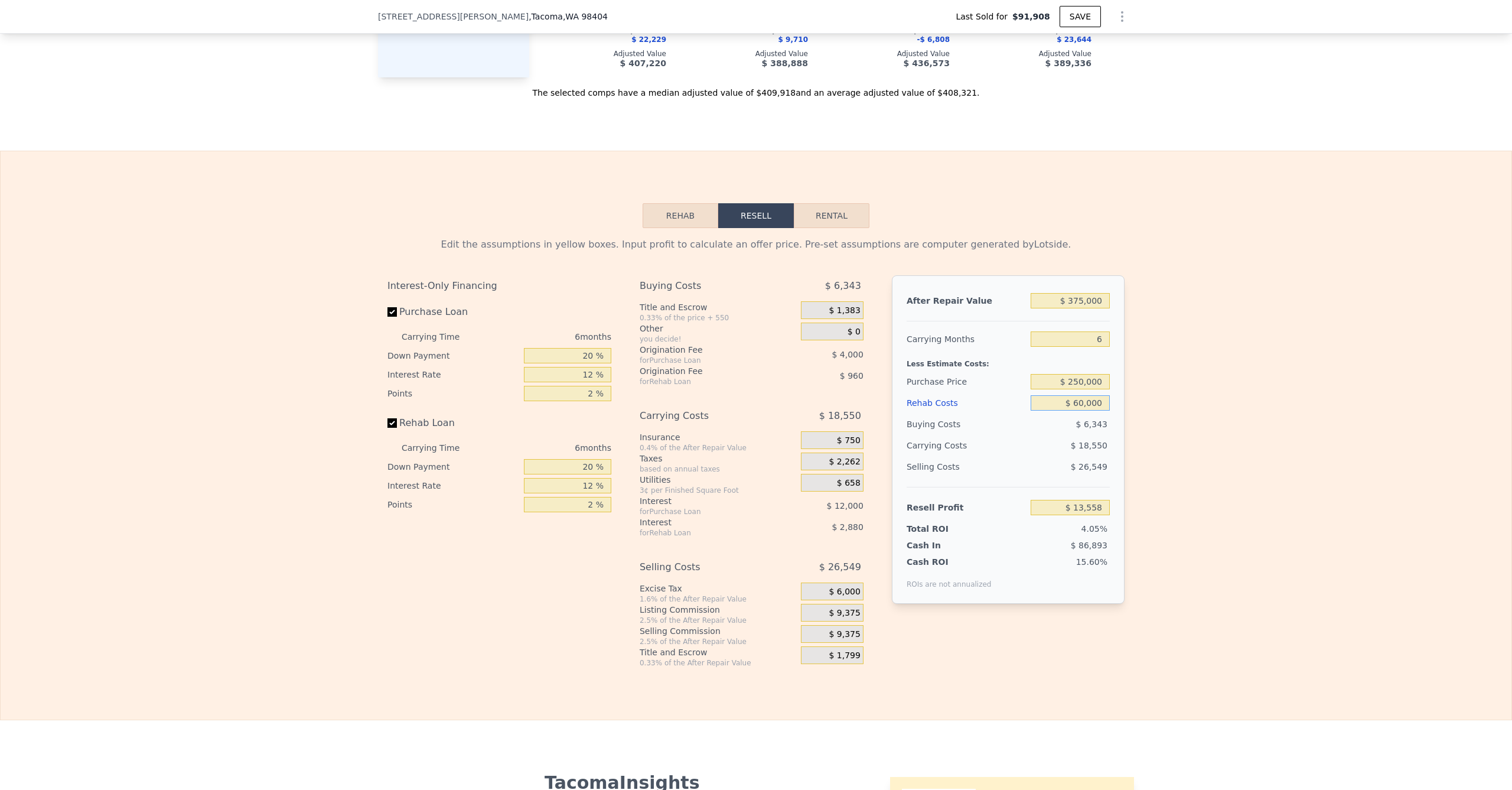
drag, startPoint x: 1076, startPoint y: 423, endPoint x: 1048, endPoint y: 425, distance: 28.1
click at [1051, 411] on input "$ 60,000" at bounding box center [1070, 403] width 79 height 15
click at [1152, 427] on div "Edit the assumptions in yellow boxes. Input profit to calculate an offer price.…" at bounding box center [756, 448] width 1511 height 439
drag, startPoint x: 1059, startPoint y: 420, endPoint x: 1184, endPoint y: 427, distance: 125.2
click at [1130, 423] on div "Edit the assumptions in yellow boxes. Input profit to calculate an offer price.…" at bounding box center [756, 448] width 1511 height 439
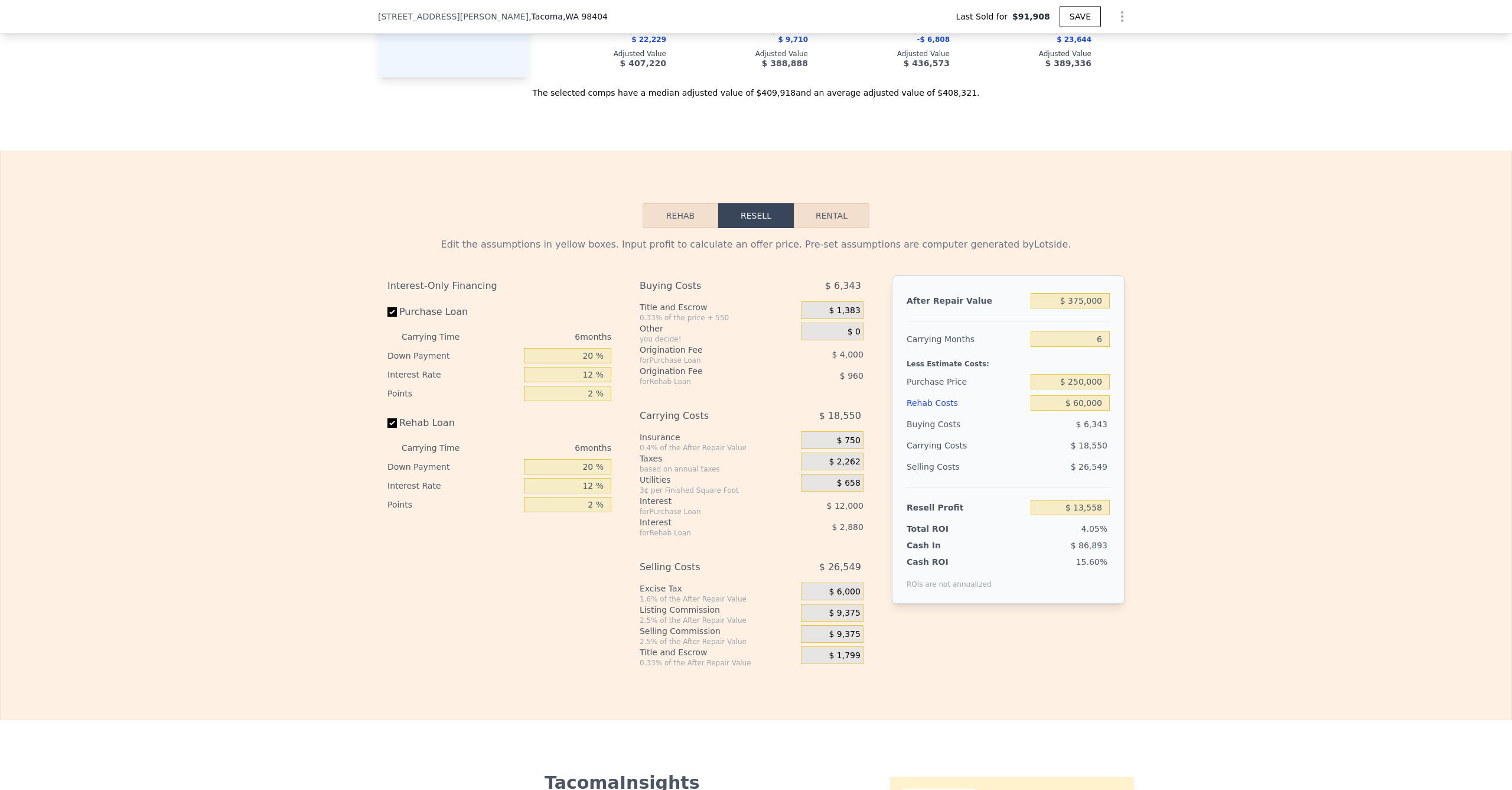
click at [1178, 428] on div "Edit the assumptions in yellow boxes. Input profit to calculate an offer price.…" at bounding box center [756, 448] width 1511 height 439
click at [1075, 389] on input "$ 250,000" at bounding box center [1070, 381] width 79 height 15
type input "$ 280,000"
type input "-$ 18,461"
click at [1087, 309] on input "$ 375,000" at bounding box center [1070, 301] width 79 height 15
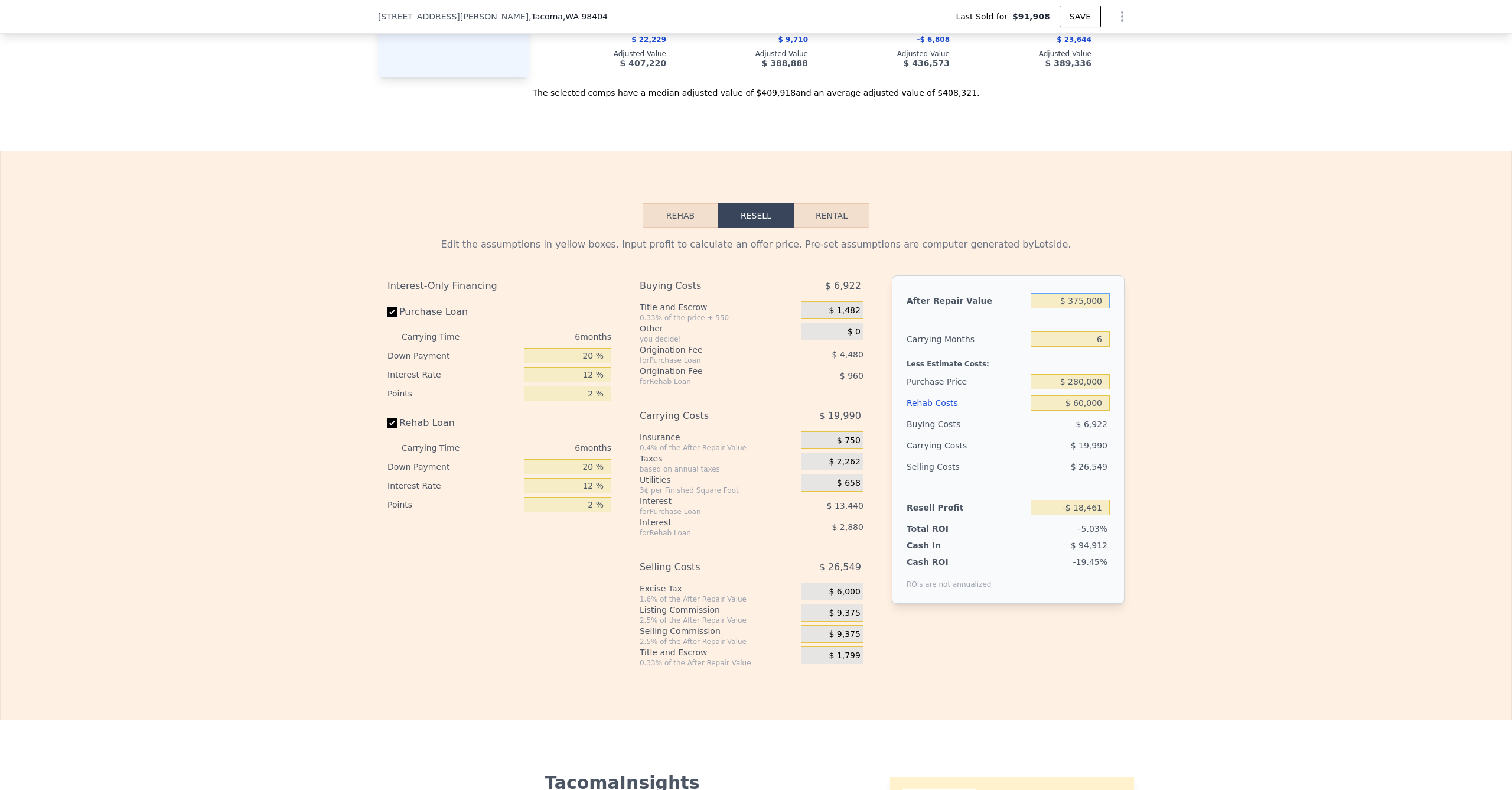
click at [1087, 309] on input "$ 375,000" at bounding box center [1070, 301] width 79 height 15
type input "$ 40"
type input "-$ 366,675"
type input "$ 400"
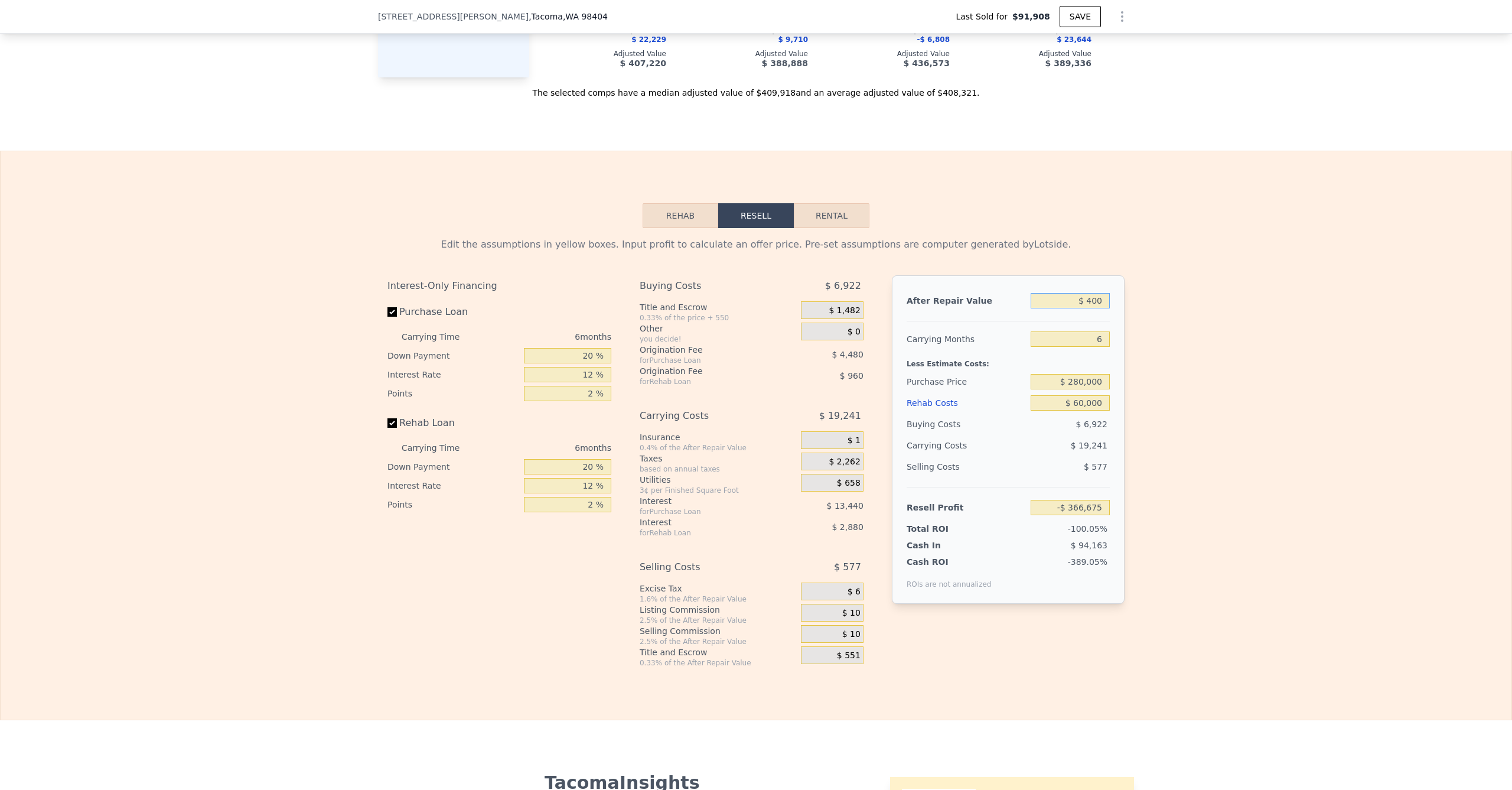
type input "-$ 366,340"
type input "$ 4,000"
type input "-$ 362,997"
type input "$ 40,000"
type input "-$ 329,565"
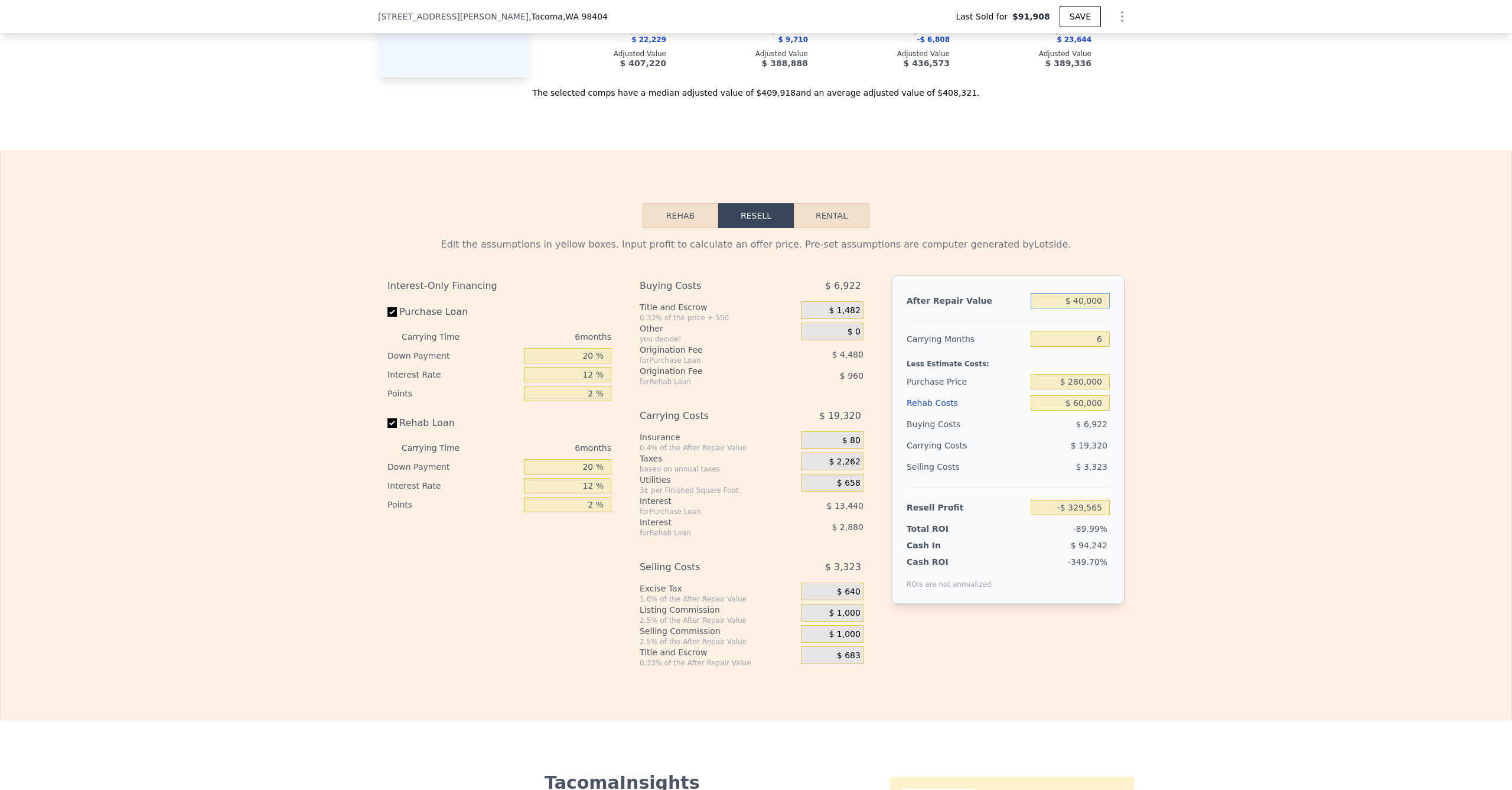
type input "$ 400,000"
type input "$ 4,756"
click at [1173, 436] on div "Edit the assumptions in yellow boxes. Input profit to calculate an offer price.…" at bounding box center [756, 448] width 1511 height 439
click at [1075, 389] on input "$ 280,000" at bounding box center [1070, 381] width 79 height 15
type input "$ 250,000"
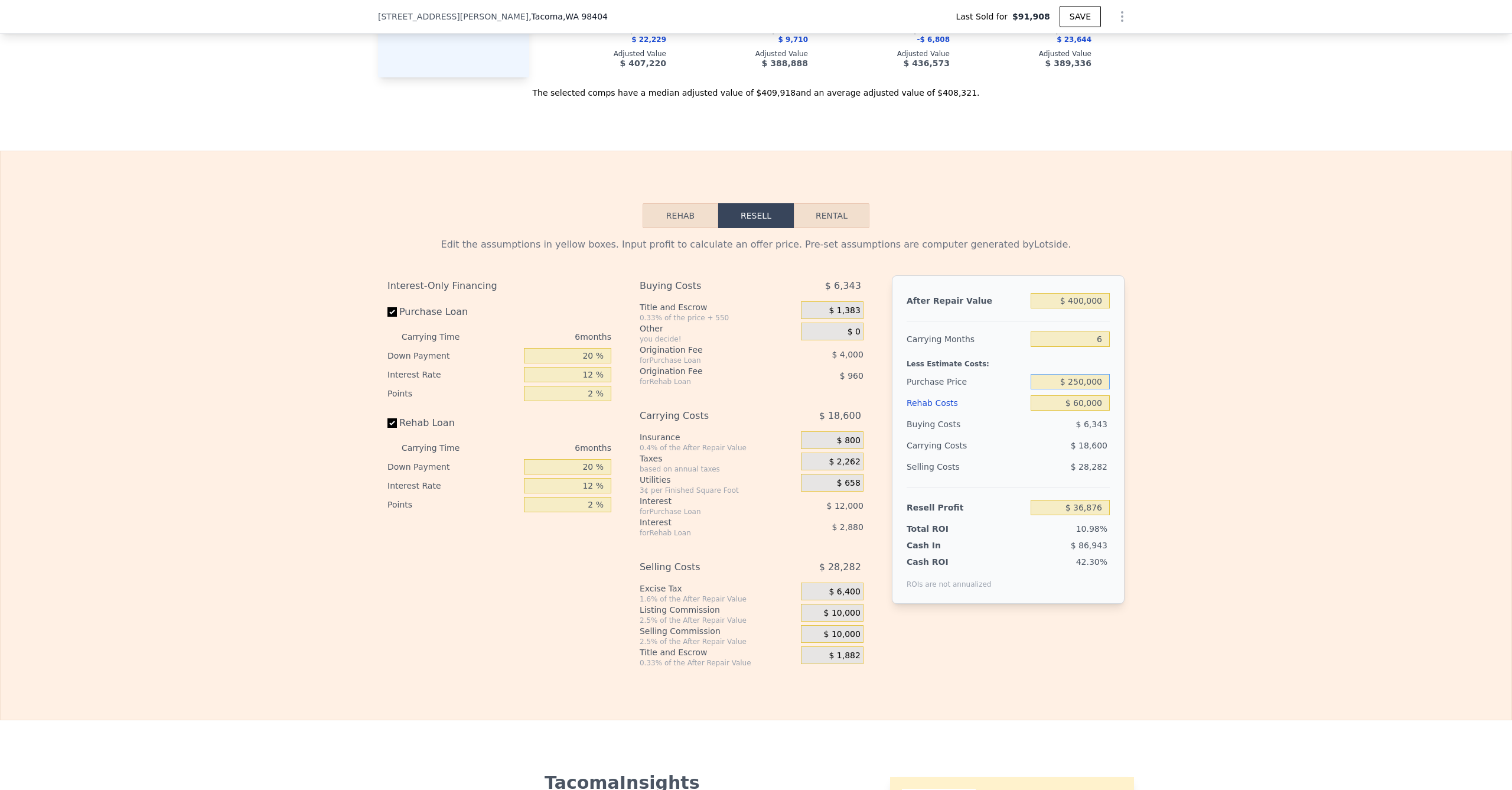
type input "$ 36,775"
click at [1198, 469] on div "Edit the assumptions in yellow boxes. Input profit to calculate an offer price.…" at bounding box center [756, 448] width 1511 height 439
click at [1074, 411] on input "$ 60,000" at bounding box center [1070, 403] width 79 height 15
click at [1076, 411] on input "$ 60,000" at bounding box center [1070, 403] width 79 height 15
type input "$ 40,000"
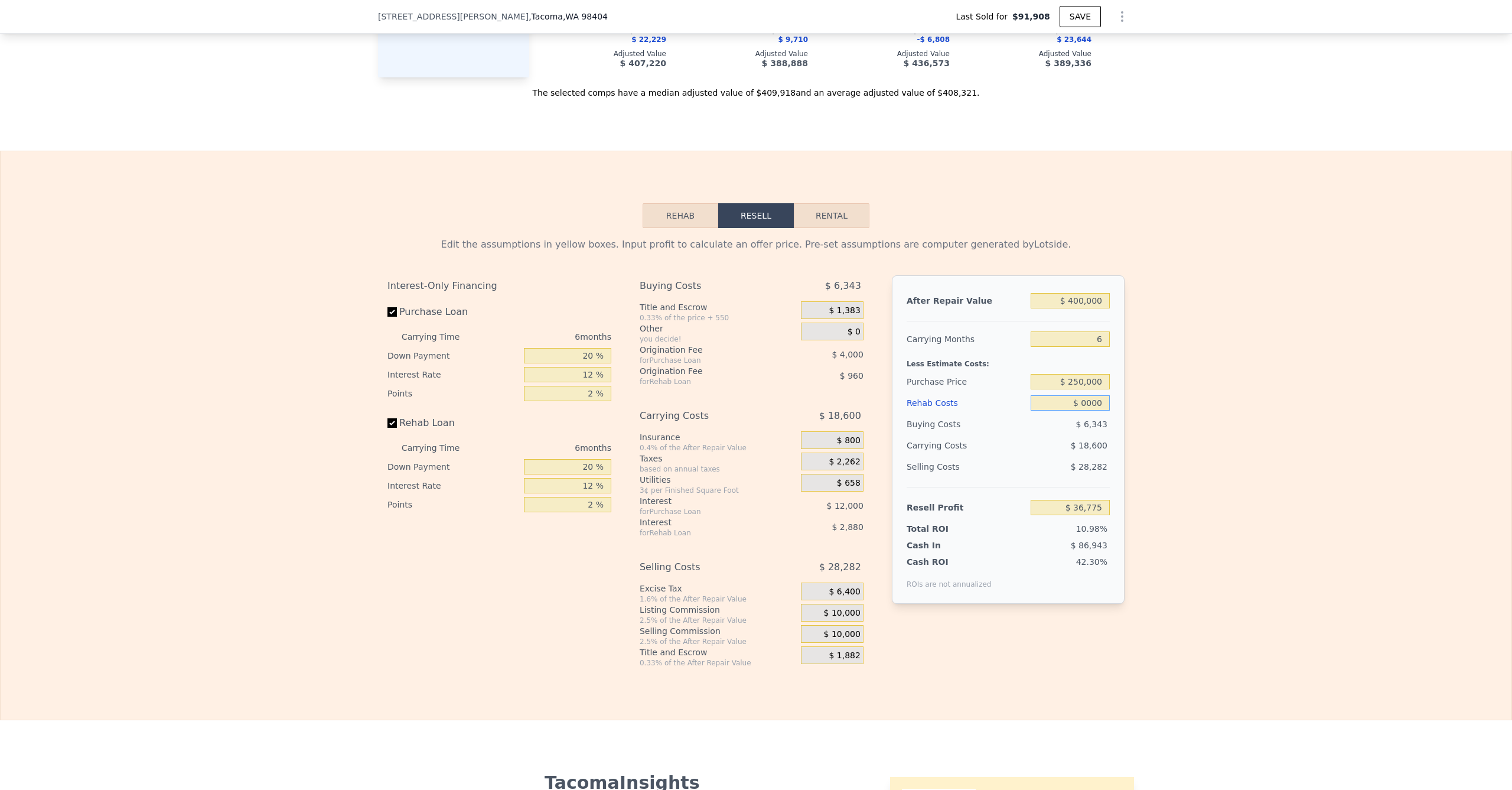
type input "$ 58,055"
click at [1178, 481] on div "Edit the assumptions in yellow boxes. Input profit to calculate an offer price.…" at bounding box center [756, 448] width 1511 height 439
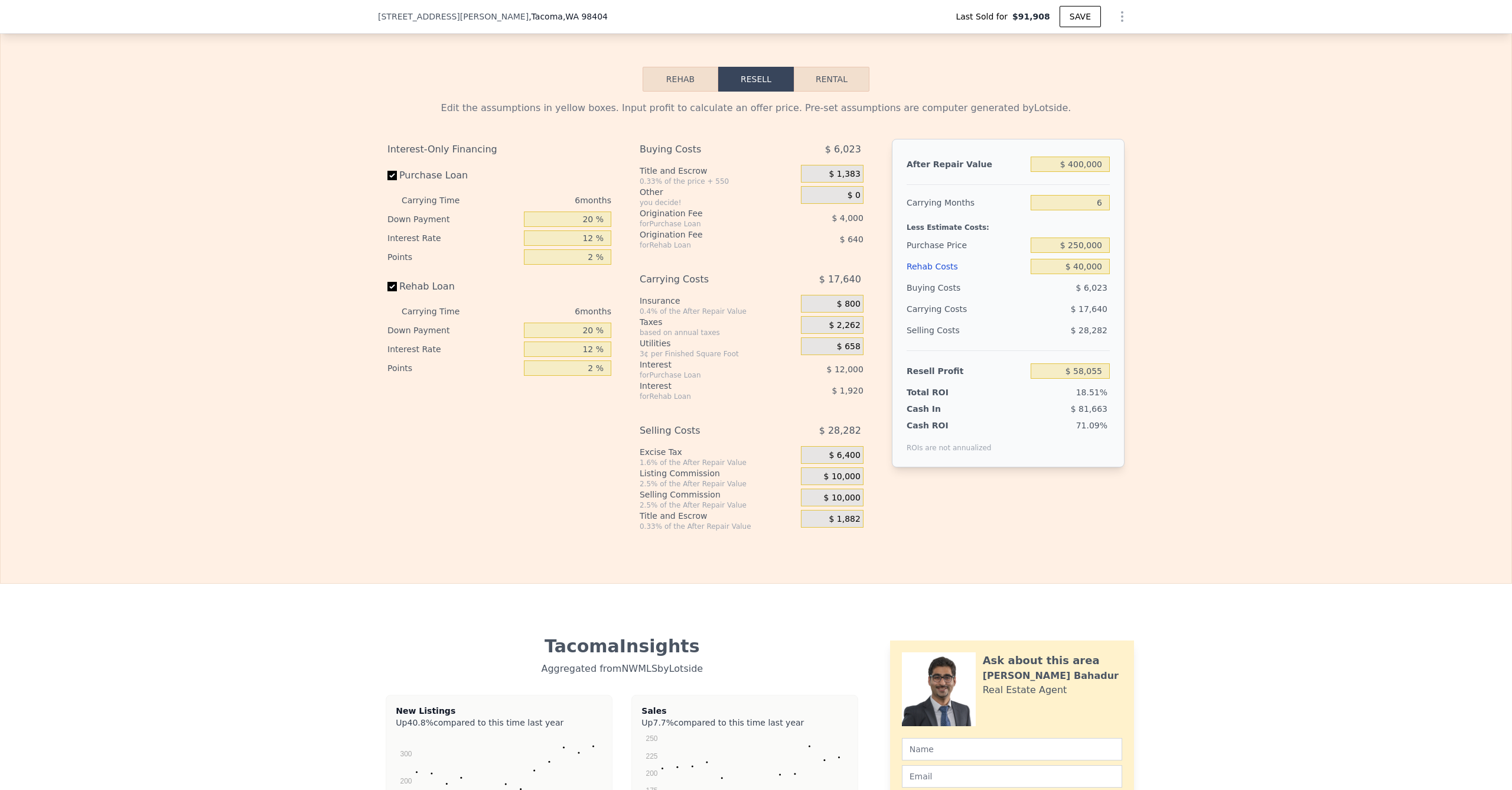
scroll to position [1728, 0]
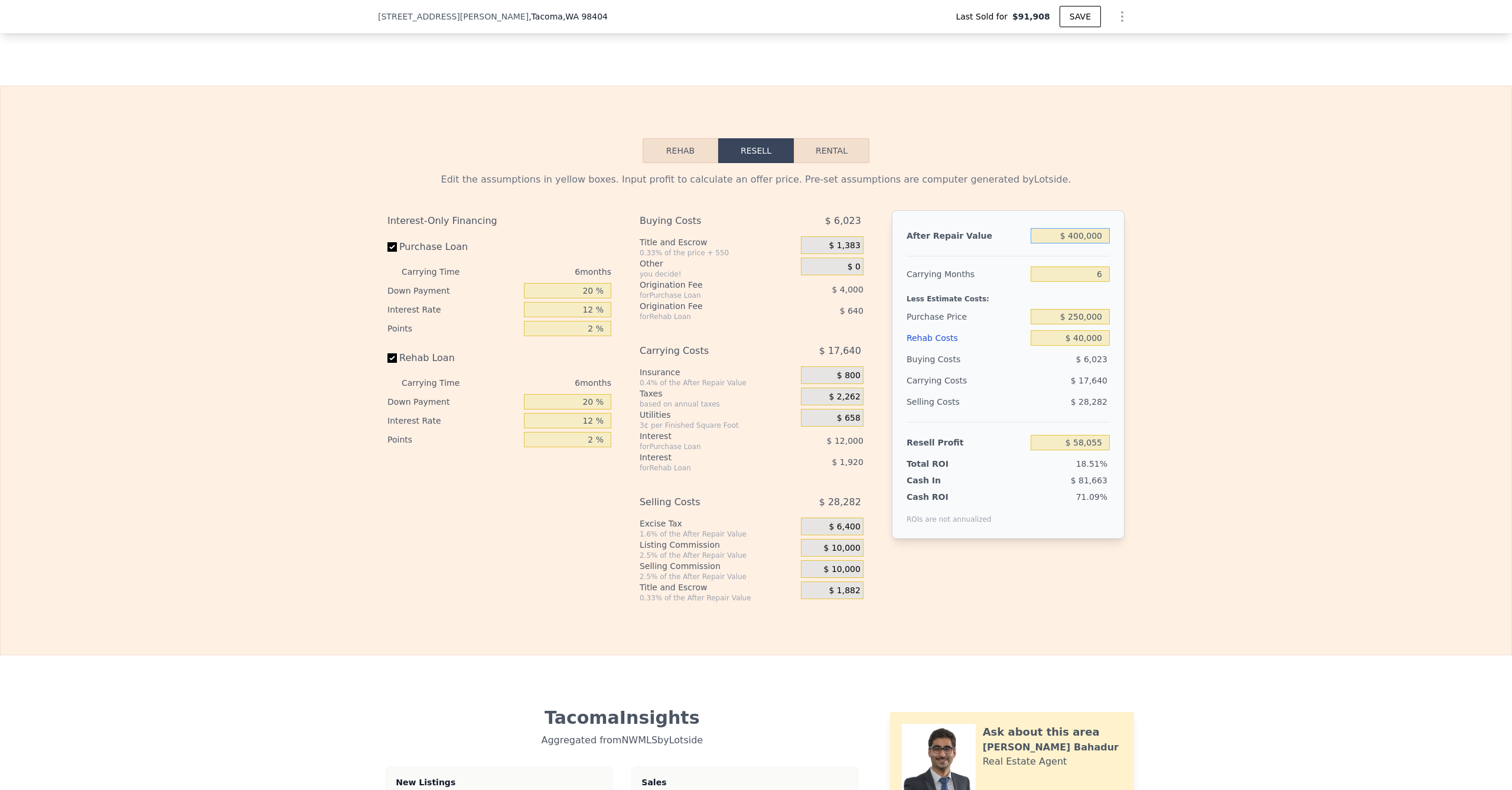
click at [1072, 243] on input "$ 400,000" at bounding box center [1070, 235] width 79 height 15
click at [1074, 243] on input "$ 400,000" at bounding box center [1070, 235] width 79 height 15
type input "$ 430,000"
type input "$ 85,915"
type input "$ 4,370,000"
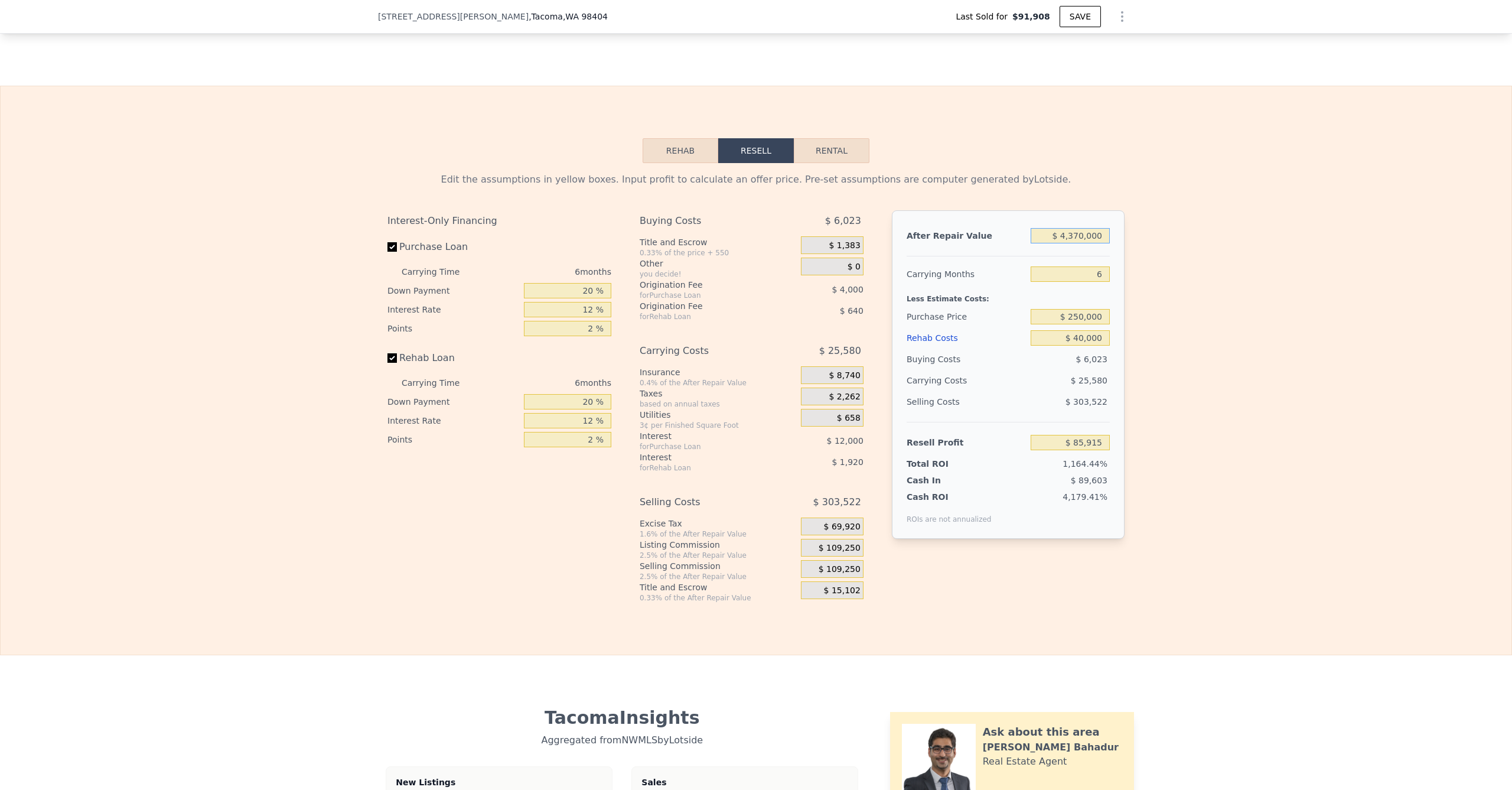
type input "$ 3,744,875"
click at [1059, 243] on input "$ 4,370,000" at bounding box center [1070, 235] width 79 height 15
type input "$ 375"
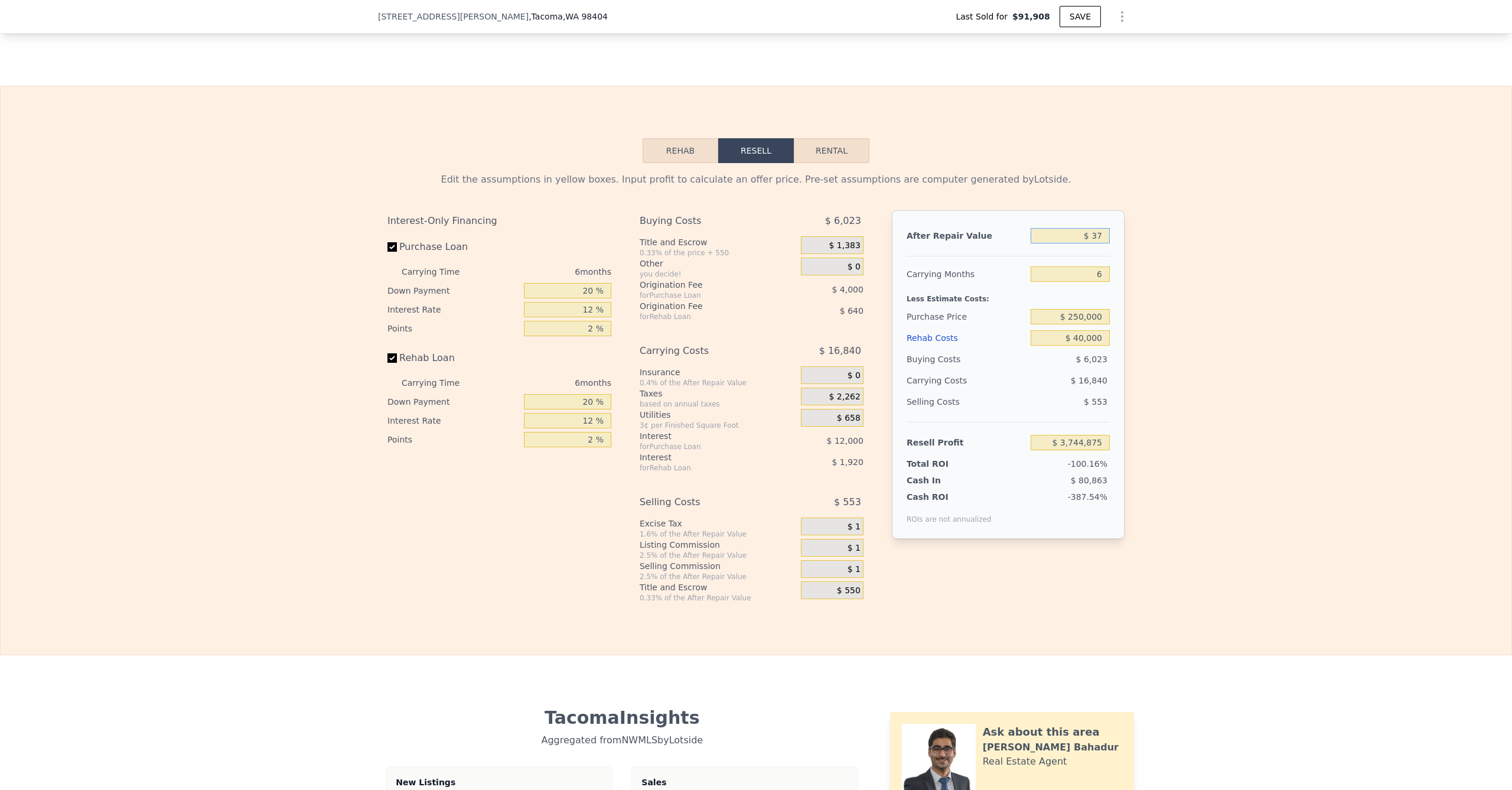
type input "-$ 313,379"
type input "$ 3,750"
type input "-$ 309,931"
type input "$ 375,000"
type input "$ 34,838"
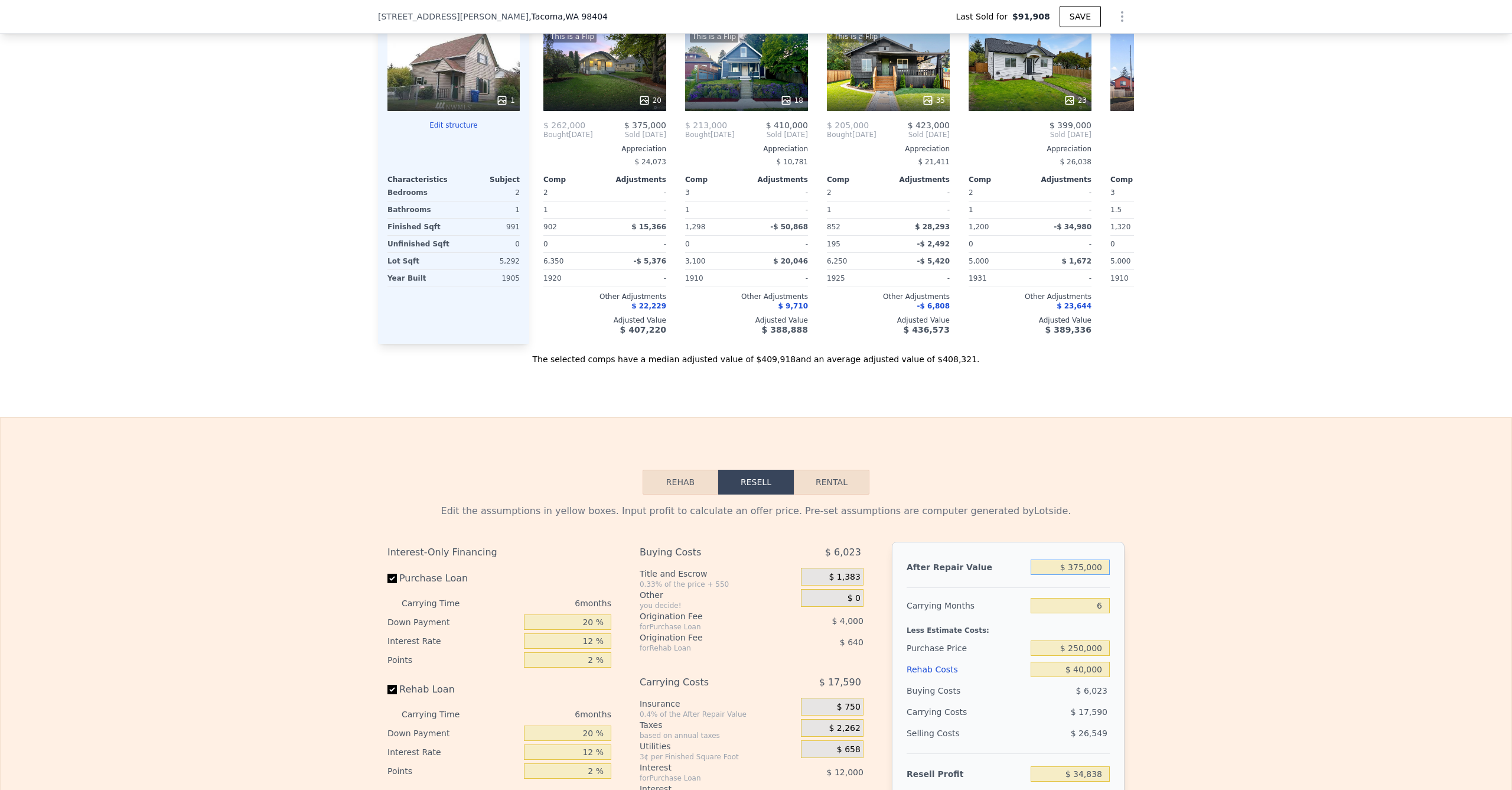
scroll to position [1198, 0]
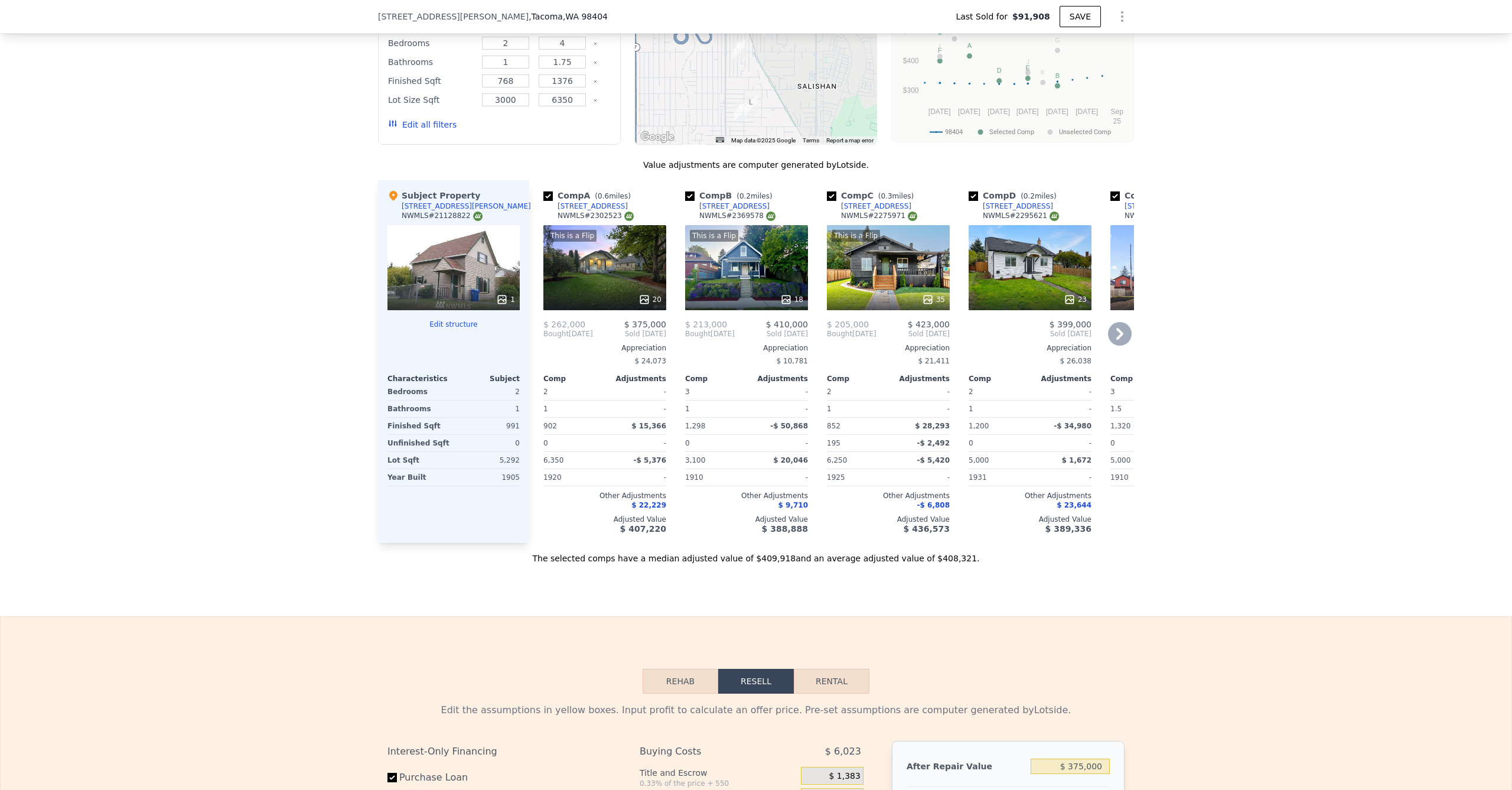
click at [863, 285] on div "This is a Flip 35" at bounding box center [888, 267] width 123 height 85
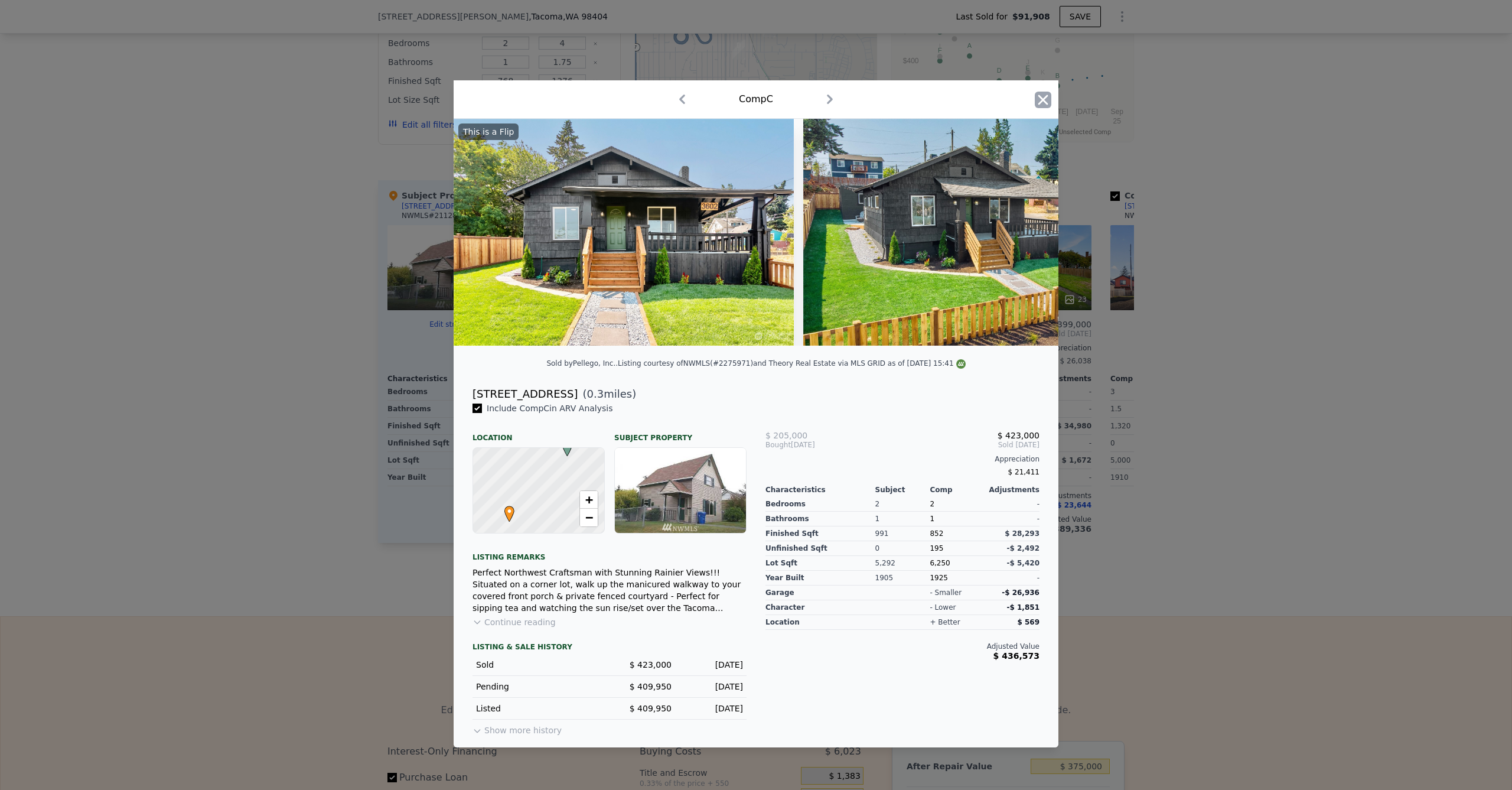
click at [1043, 92] on icon "button" at bounding box center [1043, 100] width 17 height 17
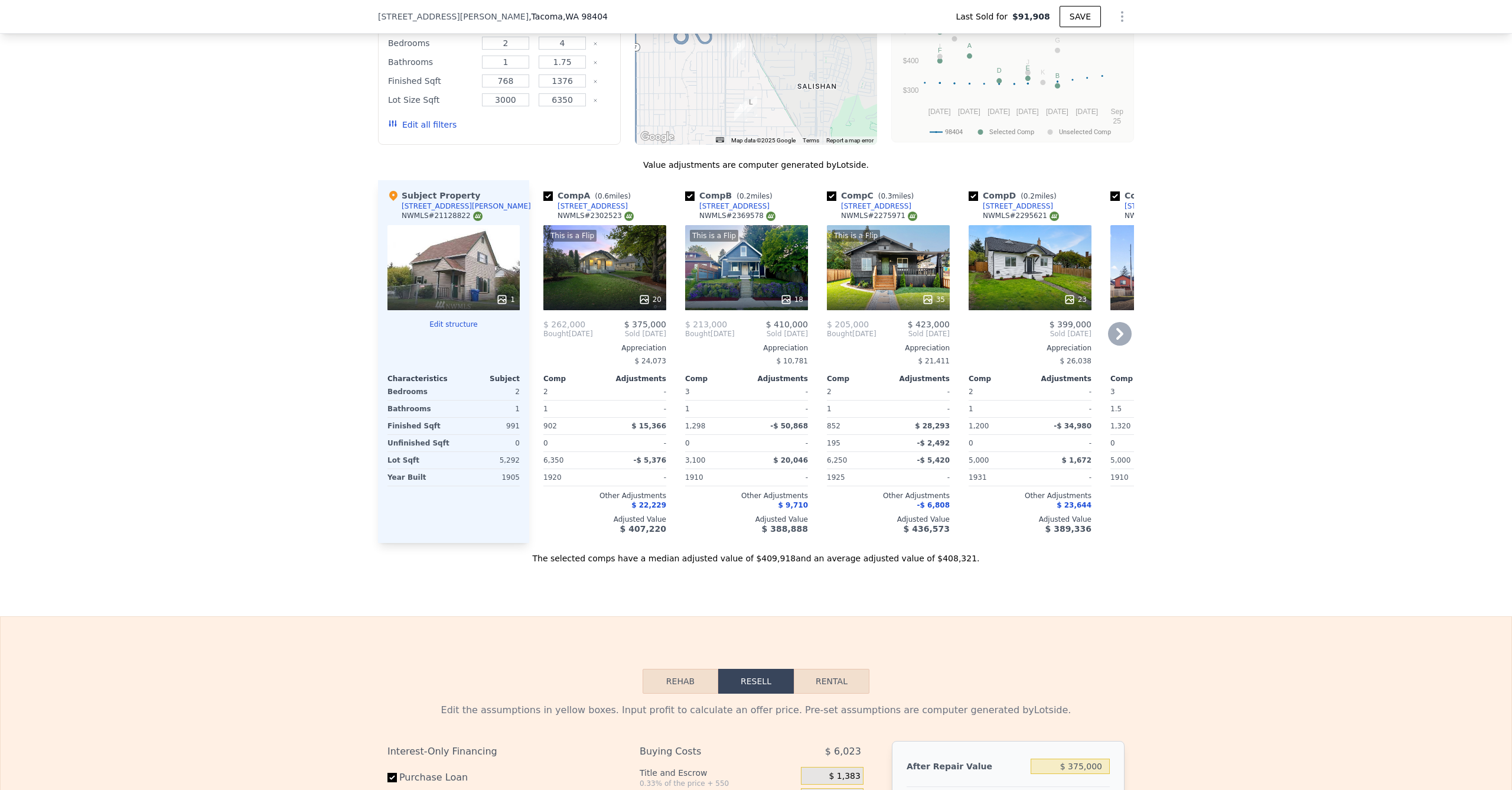
click at [629, 281] on div "This is a Flip 20" at bounding box center [605, 267] width 123 height 85
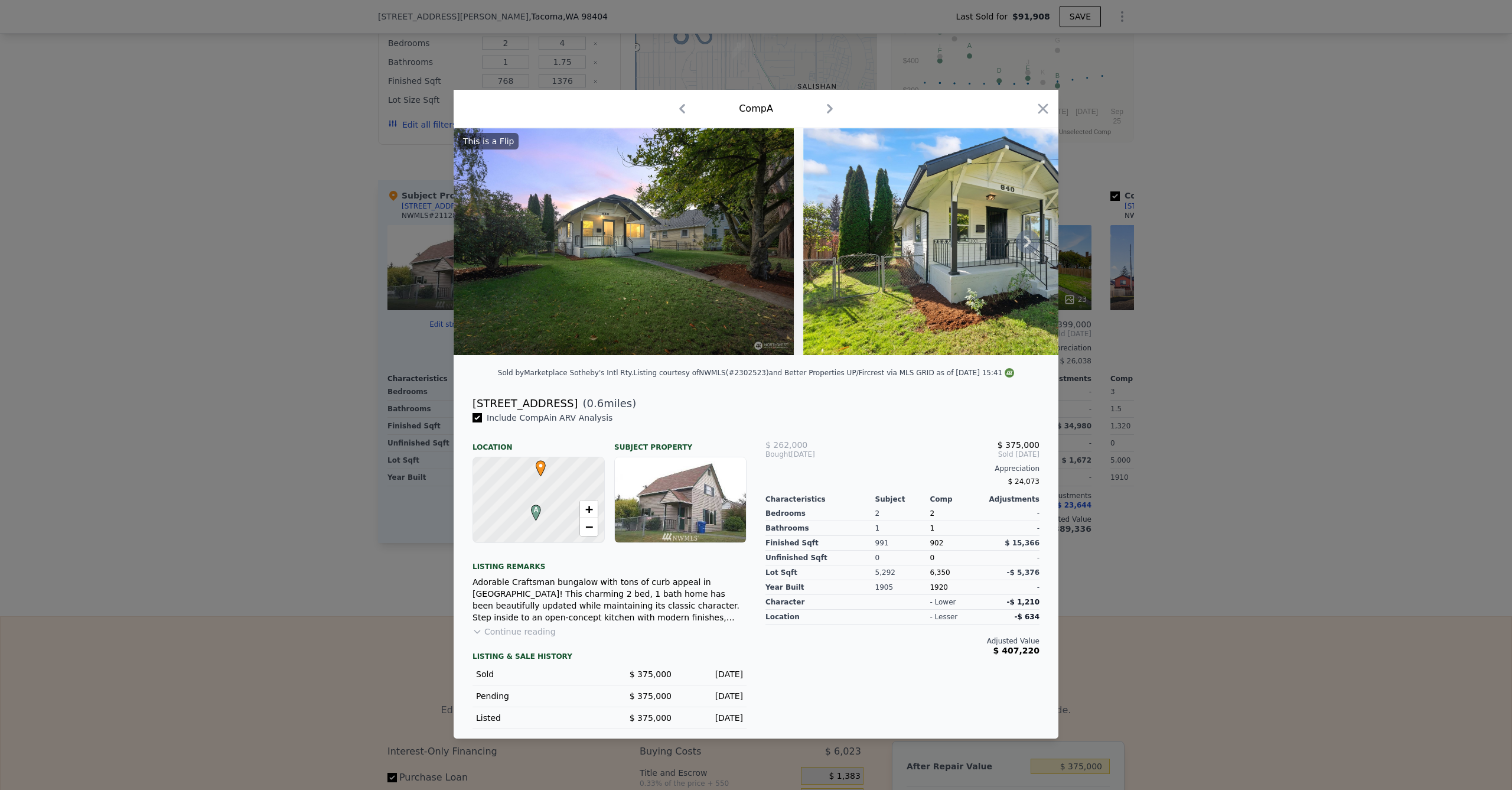
click at [1029, 241] on icon at bounding box center [1028, 242] width 7 height 12
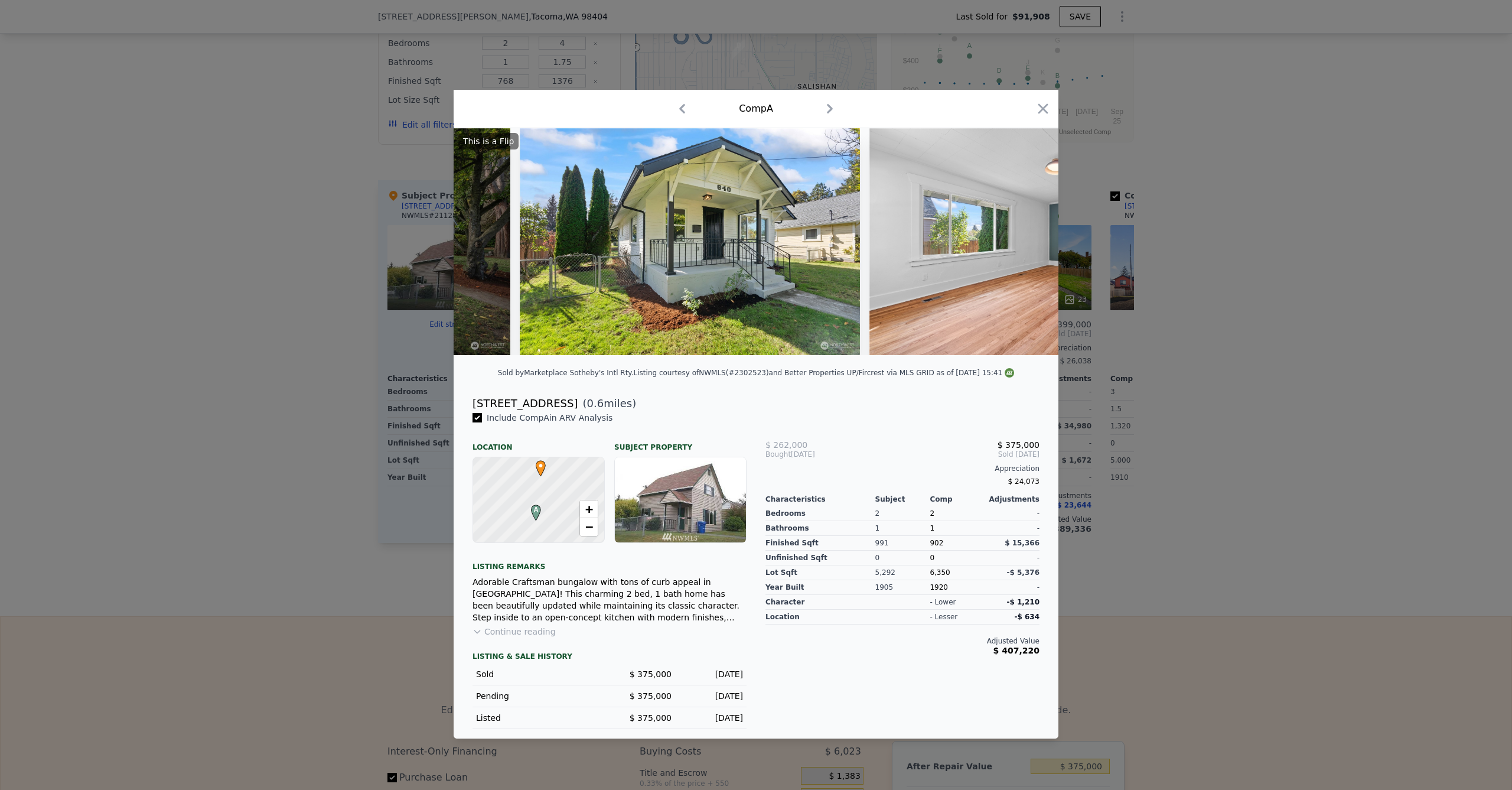
click at [1029, 241] on img at bounding box center [1039, 241] width 340 height 227
click at [1026, 242] on icon at bounding box center [1028, 242] width 24 height 24
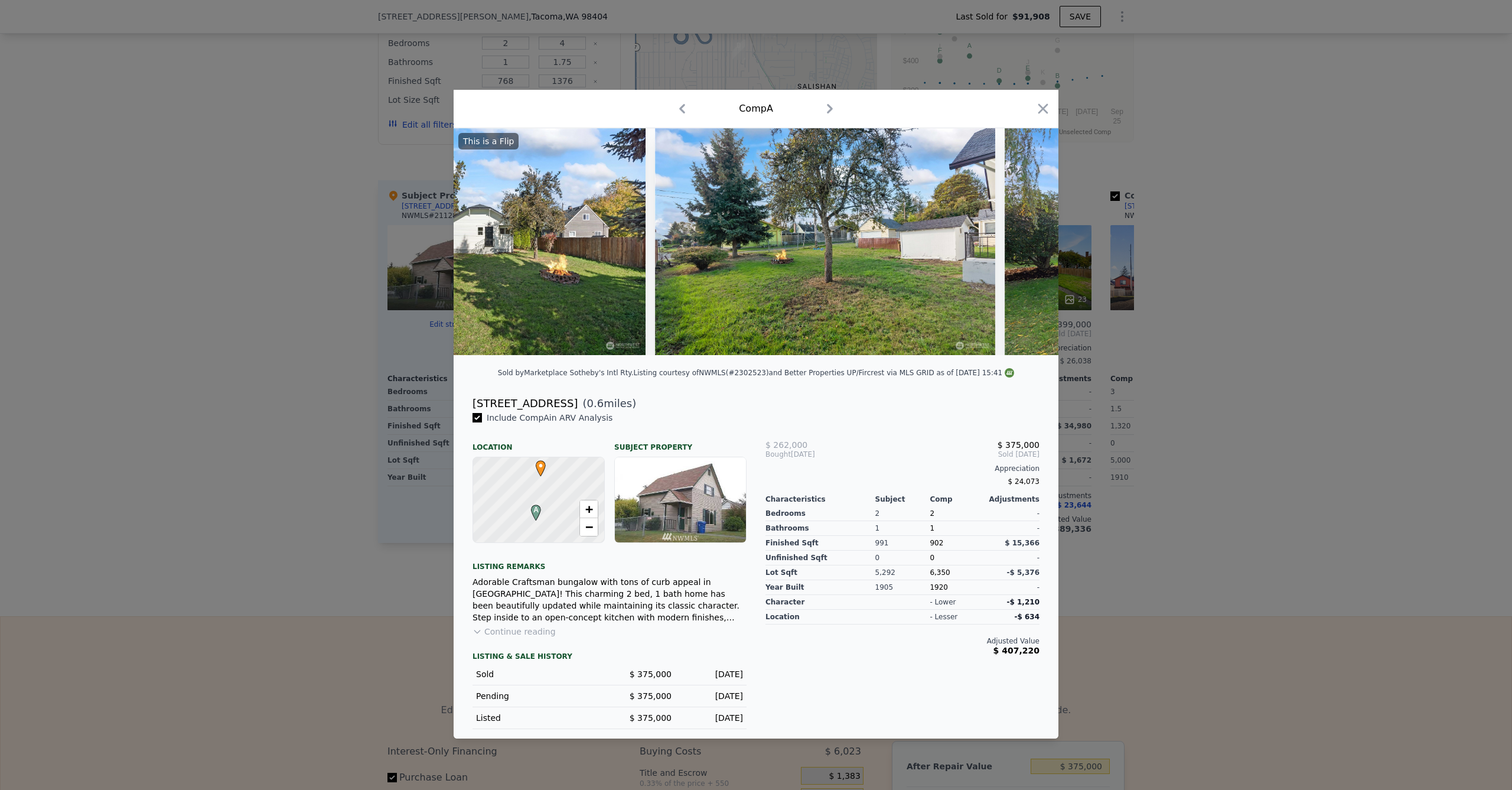
scroll to position [0, 6210]
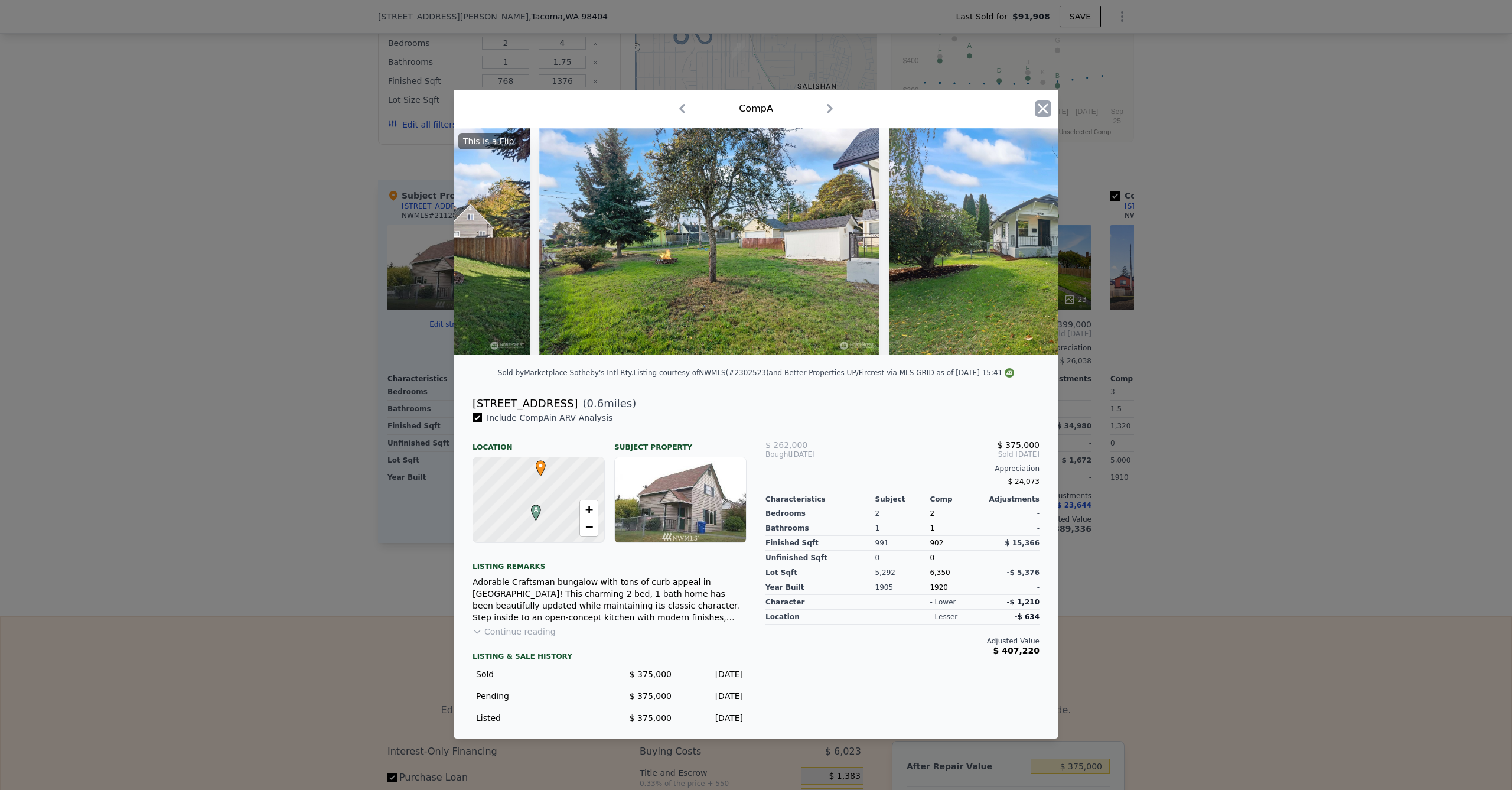
click at [1046, 104] on icon "button" at bounding box center [1043, 109] width 17 height 17
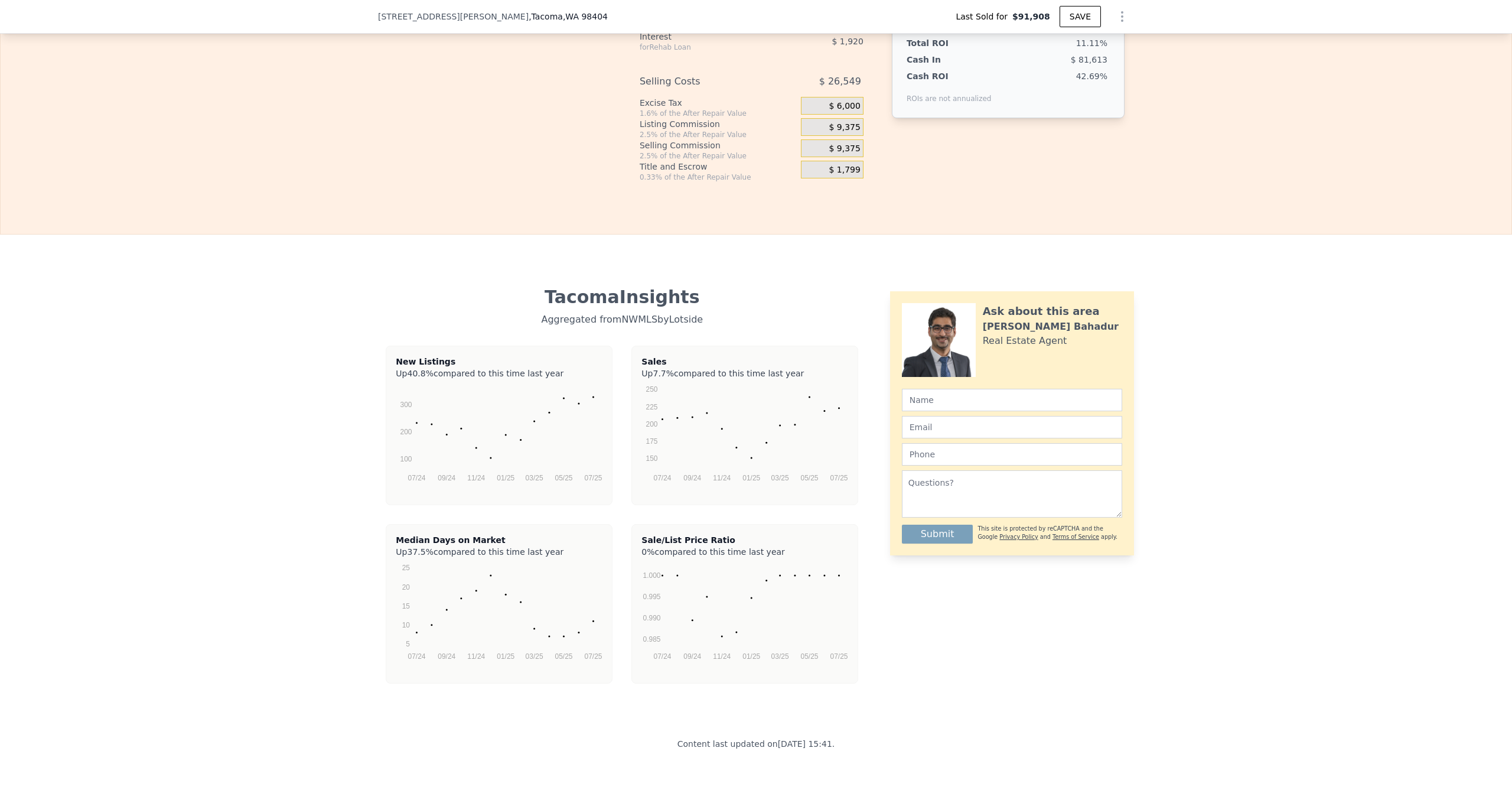
scroll to position [1684, 0]
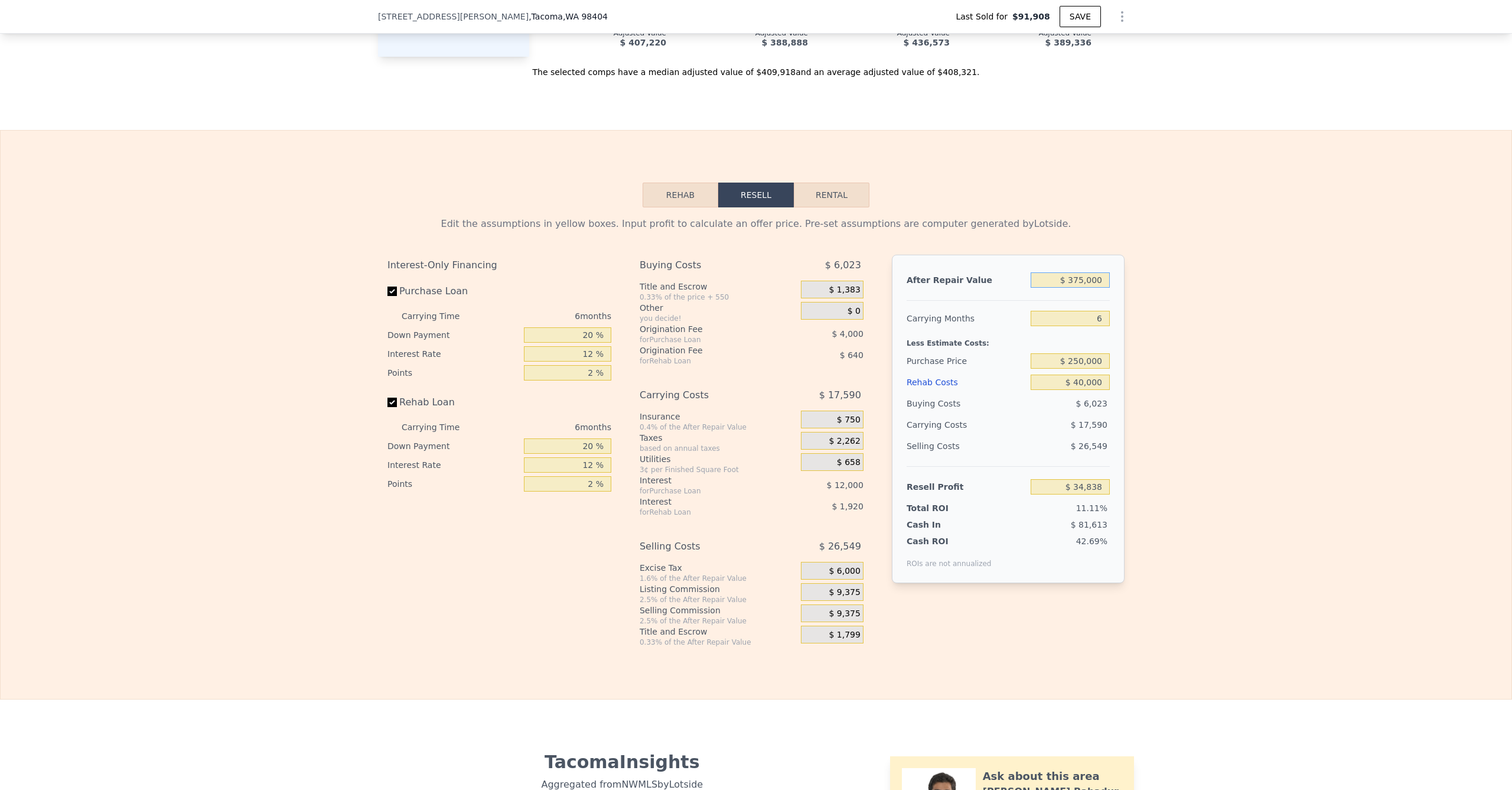
click at [1080, 288] on input "$ 375,000" at bounding box center [1070, 280] width 79 height 15
type input "$ 37,000"
type input "-$ 279,052"
type input "$ 370,000"
type input "$ 30,195"
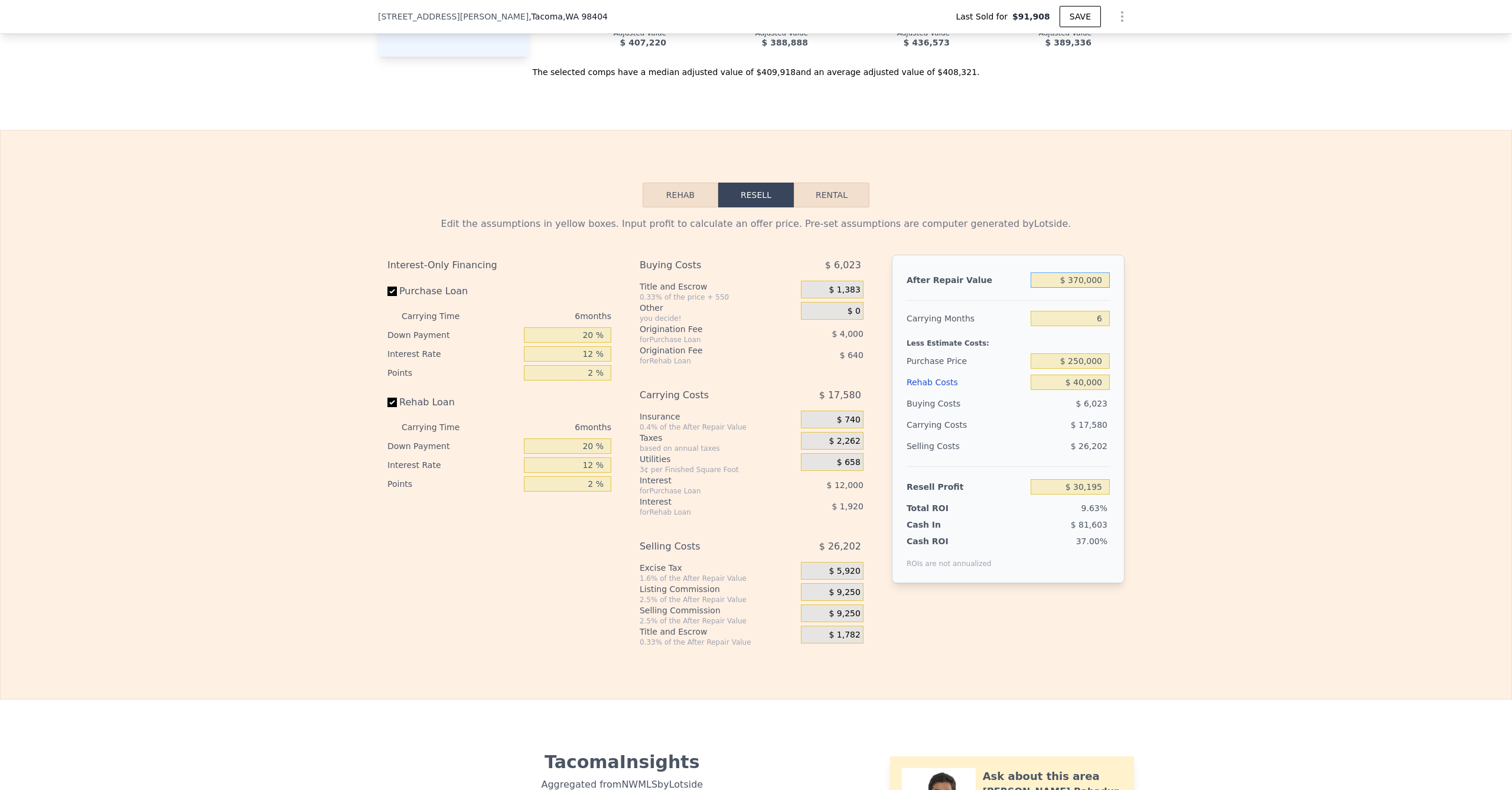
type input "$ 370,000"
click at [1154, 347] on div "Edit the assumptions in yellow boxes. Input profit to calculate an offer price.…" at bounding box center [756, 427] width 1511 height 439
click at [1074, 390] on input "$ 40,000" at bounding box center [1070, 382] width 79 height 15
type input "$ 0000"
type input "$ 72,755"
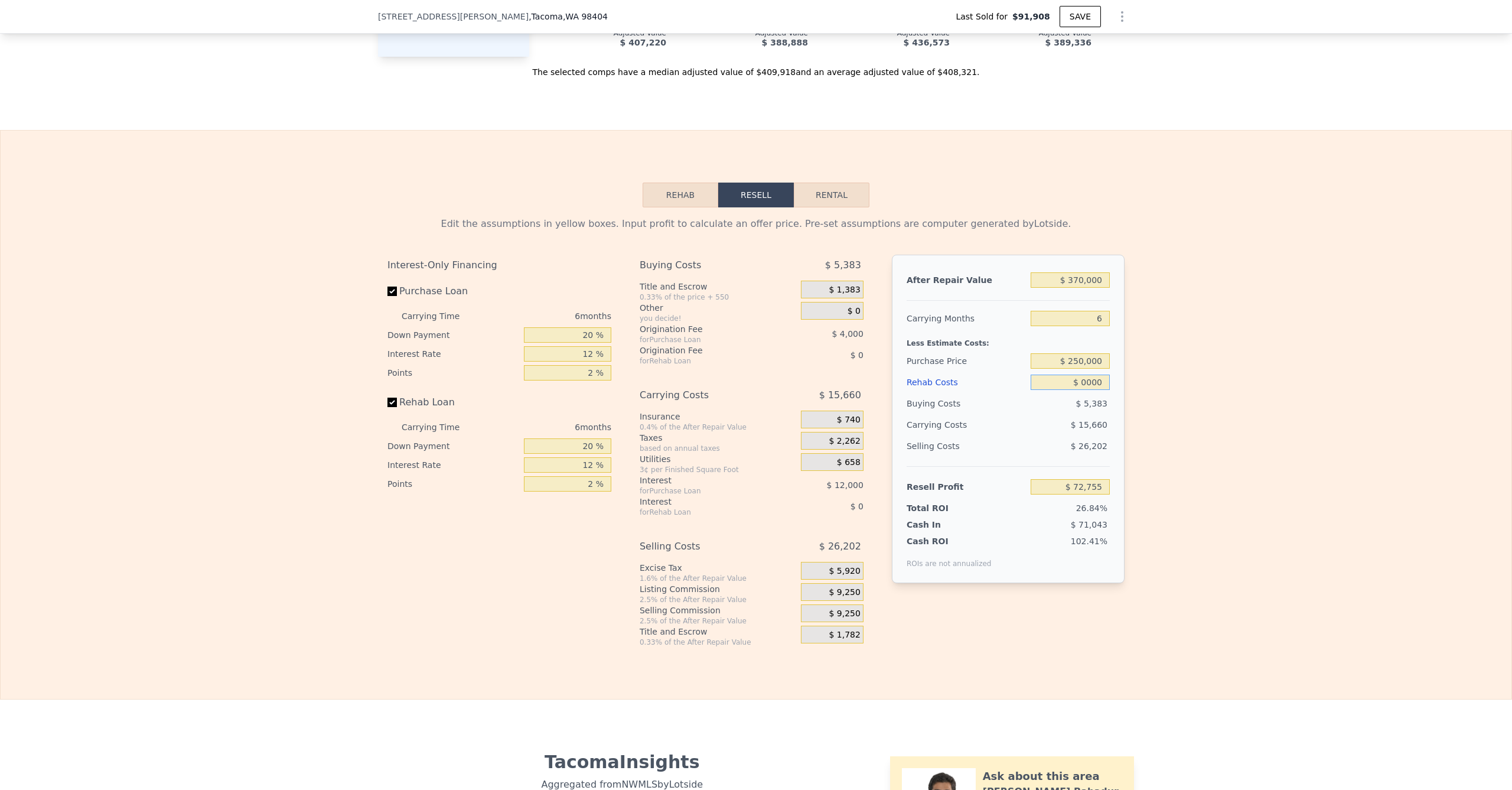
type input "$ 30,000"
type input "$ 40,835"
click at [1136, 444] on div "Edit the assumptions in yellow boxes. Input profit to calculate an offer price.…" at bounding box center [756, 427] width 1511 height 439
click at [1077, 390] on input "$ 30,000" at bounding box center [1070, 382] width 79 height 15
click at [1074, 369] on input "$ 250,000" at bounding box center [1070, 361] width 79 height 15
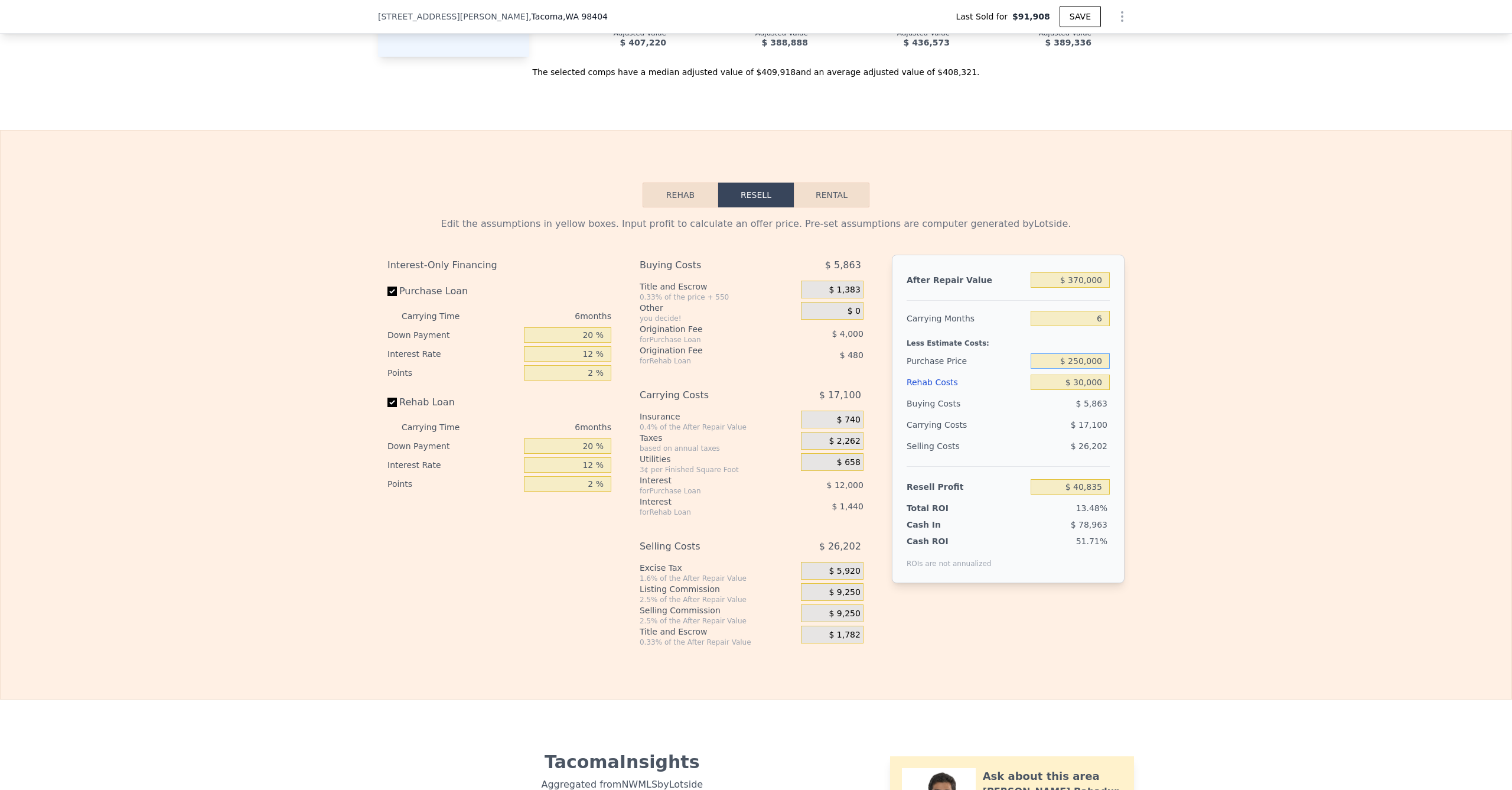
click at [1076, 369] on input "$ 250,000" at bounding box center [1070, 361] width 79 height 15
click at [1139, 390] on div "Edit the assumptions in yellow boxes. Input profit to calculate an offer price.…" at bounding box center [756, 427] width 1511 height 439
click at [1075, 369] on input "$ 250,000" at bounding box center [1070, 361] width 79 height 15
type input "$ 240,000"
click at [1148, 436] on div "Edit the assumptions in yellow boxes. Input profit to calculate an offer price.…" at bounding box center [756, 427] width 1511 height 439
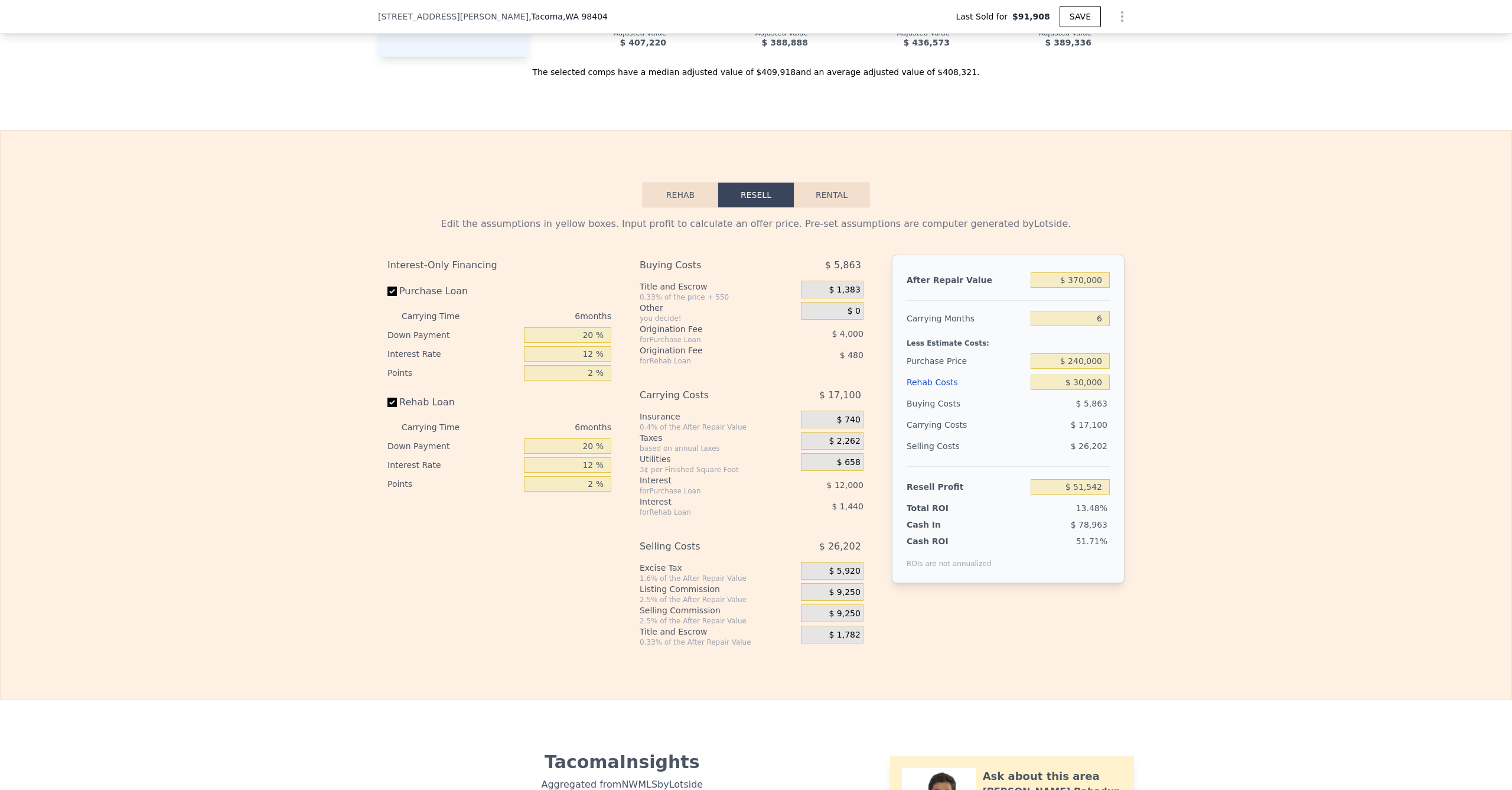
type input "$ 51,509"
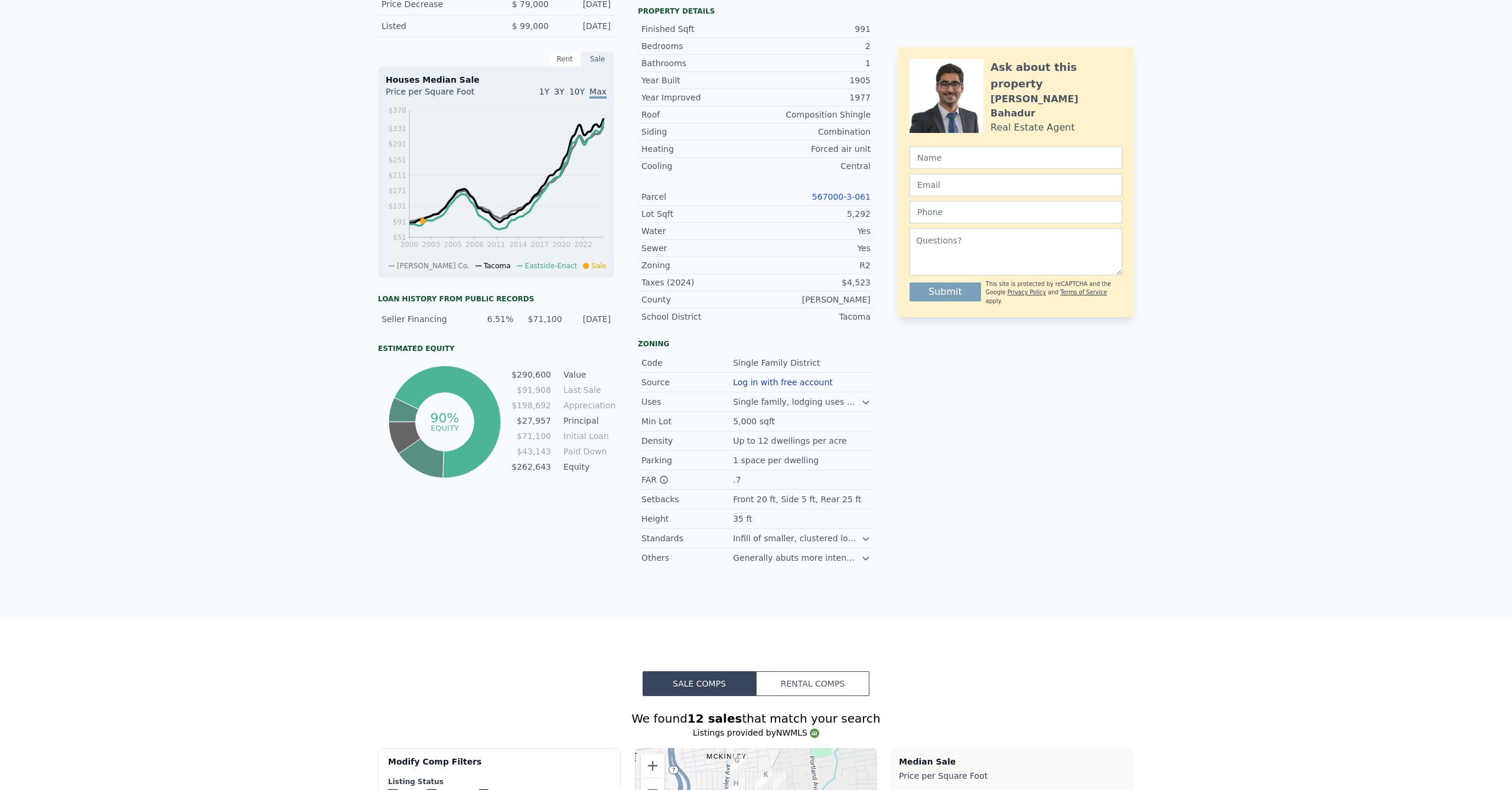
scroll to position [0, 0]
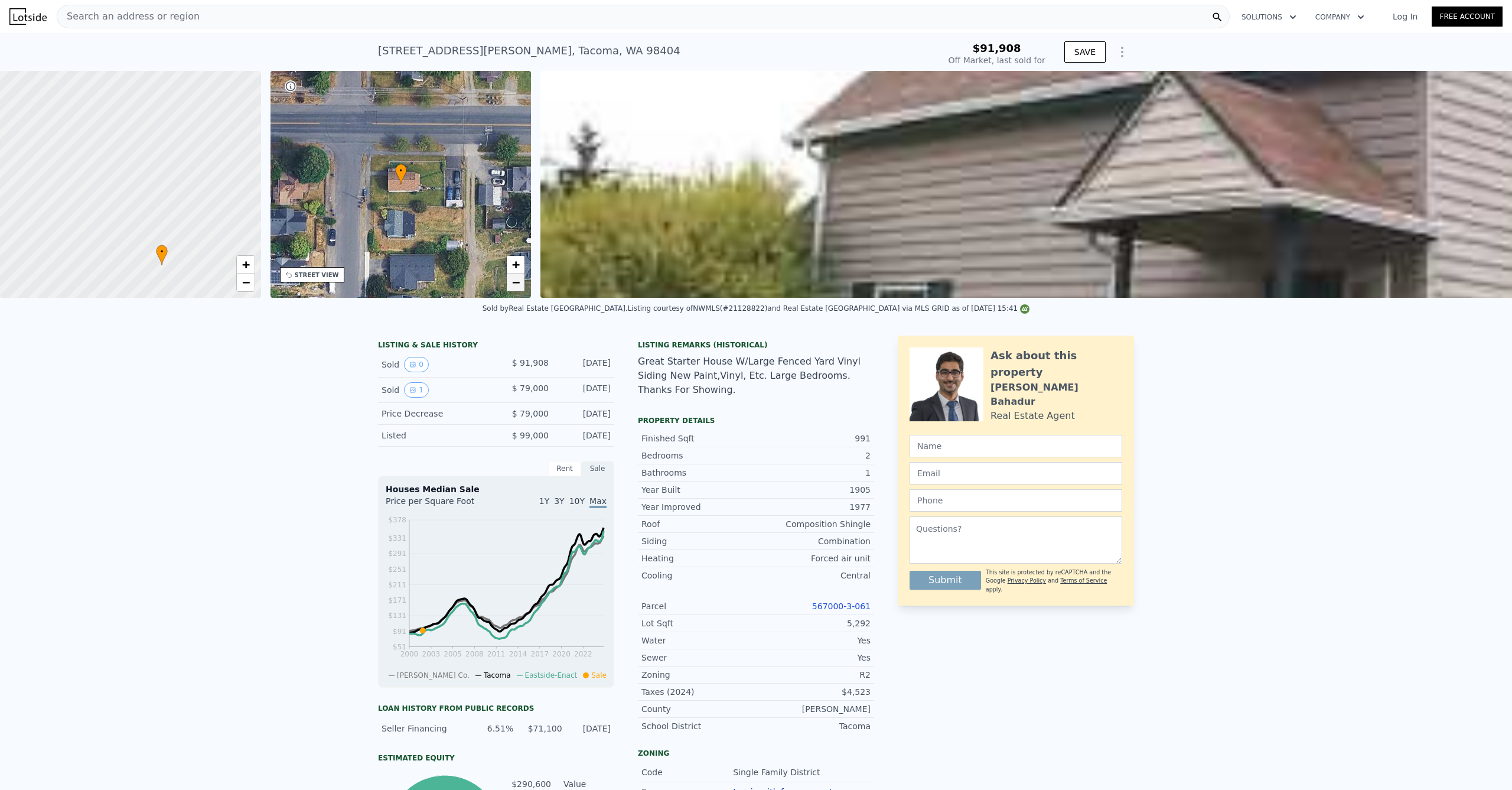
click at [525, 287] on div "• + −" at bounding box center [400, 184] width 261 height 227
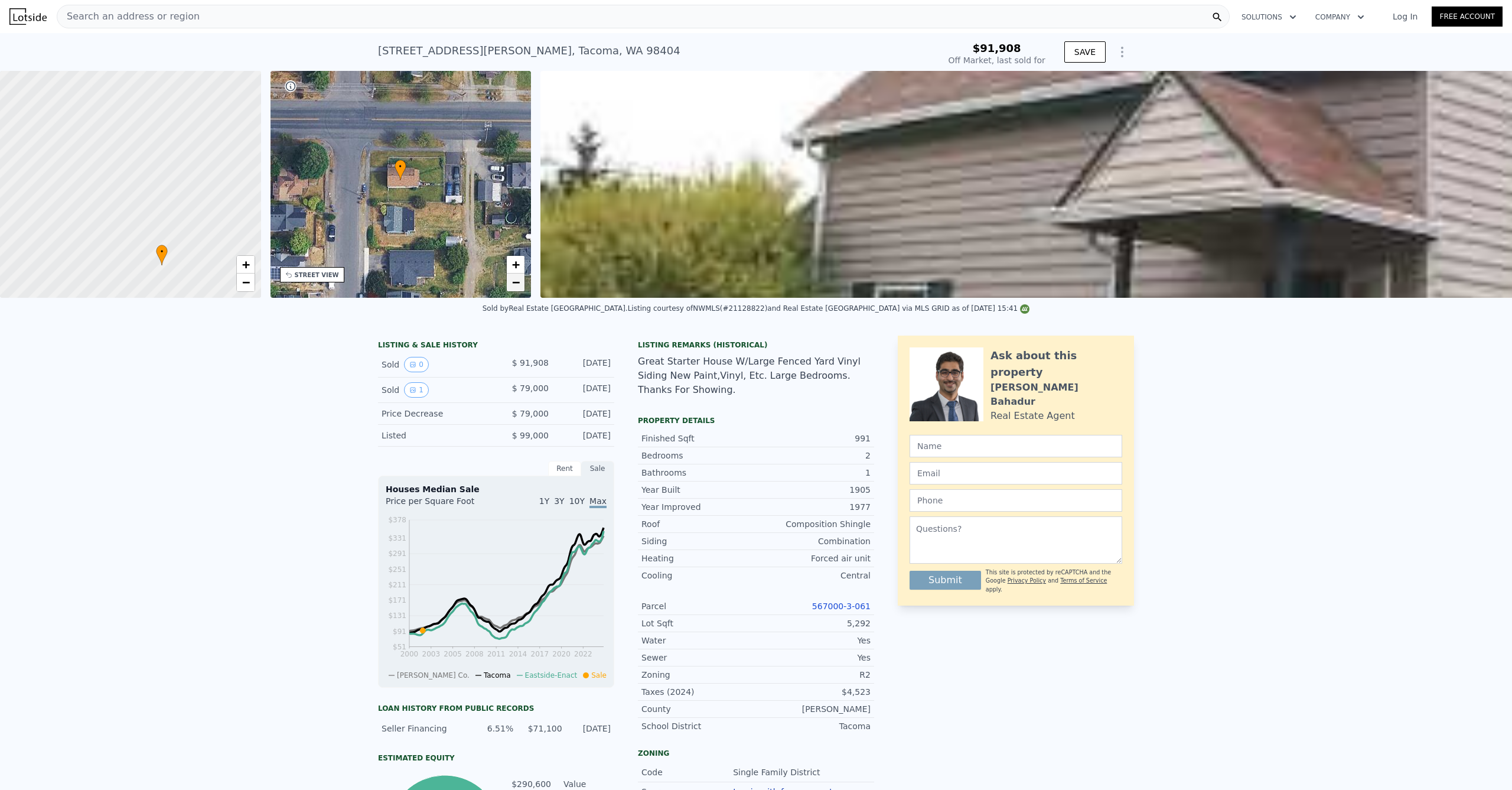
click at [525, 287] on link "−" at bounding box center [516, 282] width 18 height 18
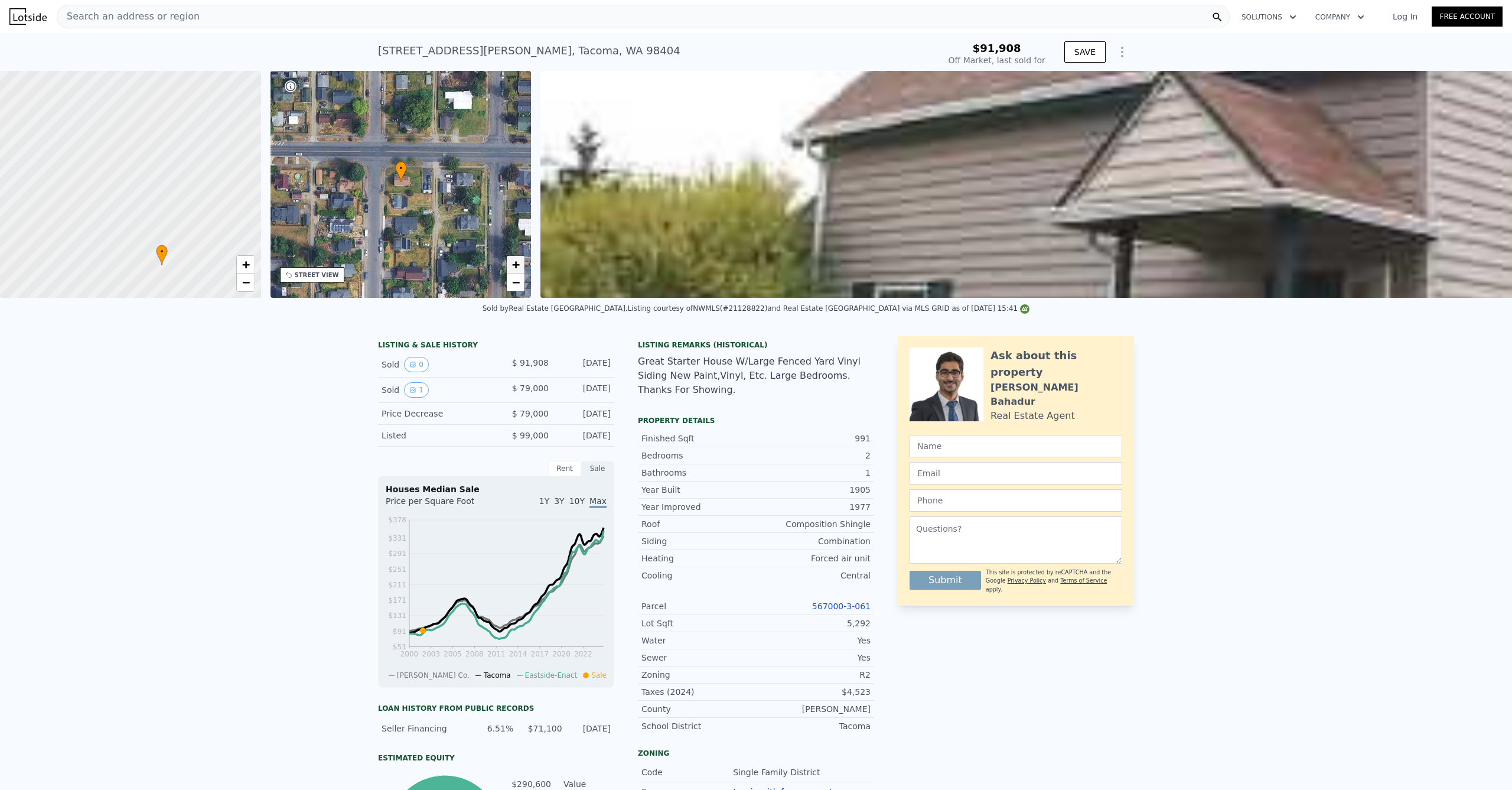
click at [514, 263] on span "+" at bounding box center [516, 265] width 7 height 15
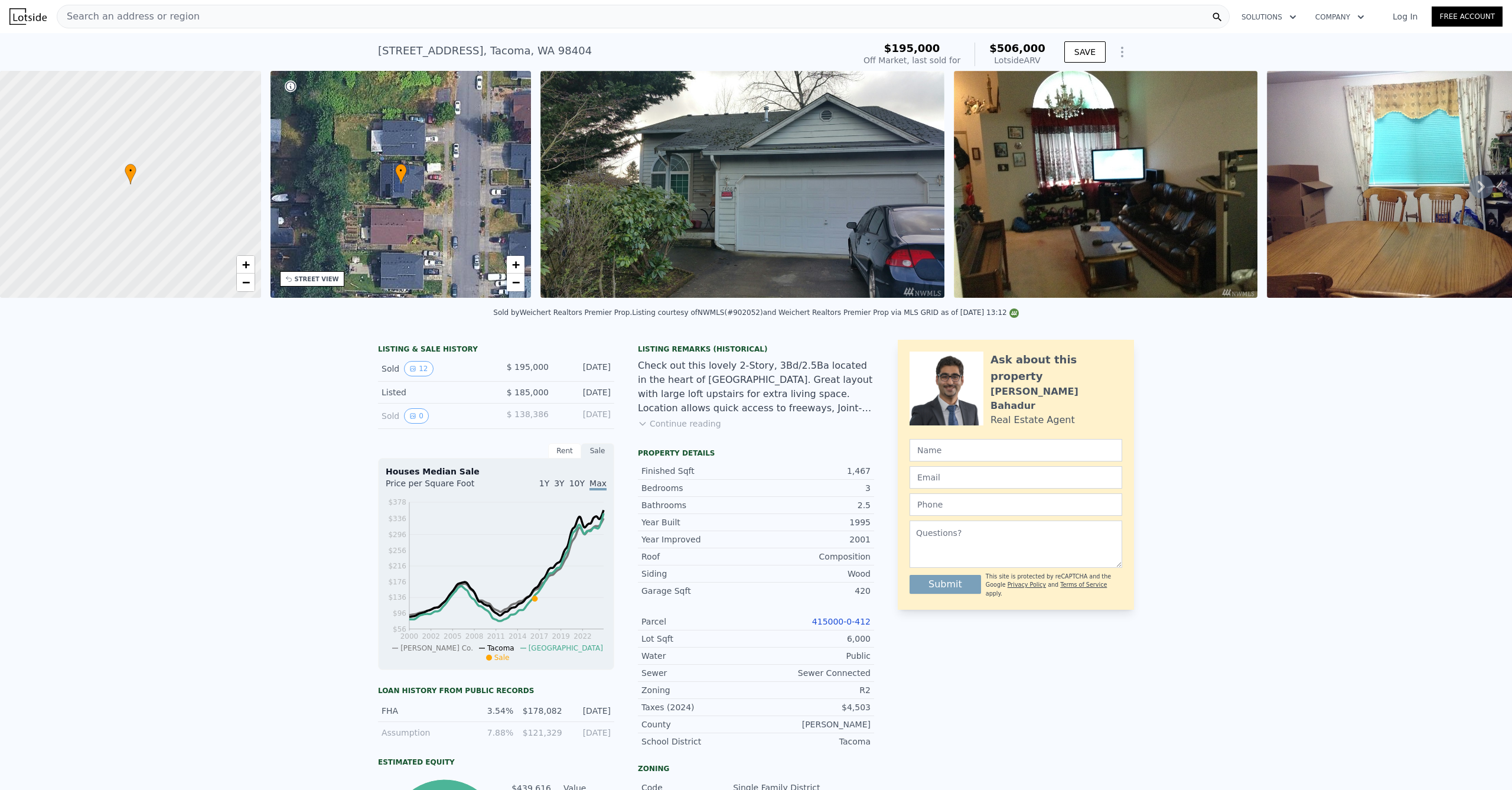
click at [453, 9] on div "Search an address or region" at bounding box center [643, 16] width 1173 height 24
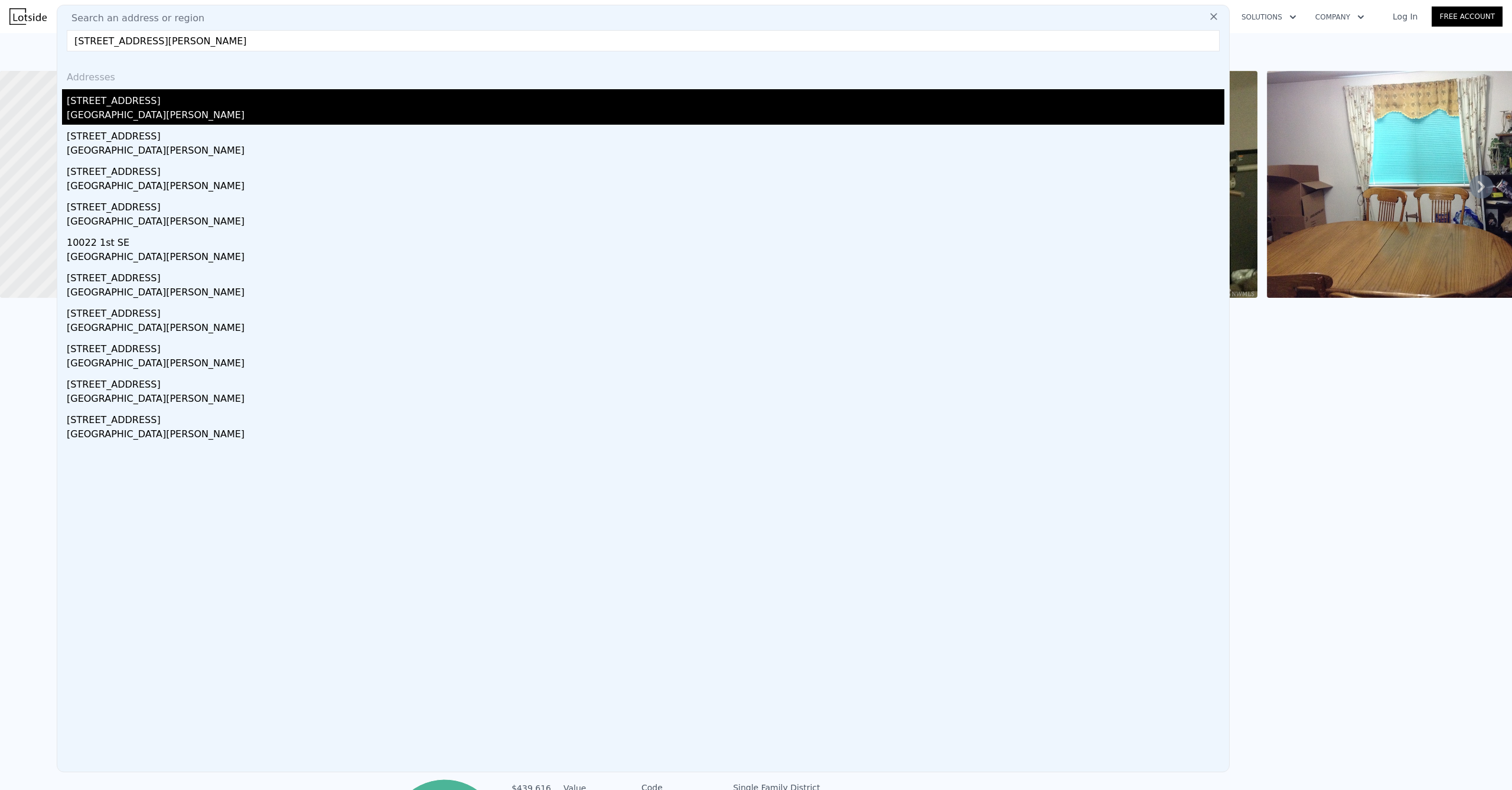
type input "8918 1st St SE, Lake Stevens, WA 98258"
click at [101, 112] on div "Lake Stevens, WA 98258" at bounding box center [646, 116] width 1158 height 17
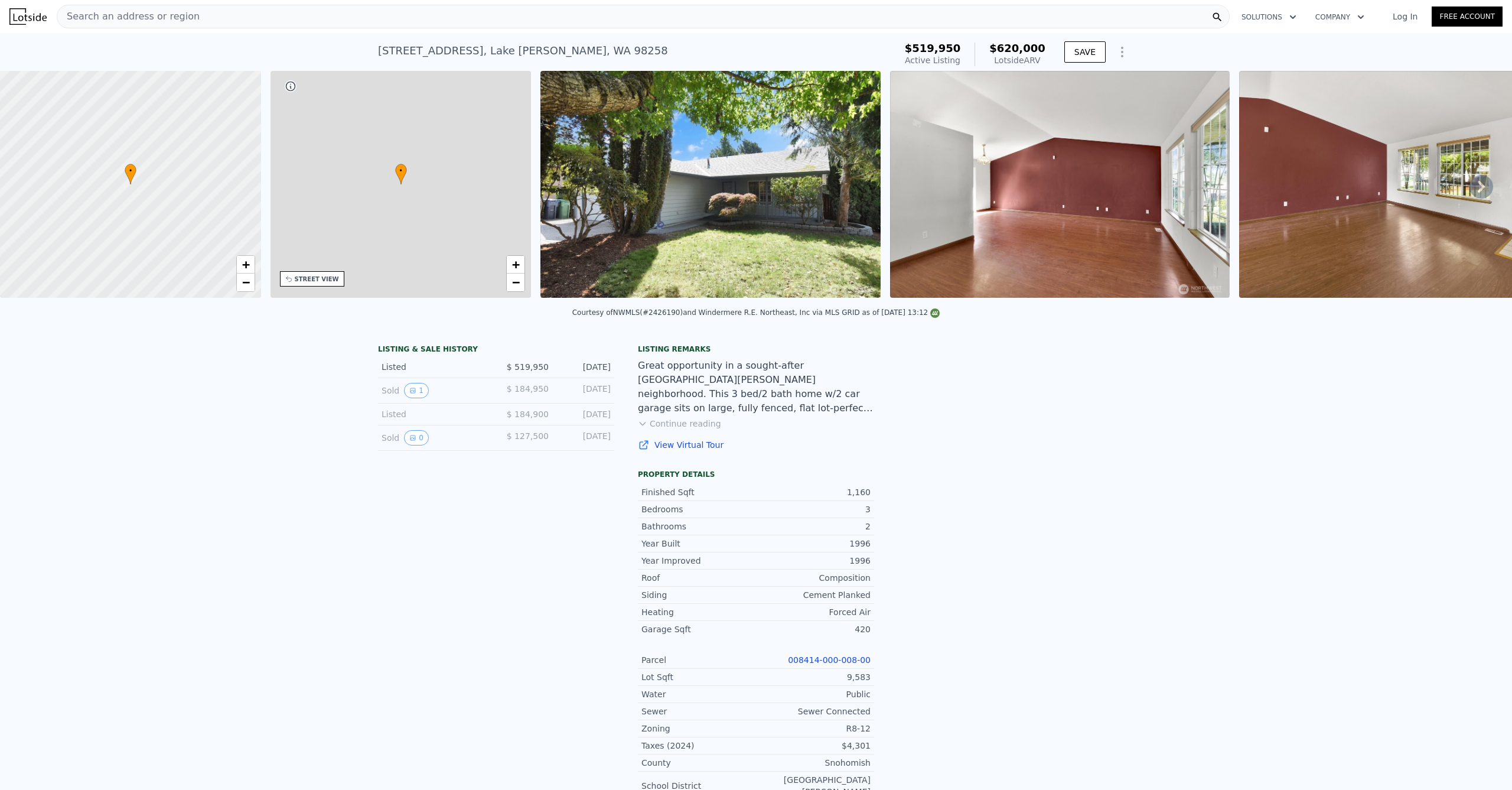
type input "2"
type input "960"
type input "1480"
type input "5663"
type input "10019"
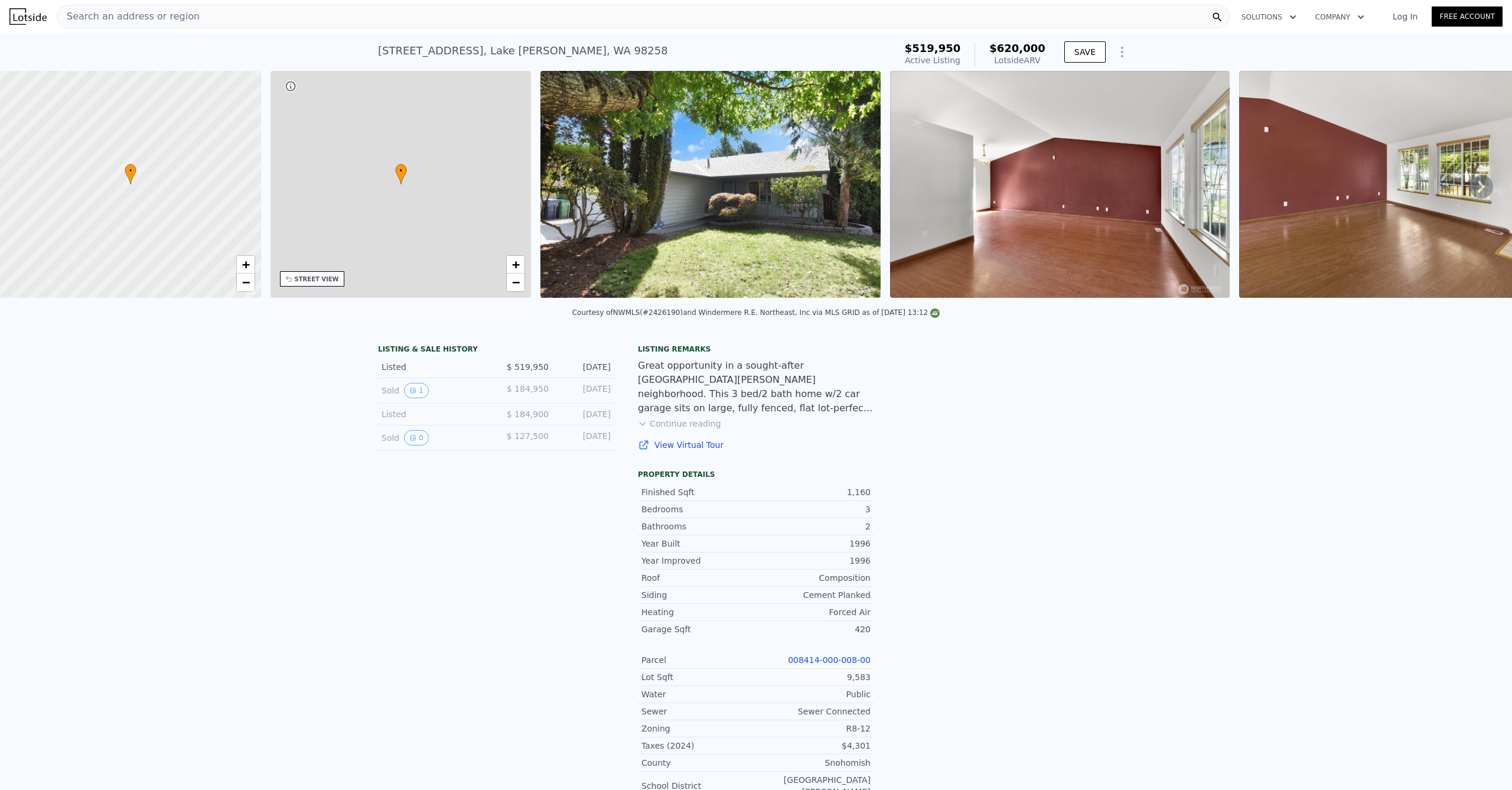
type input "$ 620,000"
type input "$ 25,439"
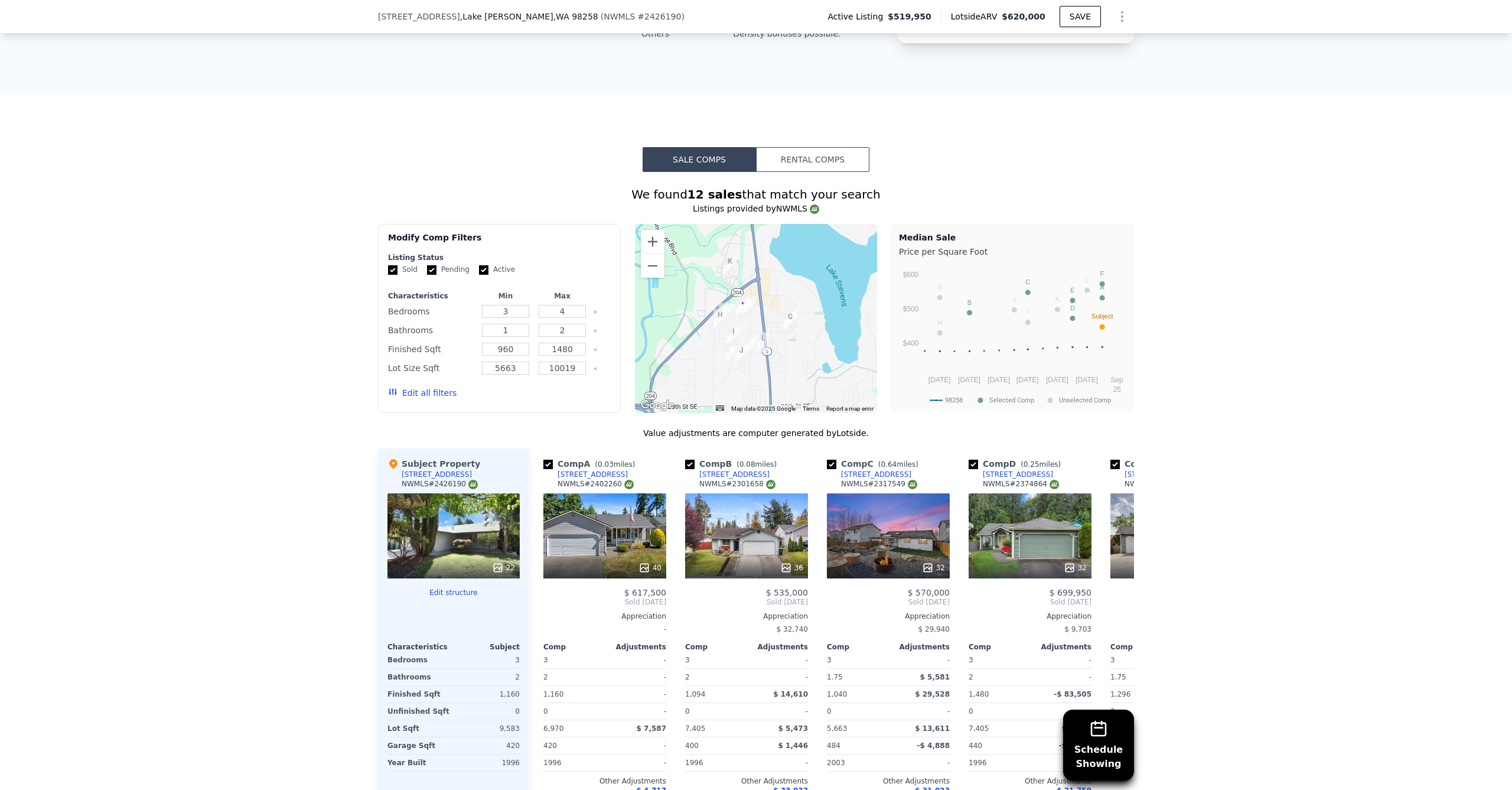
scroll to position [740, 0]
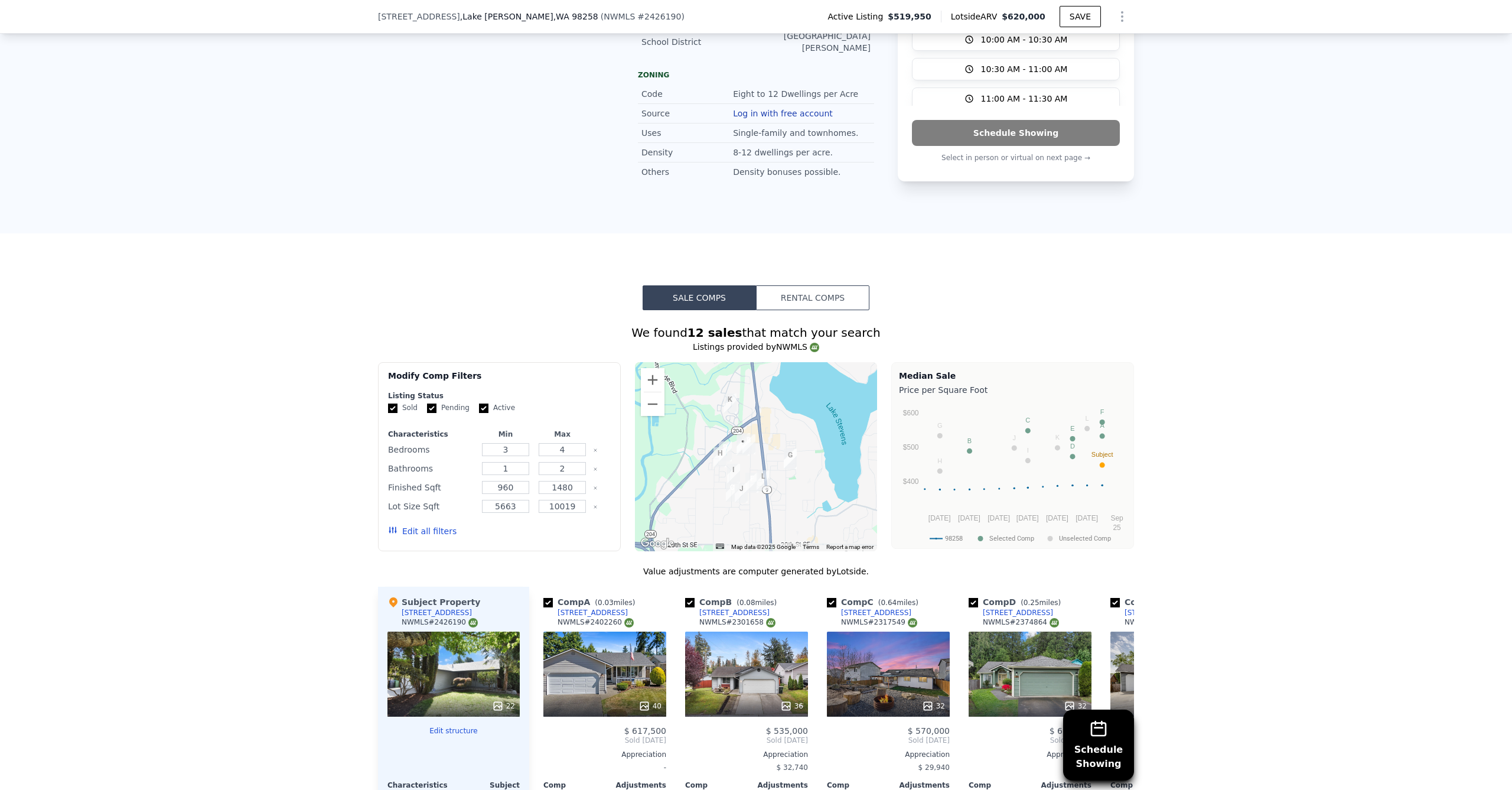
click at [912, 4] on div "8918 1st St SE , Lake Stevens , WA 98258 ( NWMLS # 2426190 ) Active Listing $51…" at bounding box center [756, 16] width 756 height 33
